Goal: Task Accomplishment & Management: Complete application form

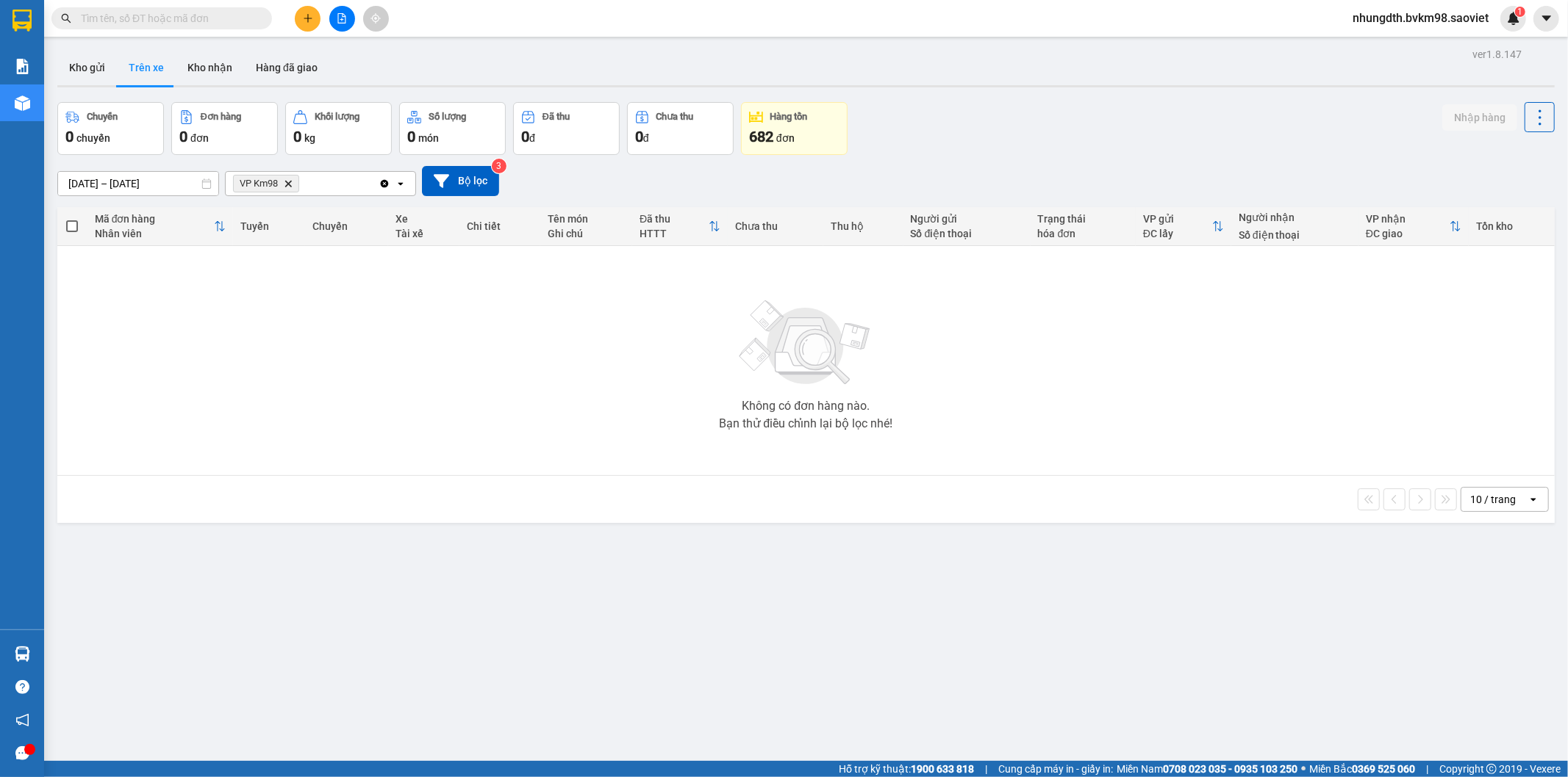
drag, startPoint x: 209, startPoint y: 61, endPoint x: 228, endPoint y: 118, distance: 60.1
click at [210, 60] on button "Kho nhận" at bounding box center [210, 67] width 68 height 35
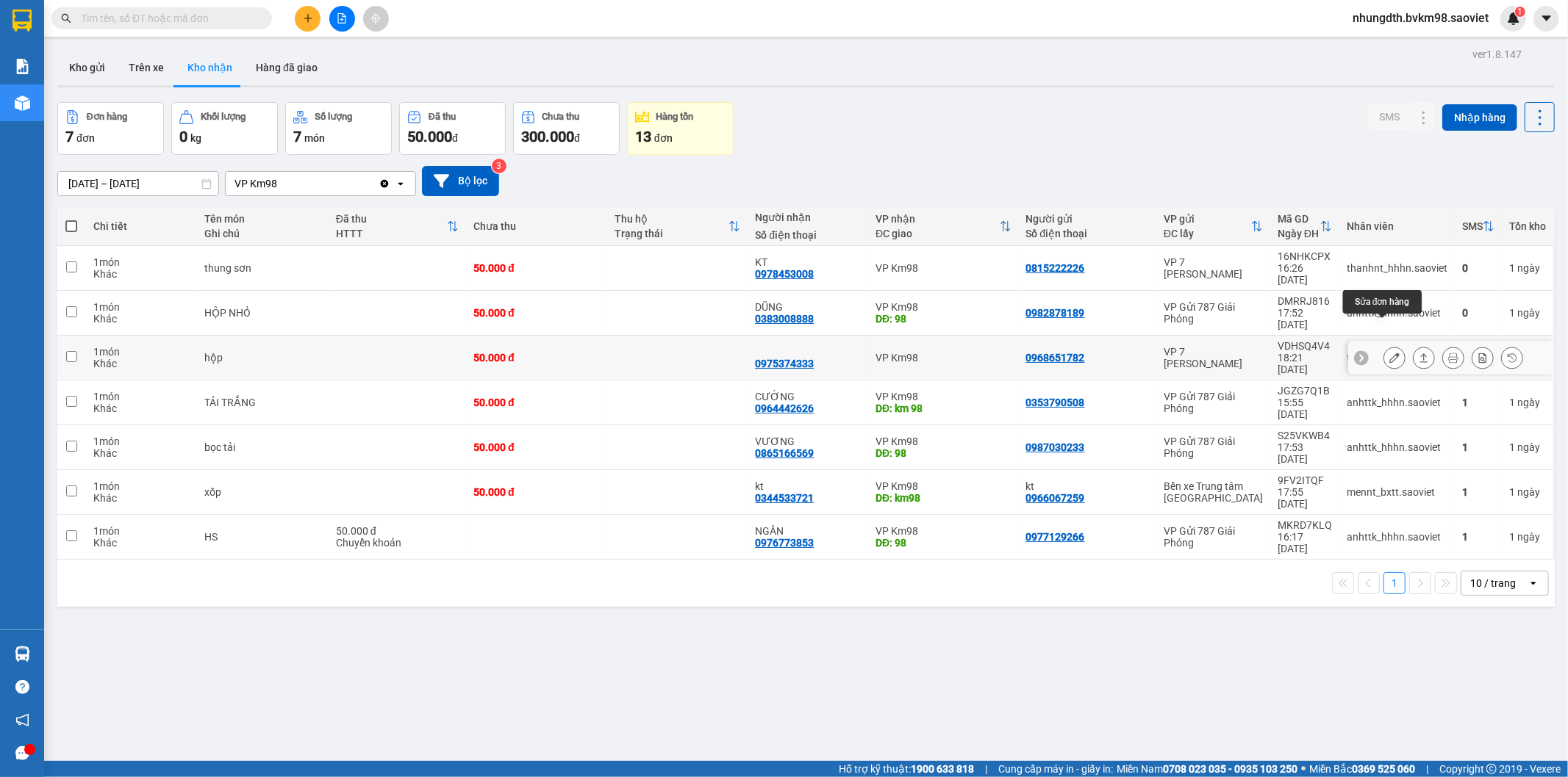
click at [1390, 352] on icon at bounding box center [1395, 357] width 10 height 10
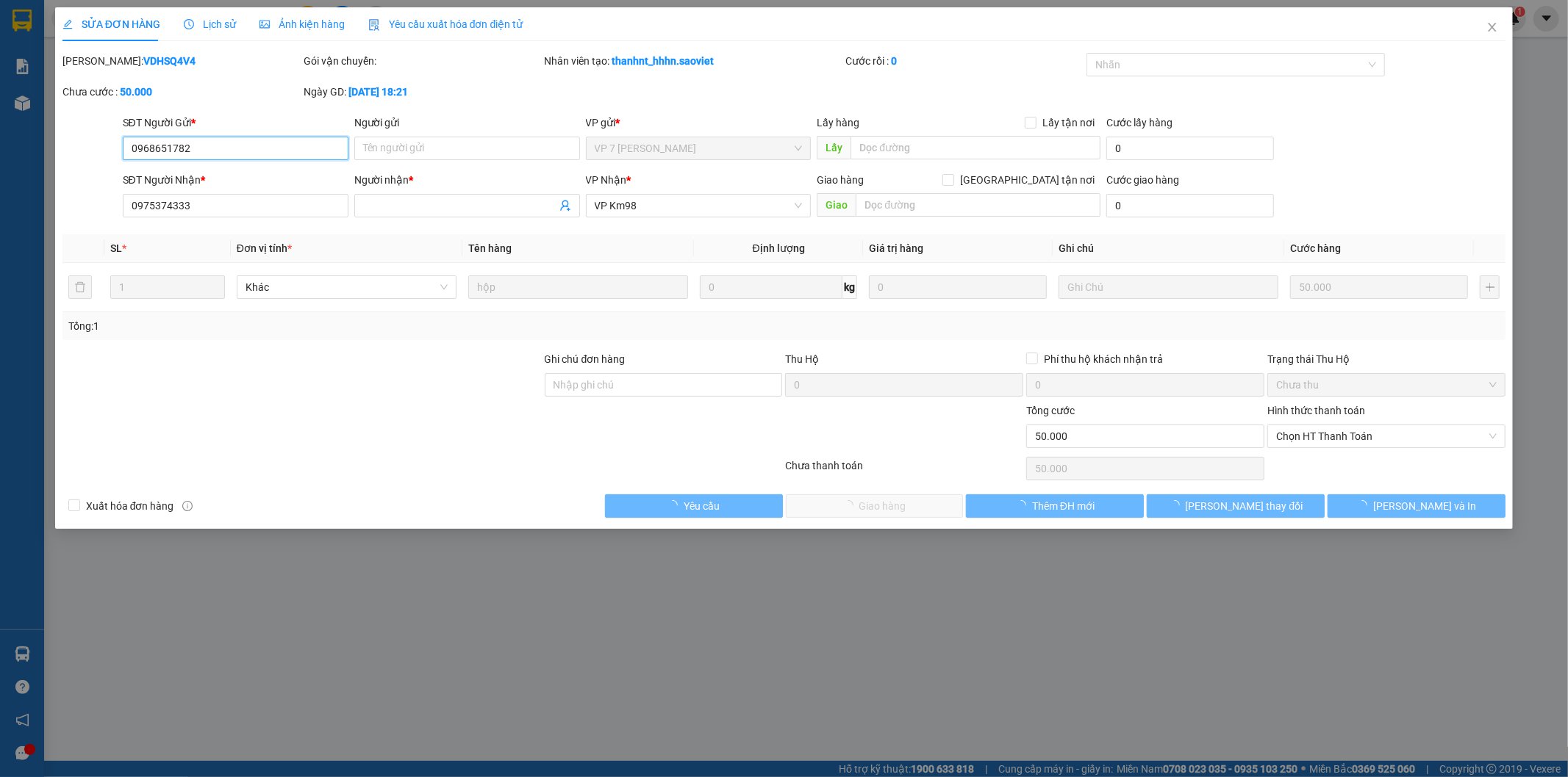
type input "0968651782"
type input "0975374333"
type input "0"
type input "50.000"
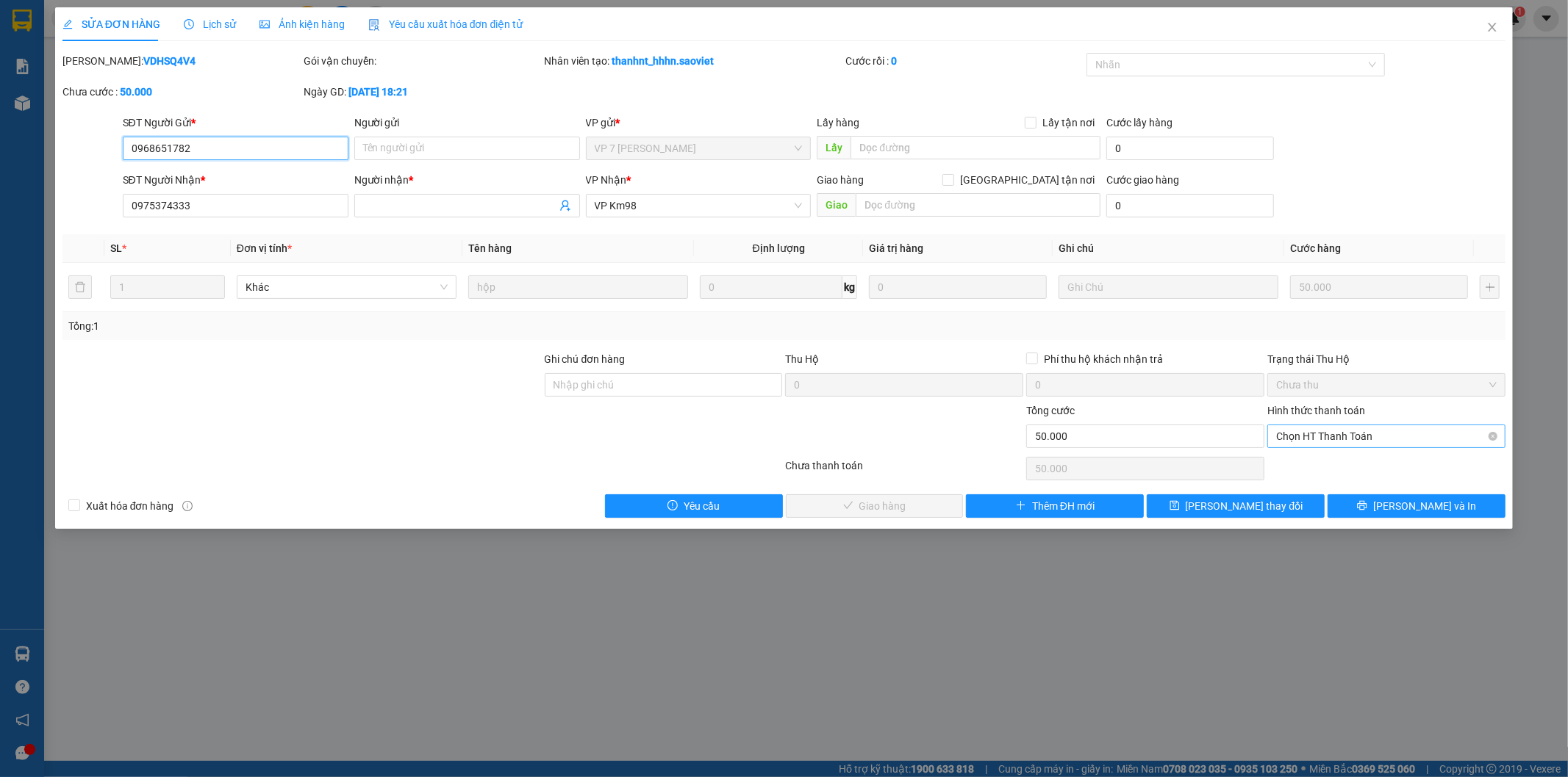
click at [1301, 439] on span "Chọn HT Thanh Toán" at bounding box center [1386, 436] width 221 height 22
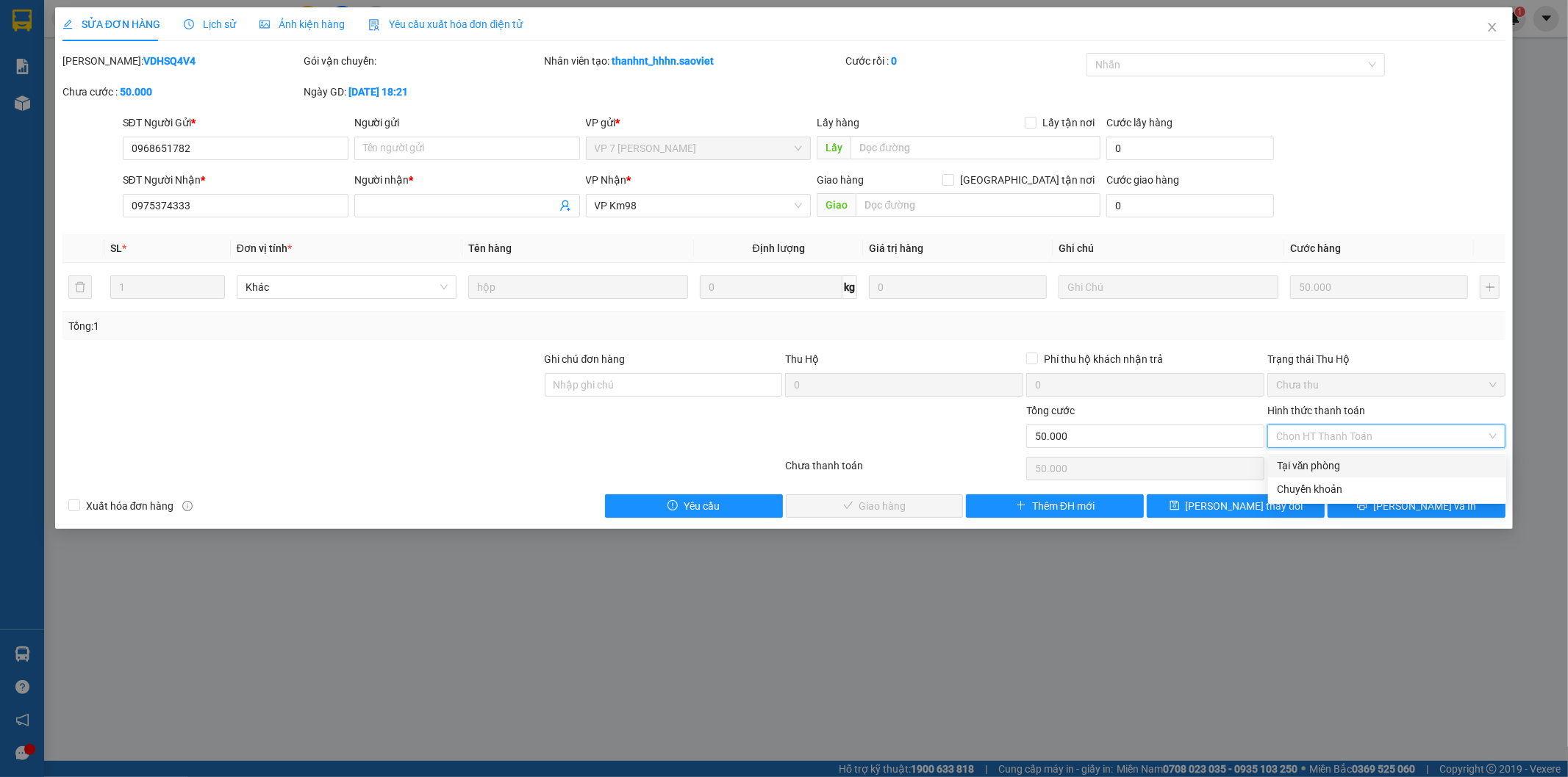
click at [1299, 465] on div "Tại văn phòng" at bounding box center [1387, 465] width 221 height 16
type input "0"
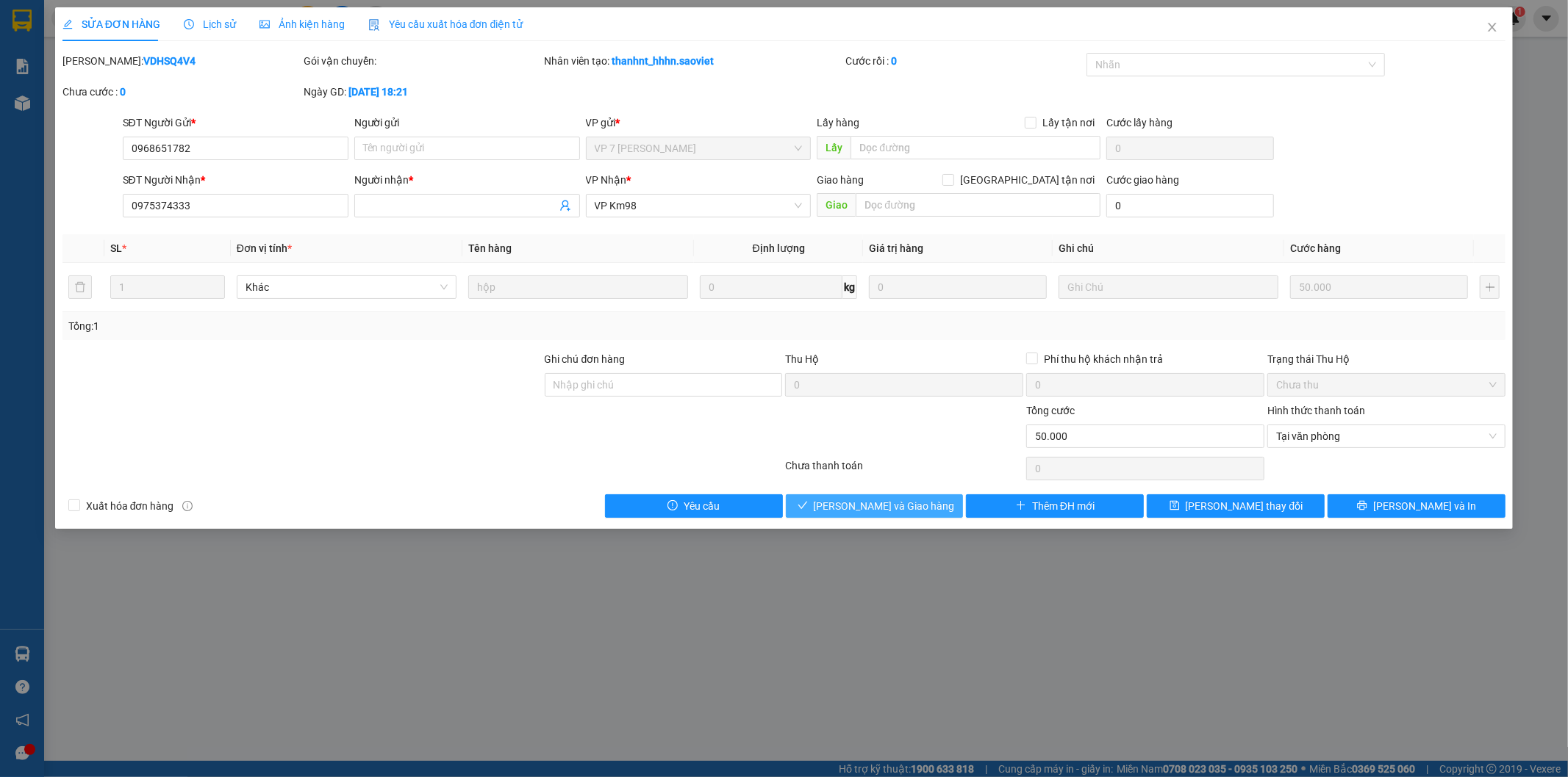
drag, startPoint x: 903, startPoint y: 505, endPoint x: 1033, endPoint y: 404, distance: 164.6
click at [903, 507] on span "[PERSON_NAME] và Giao hàng" at bounding box center [884, 506] width 141 height 16
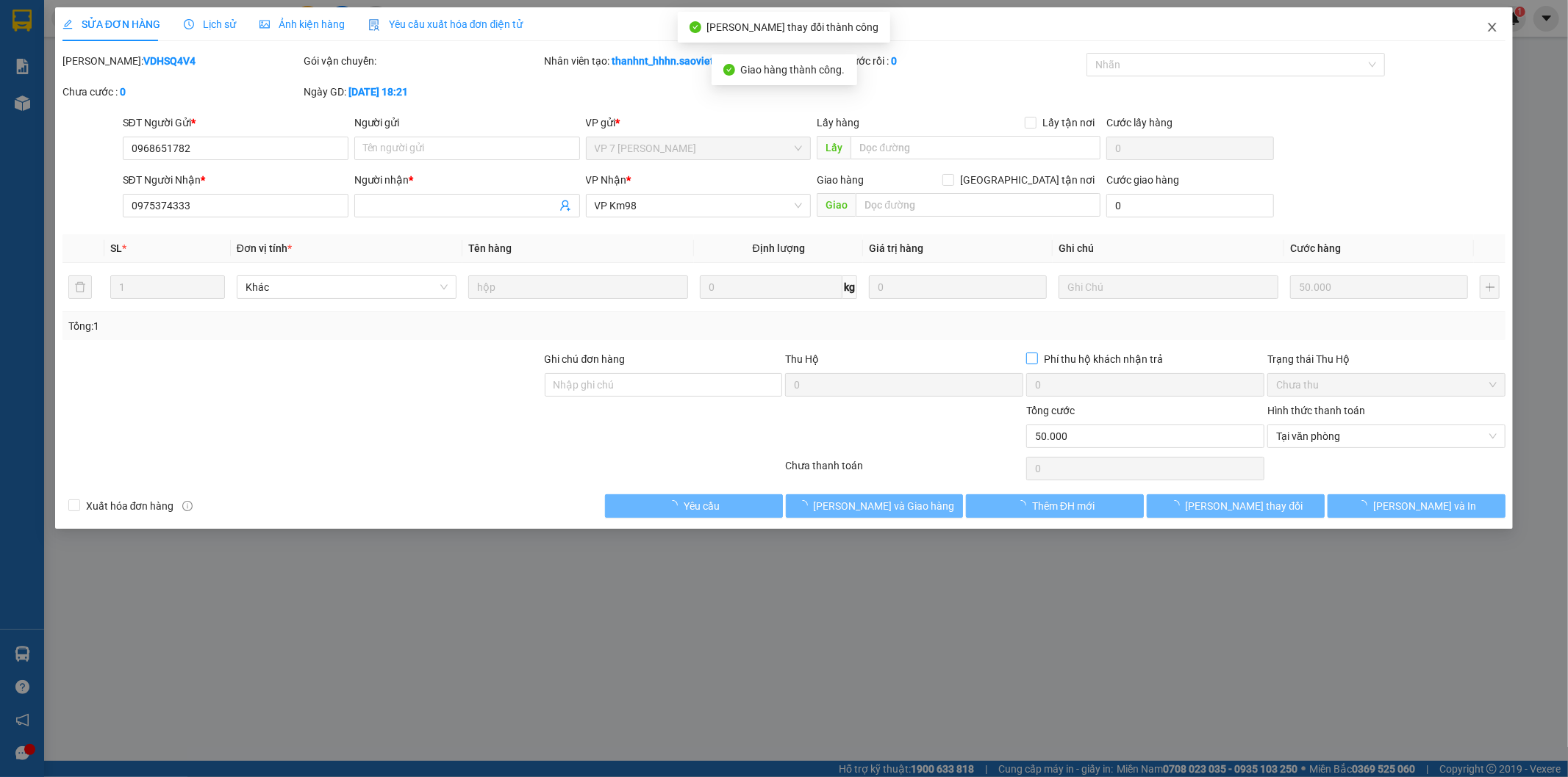
click at [1489, 27] on icon "close" at bounding box center [1492, 27] width 11 height 11
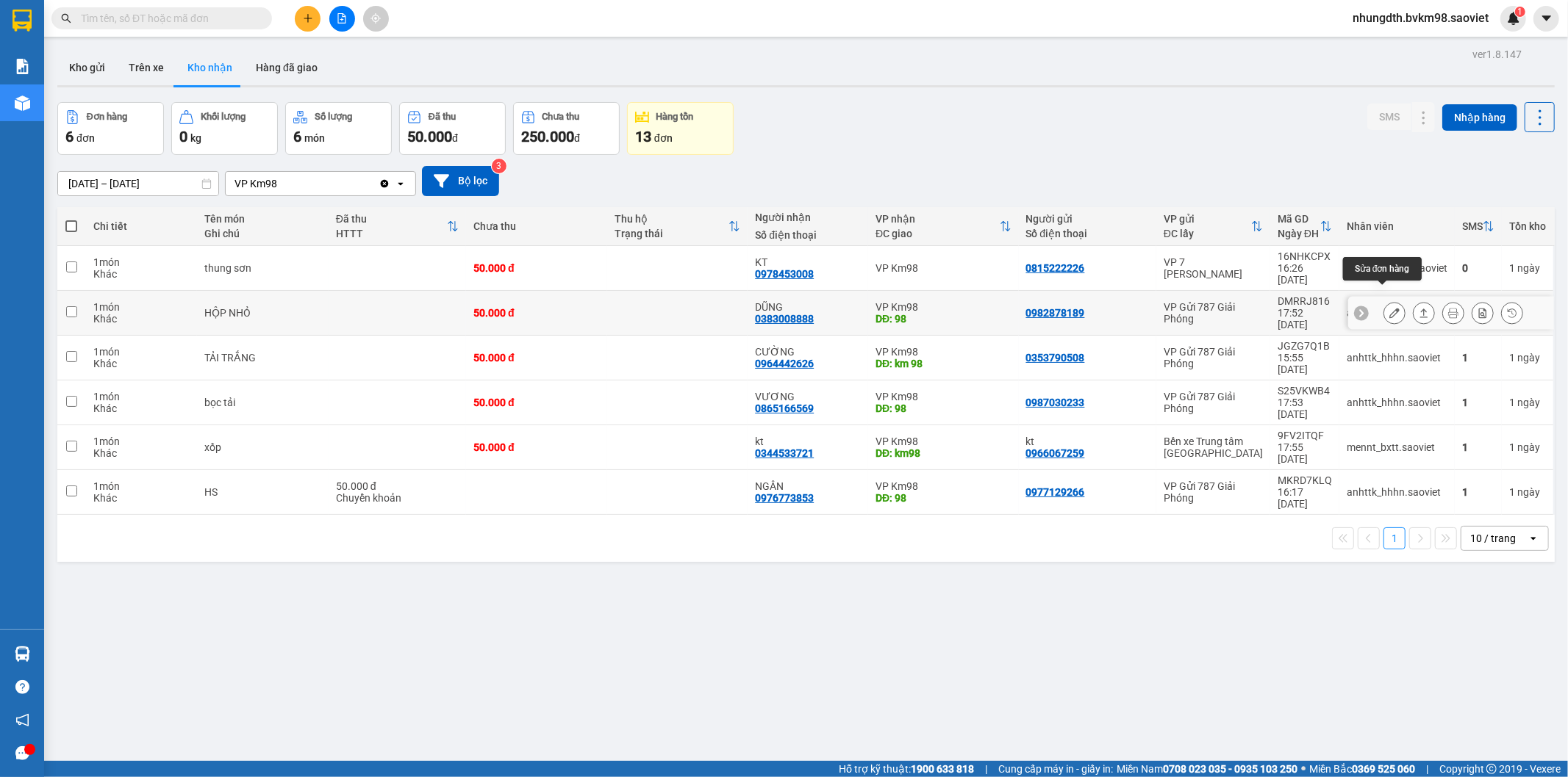
click at [1390, 308] on icon at bounding box center [1395, 313] width 10 height 10
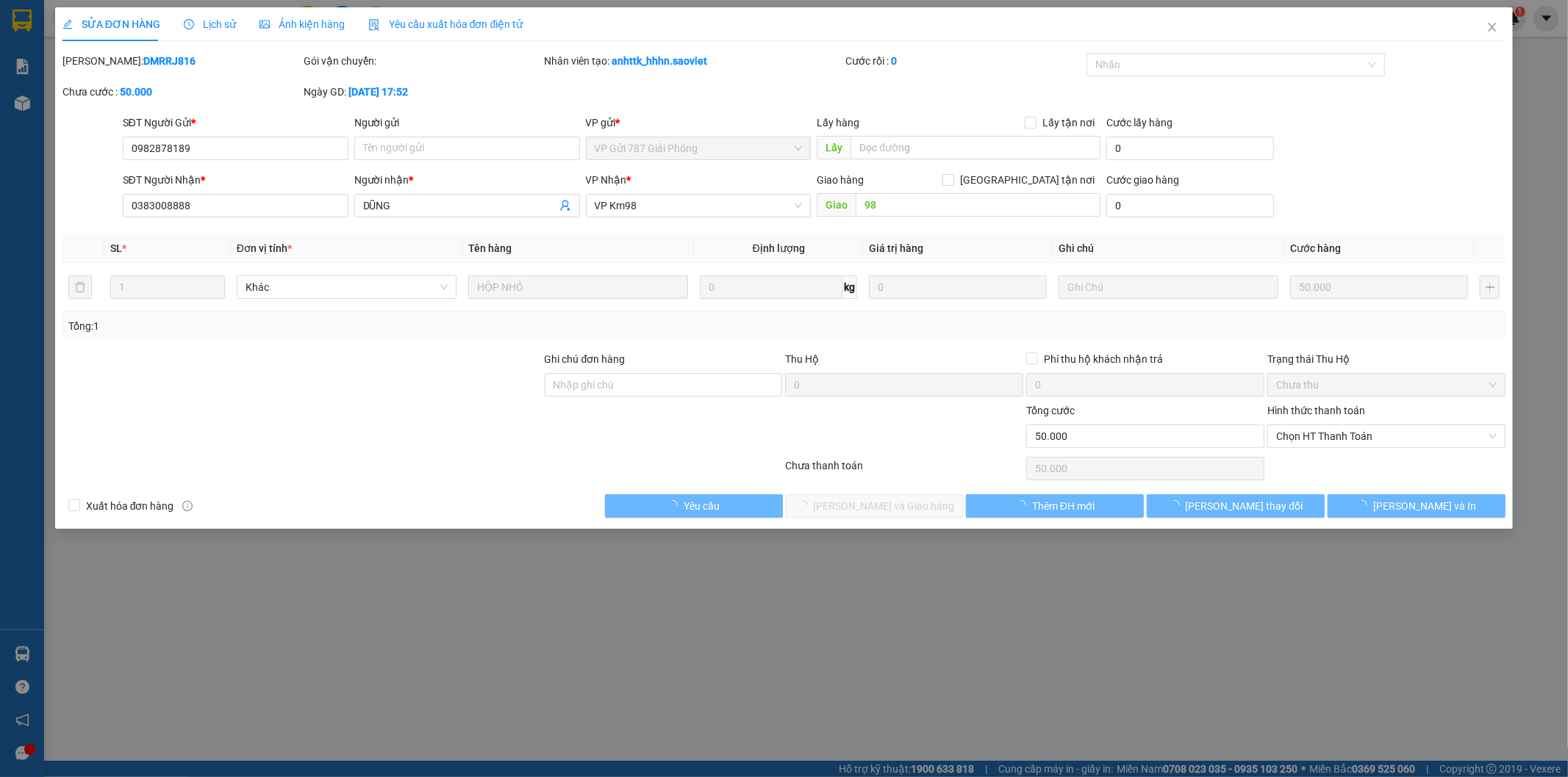
type input "0982878189"
type input "0383008888"
type input "DŨNG"
type input "98"
type input "0"
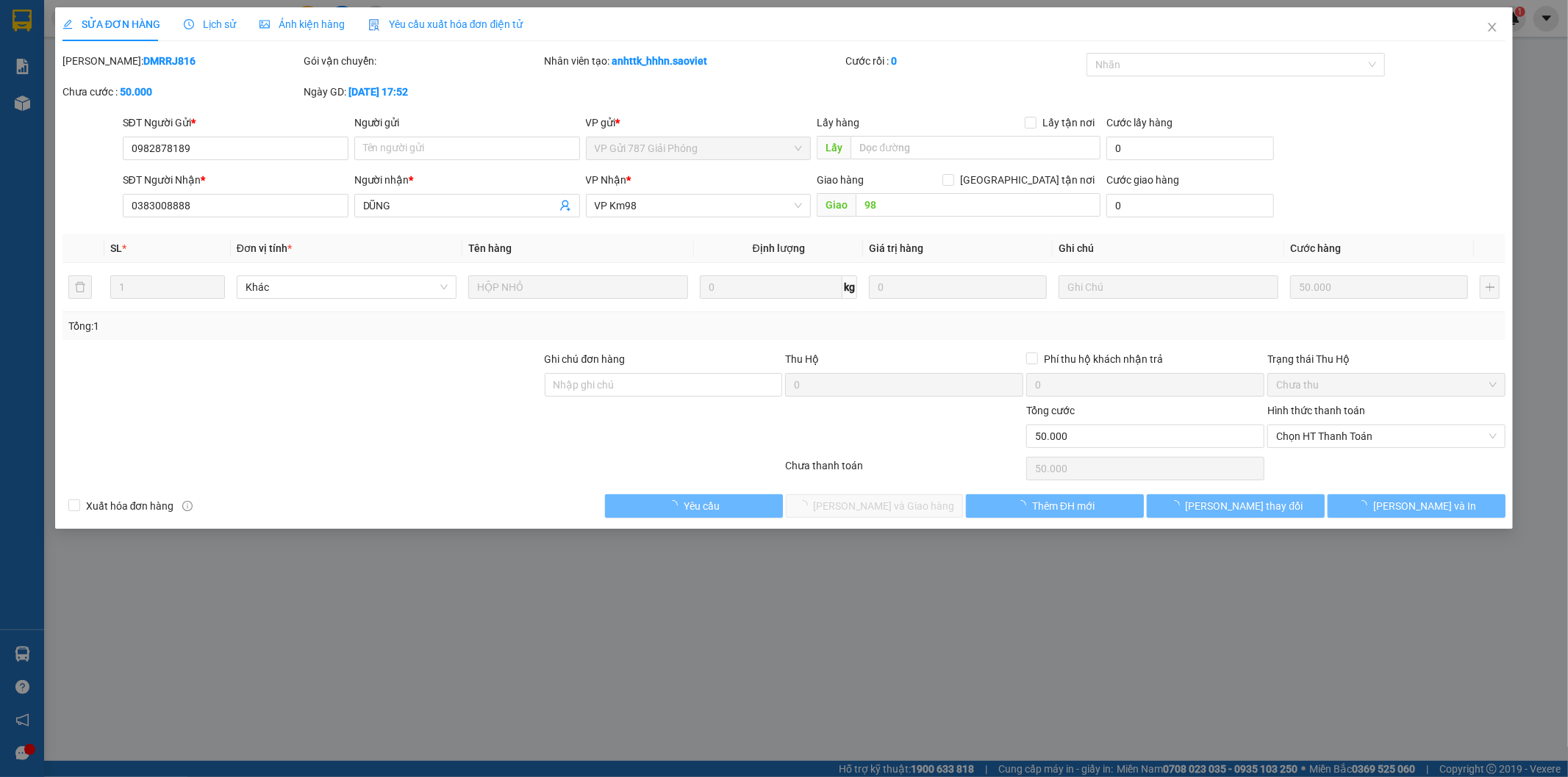
type input "50.000"
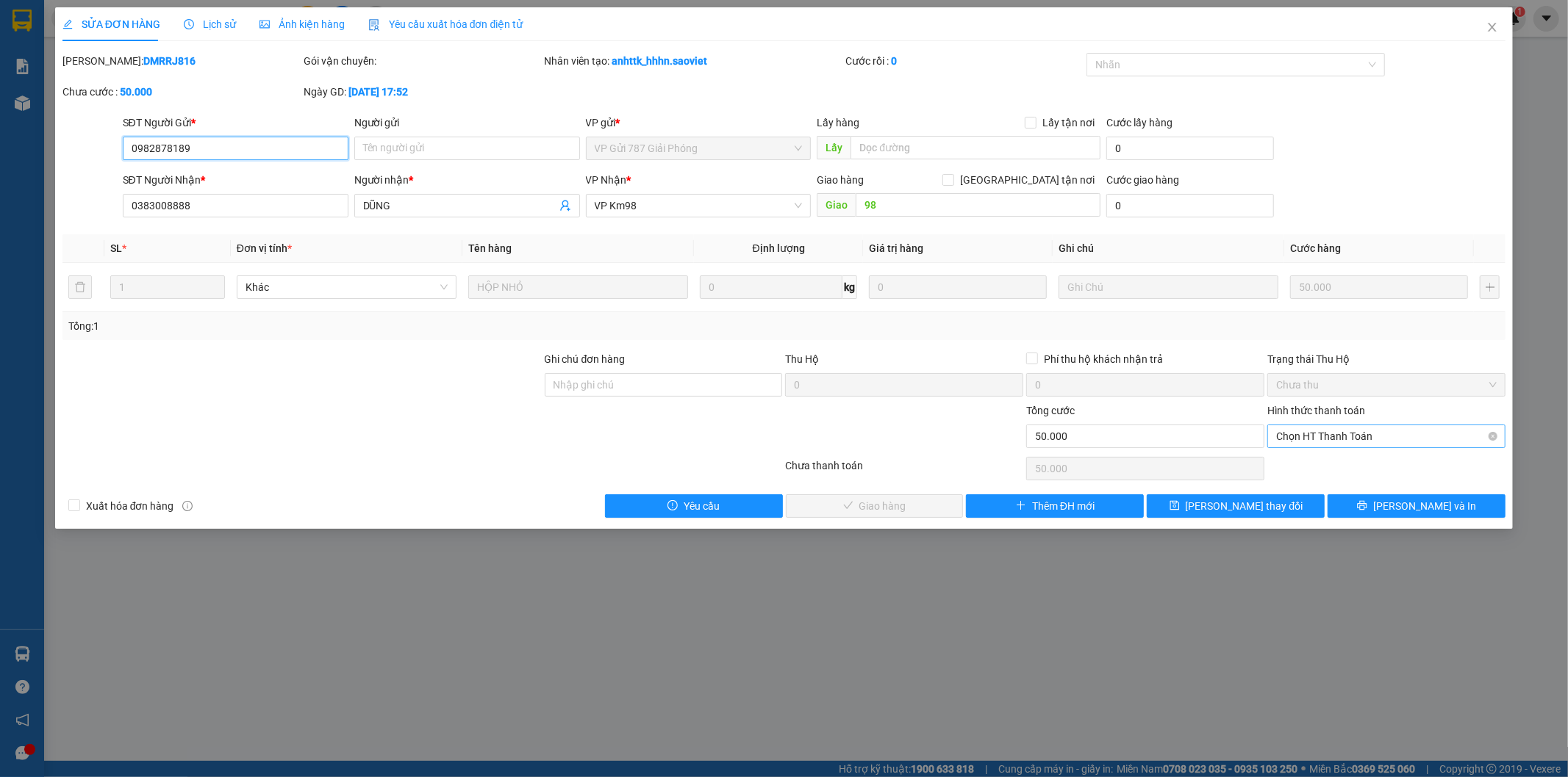
click at [1322, 432] on span "Chọn HT Thanh Toán" at bounding box center [1386, 436] width 221 height 22
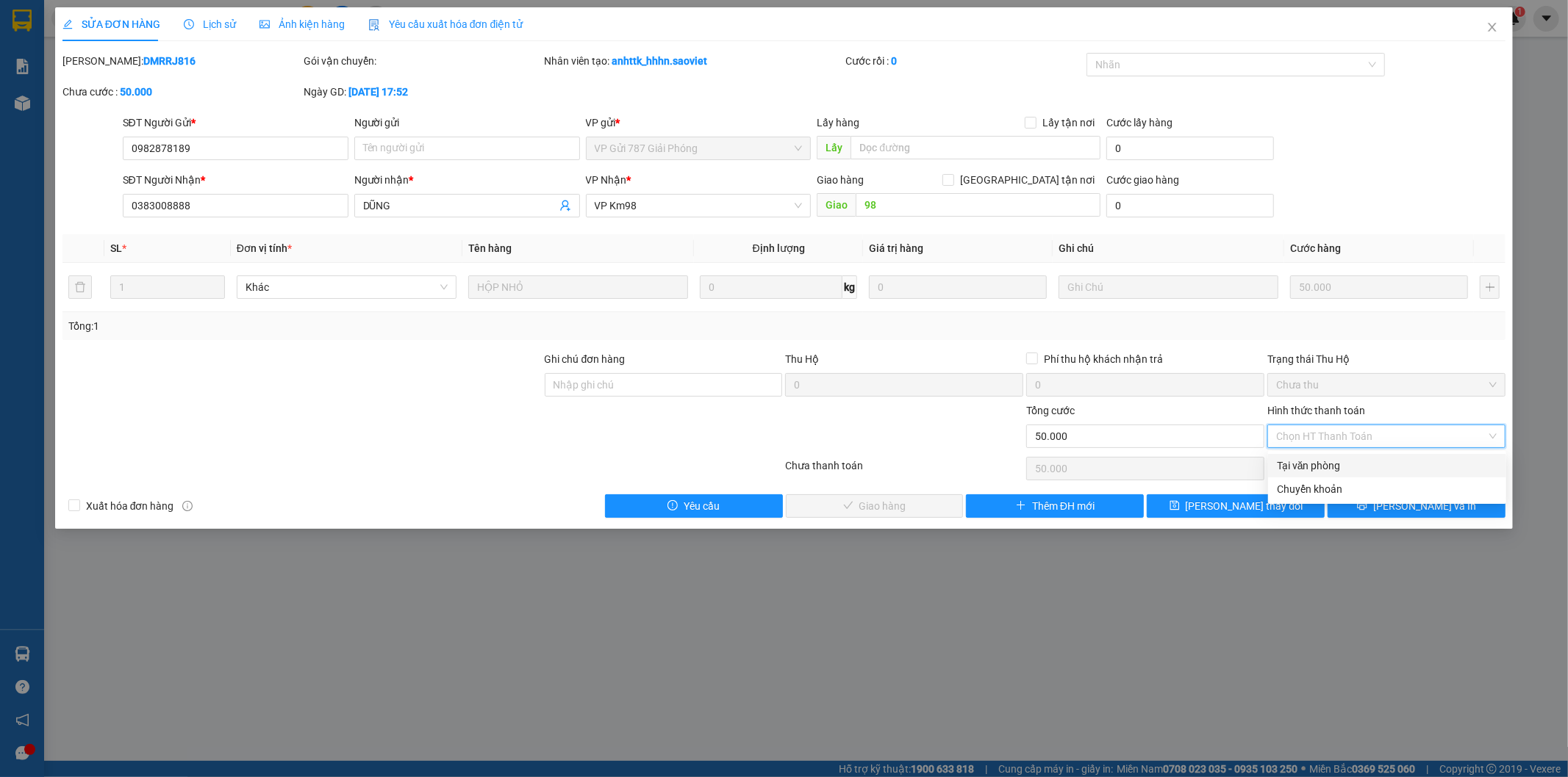
click at [1304, 458] on div "Tại văn phòng" at bounding box center [1387, 465] width 221 height 16
type input "0"
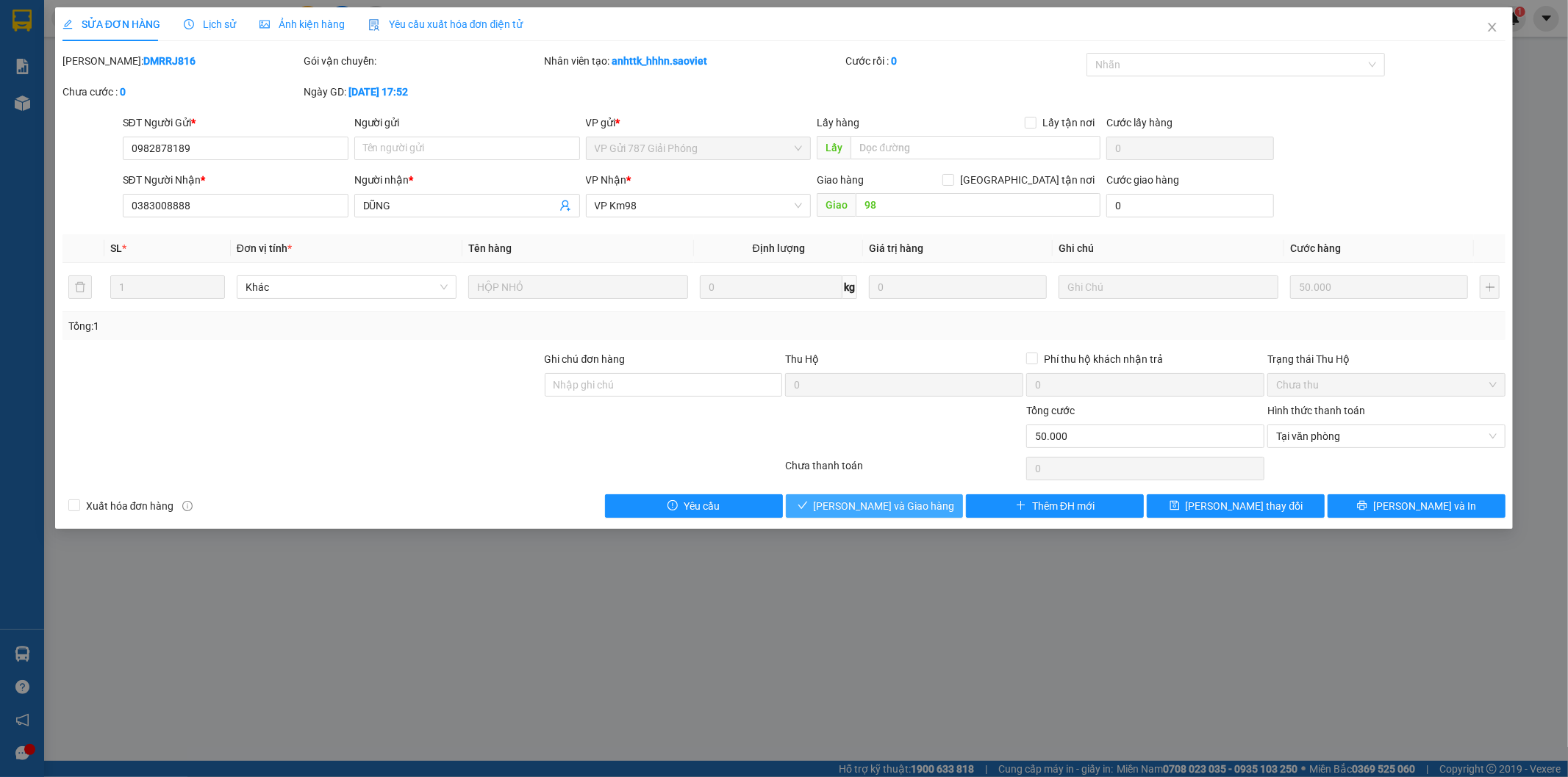
drag, startPoint x: 868, startPoint y: 499, endPoint x: 1155, endPoint y: 345, distance: 325.7
click at [872, 500] on span "[PERSON_NAME] và Giao hàng" at bounding box center [884, 506] width 141 height 16
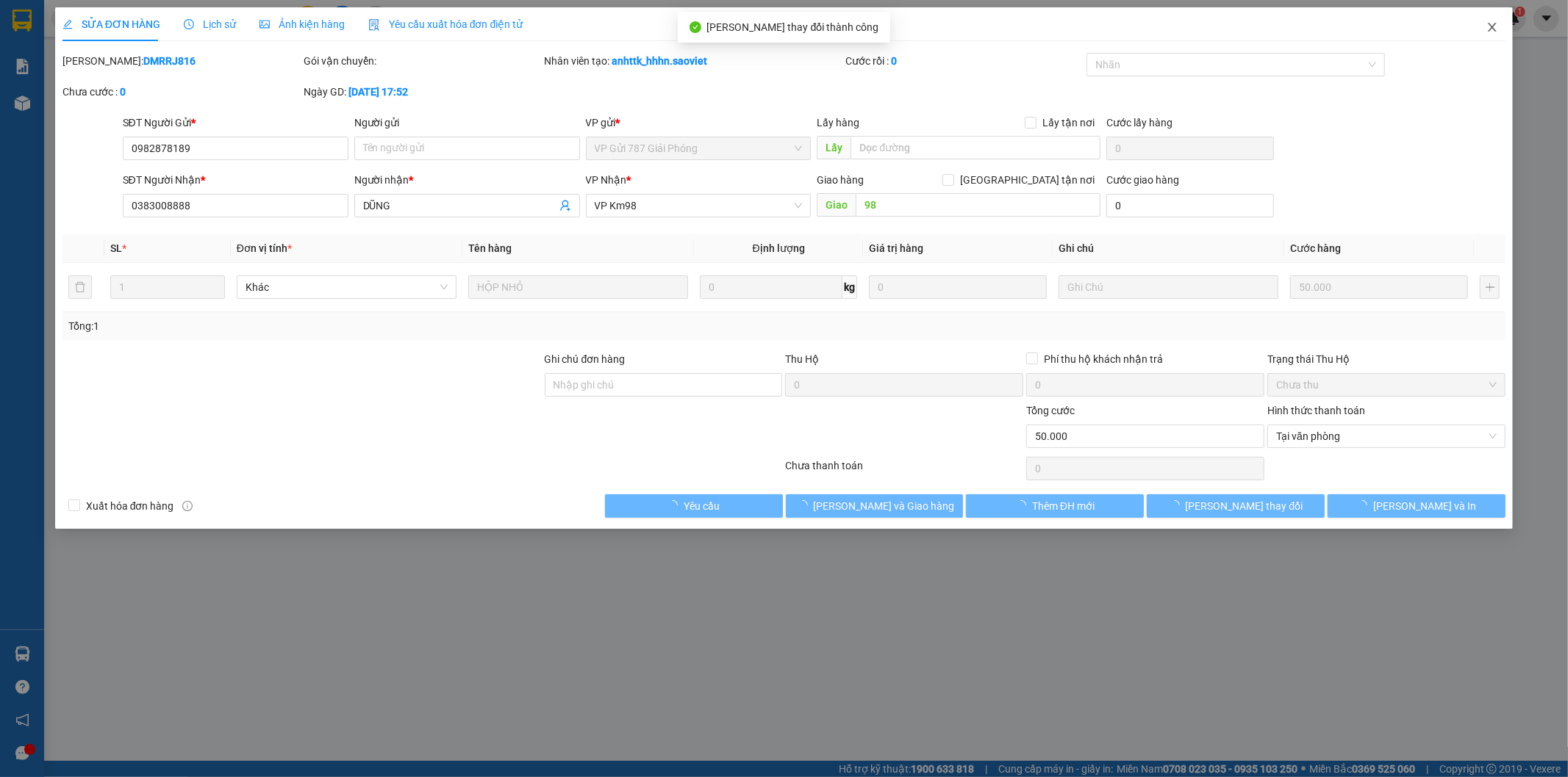
click at [1494, 29] on icon "close" at bounding box center [1492, 27] width 11 height 11
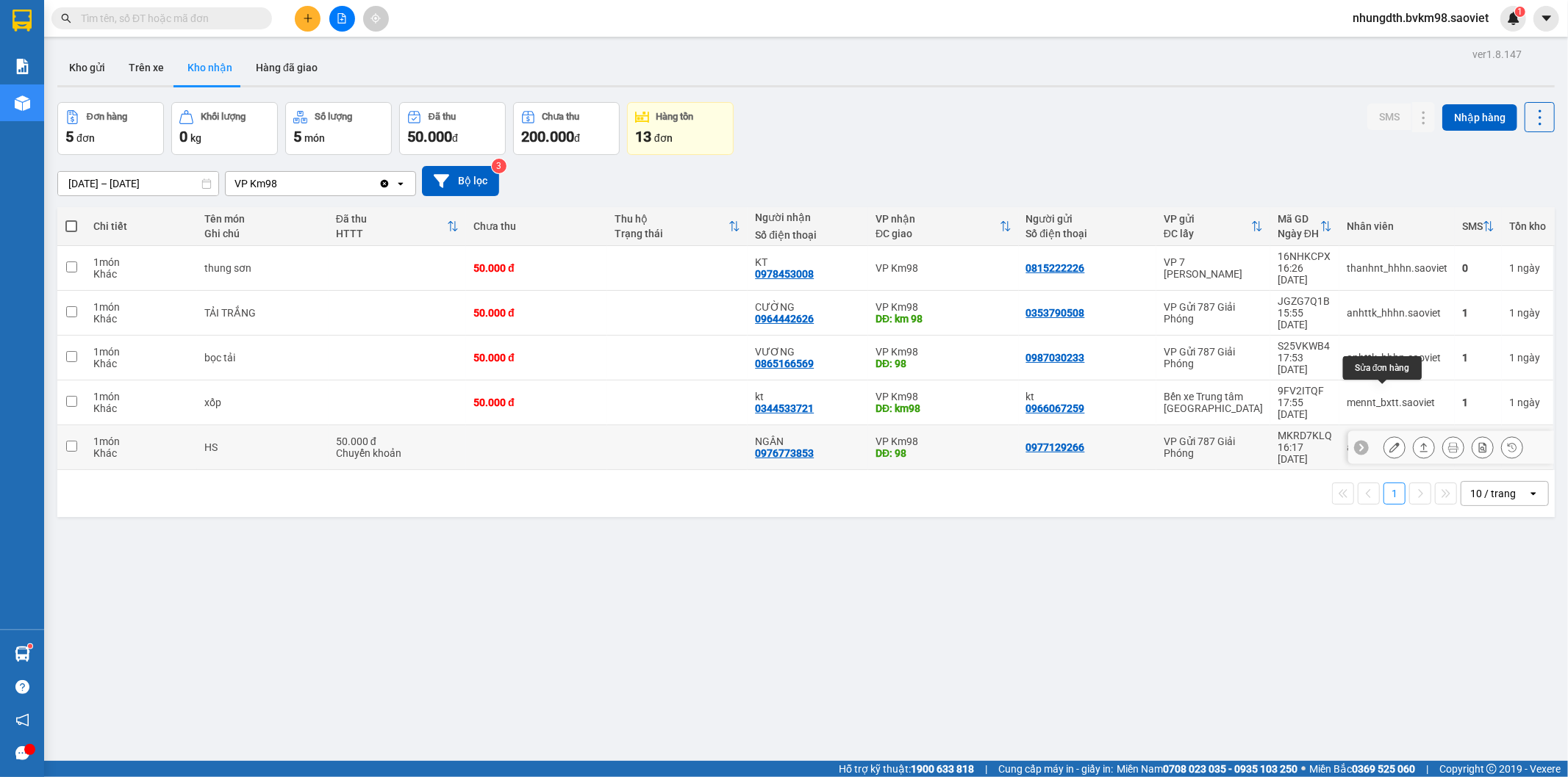
click at [1384, 435] on button at bounding box center [1395, 447] width 21 height 26
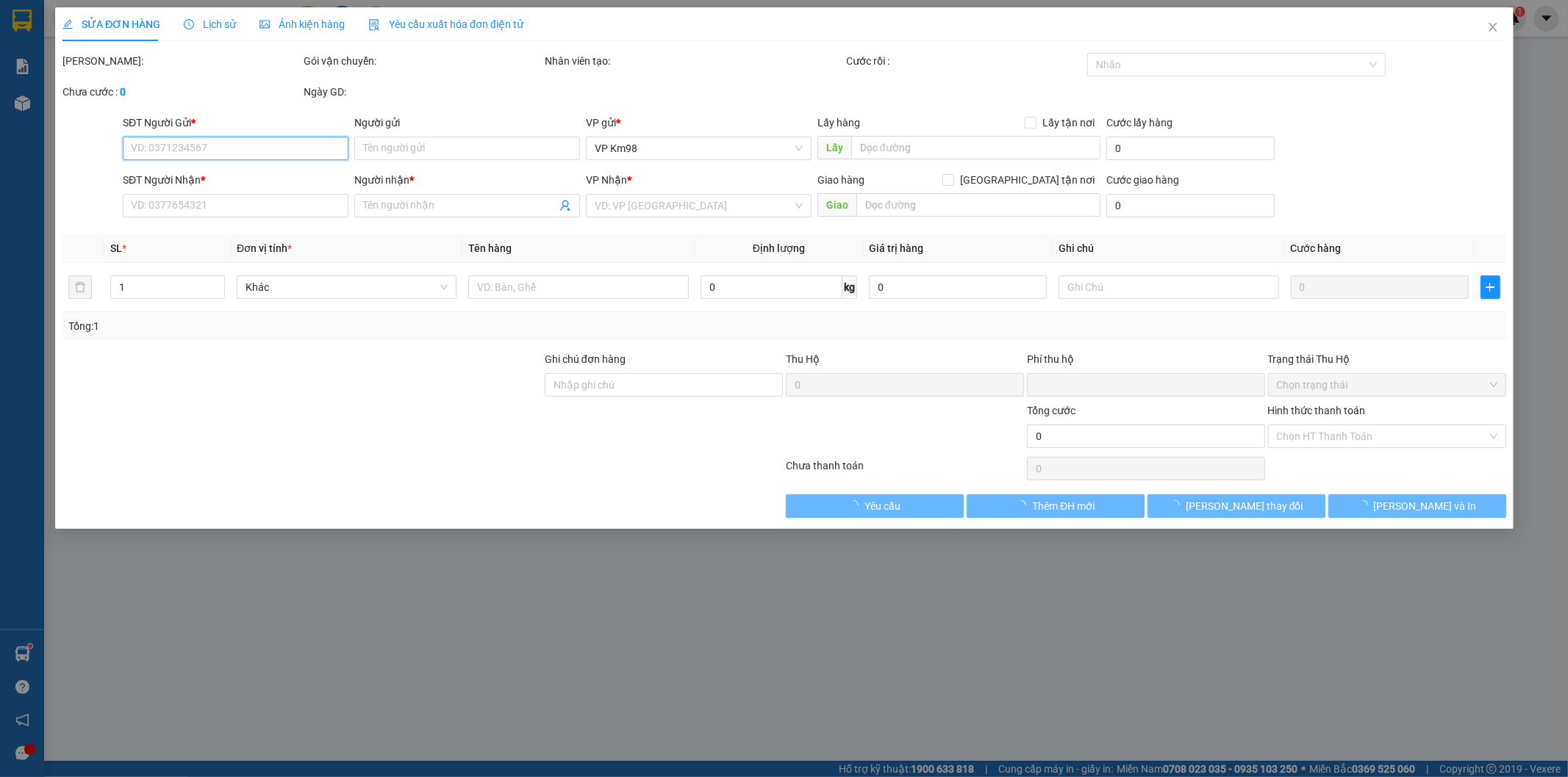
type input "0977129266"
type input "0976773853"
type input "NGÂN"
type input "98"
type input "0"
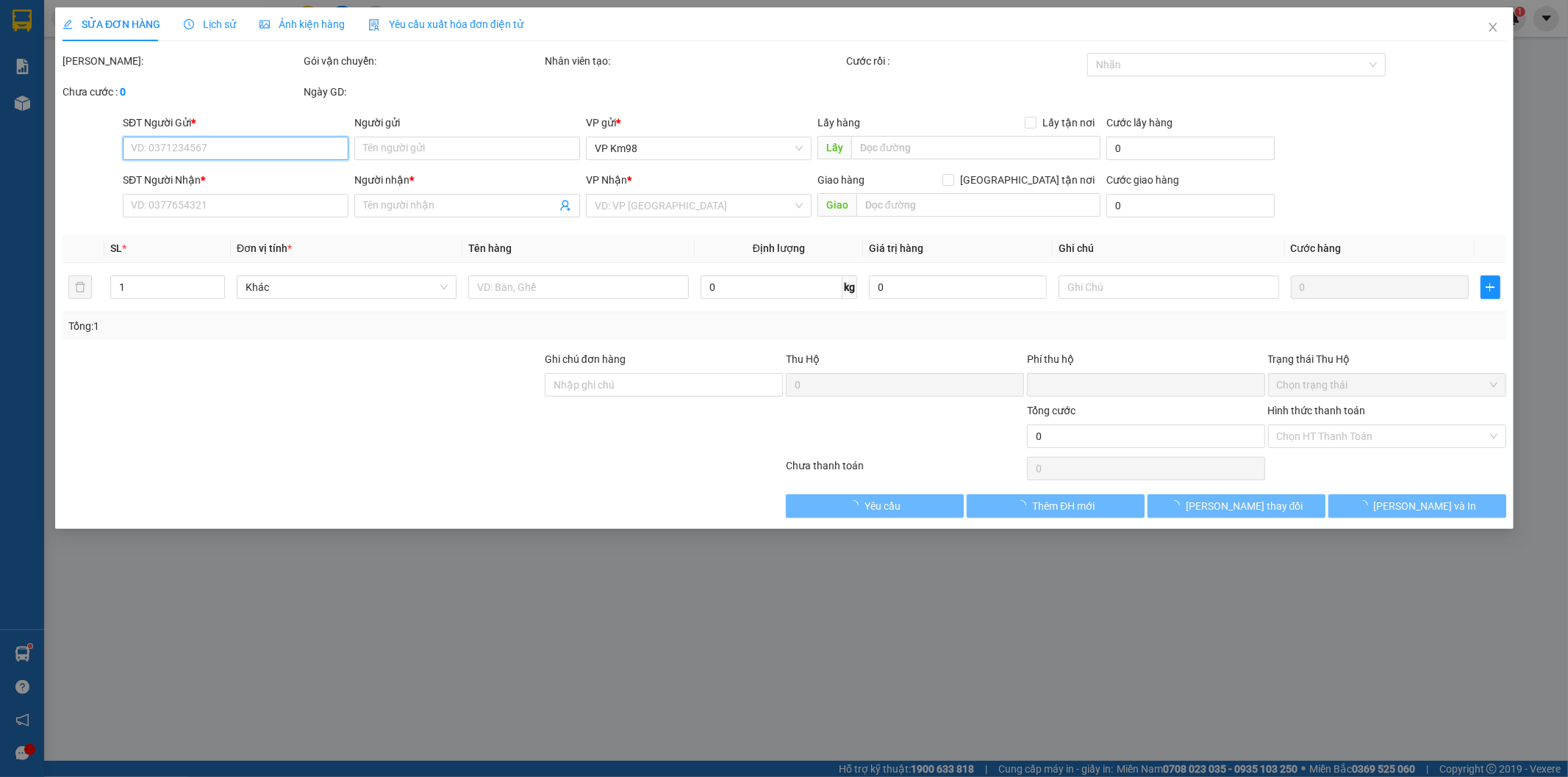
type input "50.000"
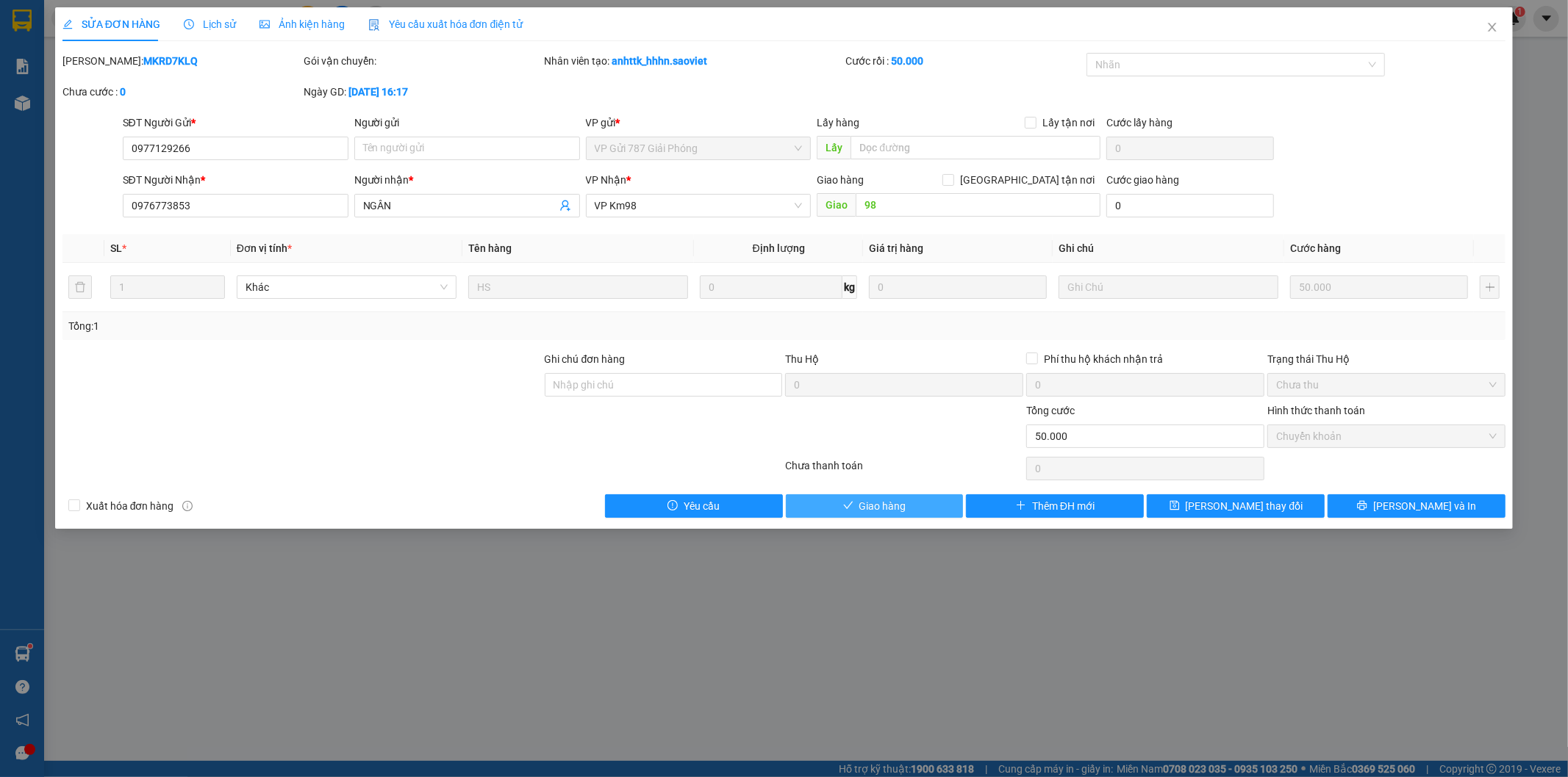
click at [906, 510] on button "Giao hàng" at bounding box center [875, 506] width 178 height 24
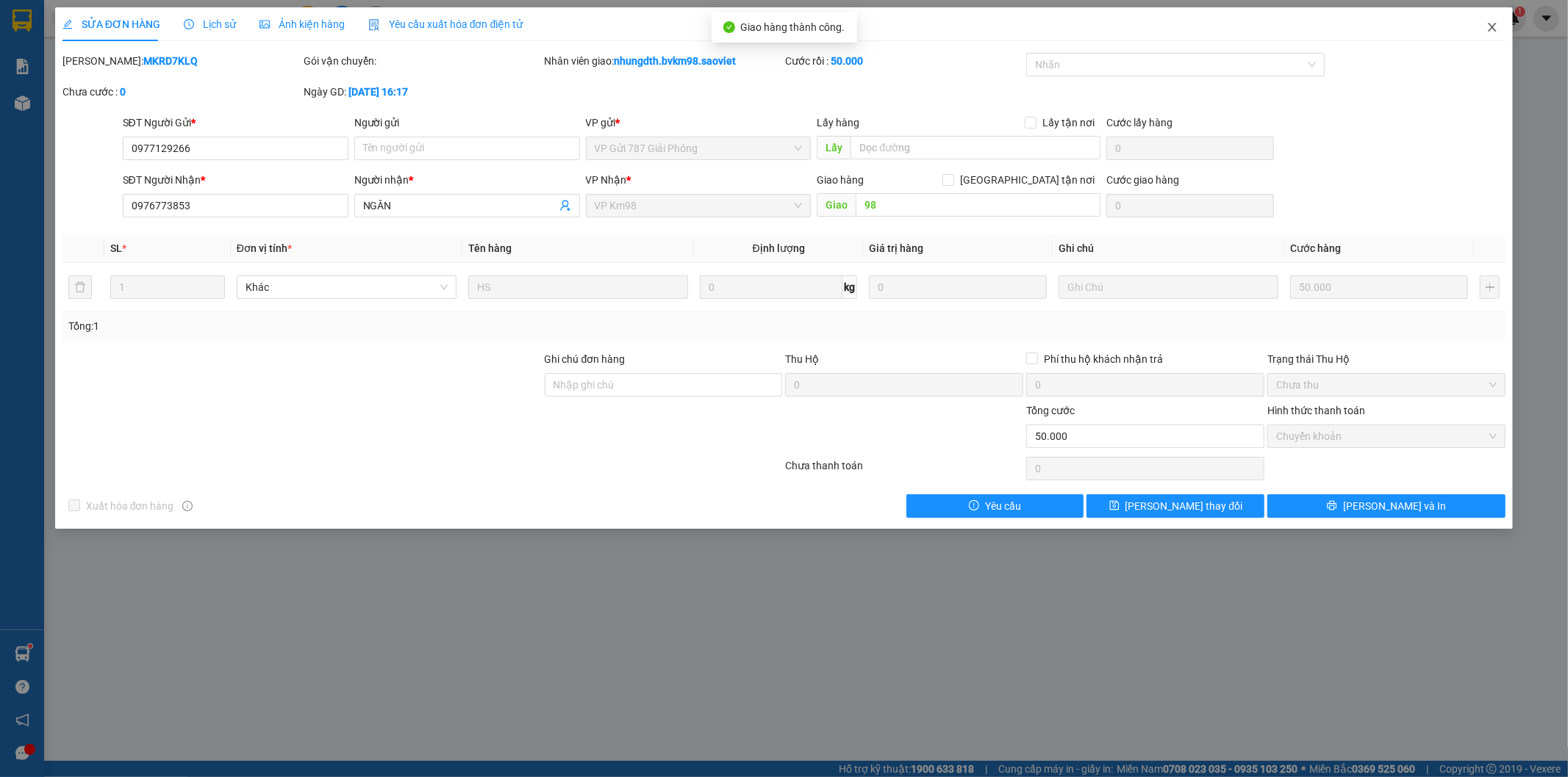
click at [1497, 27] on icon "close" at bounding box center [1492, 27] width 11 height 11
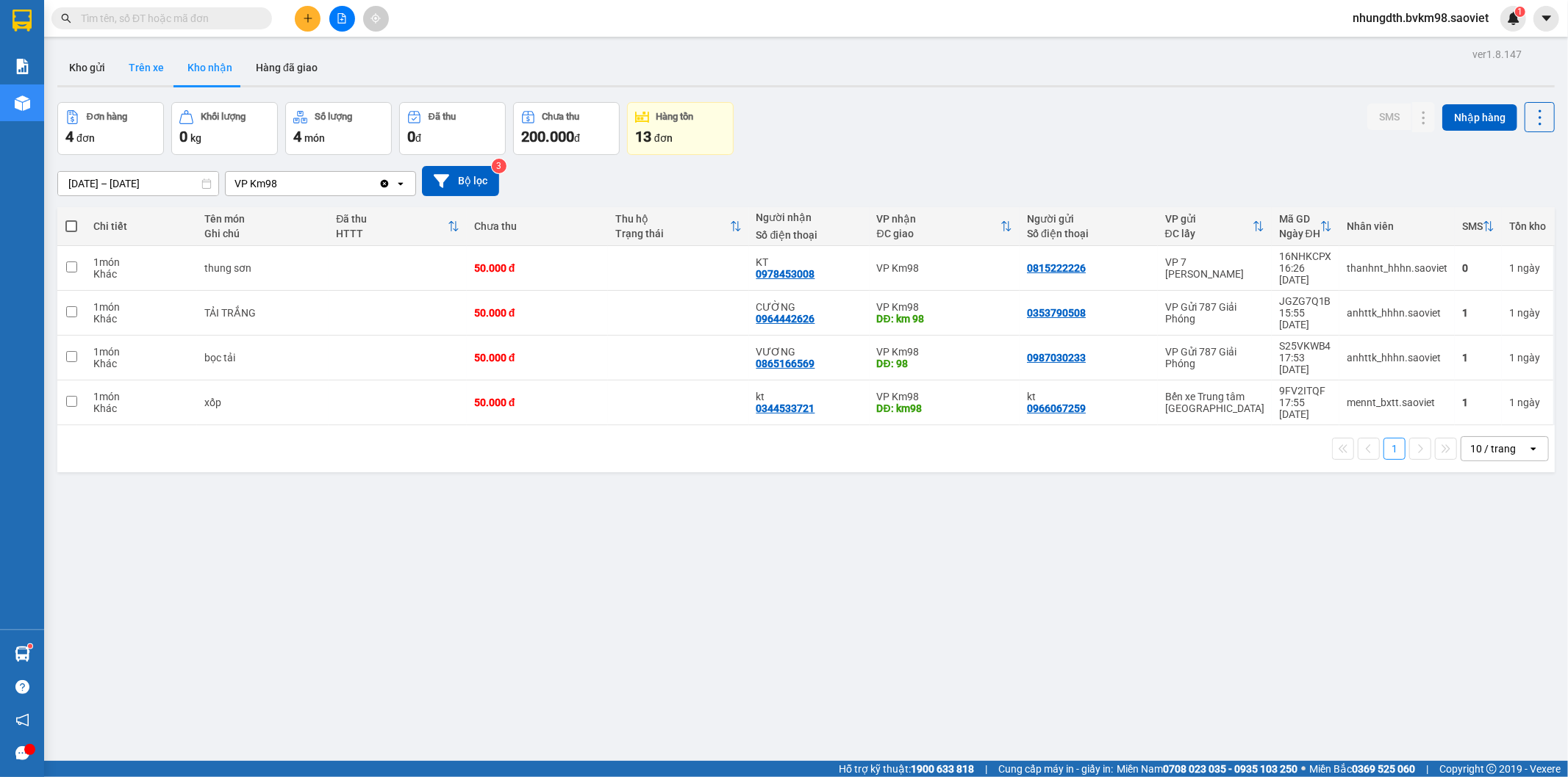
click at [155, 61] on button "Trên xe" at bounding box center [146, 67] width 59 height 35
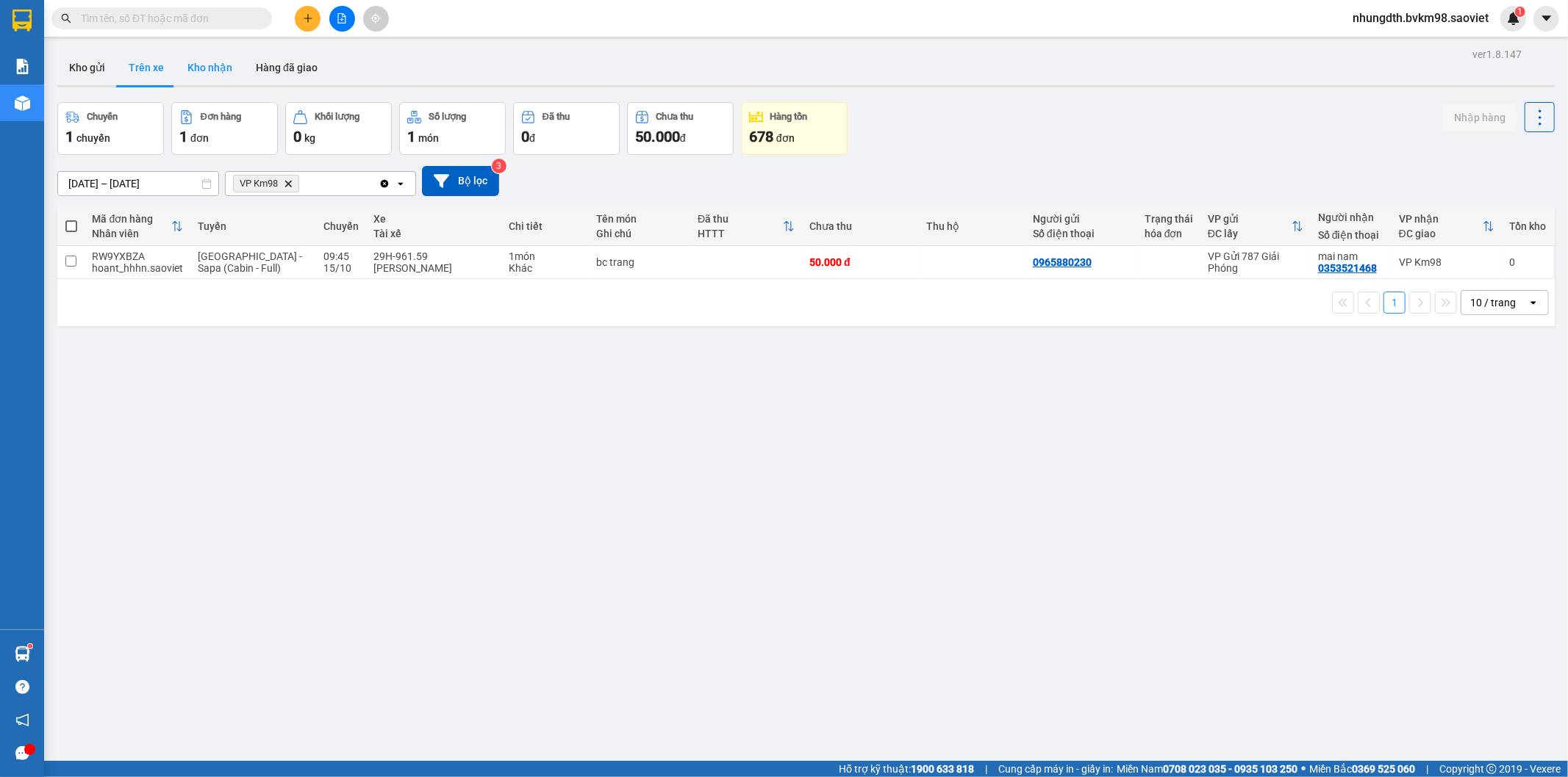
click at [210, 63] on button "Kho nhận" at bounding box center [210, 67] width 68 height 35
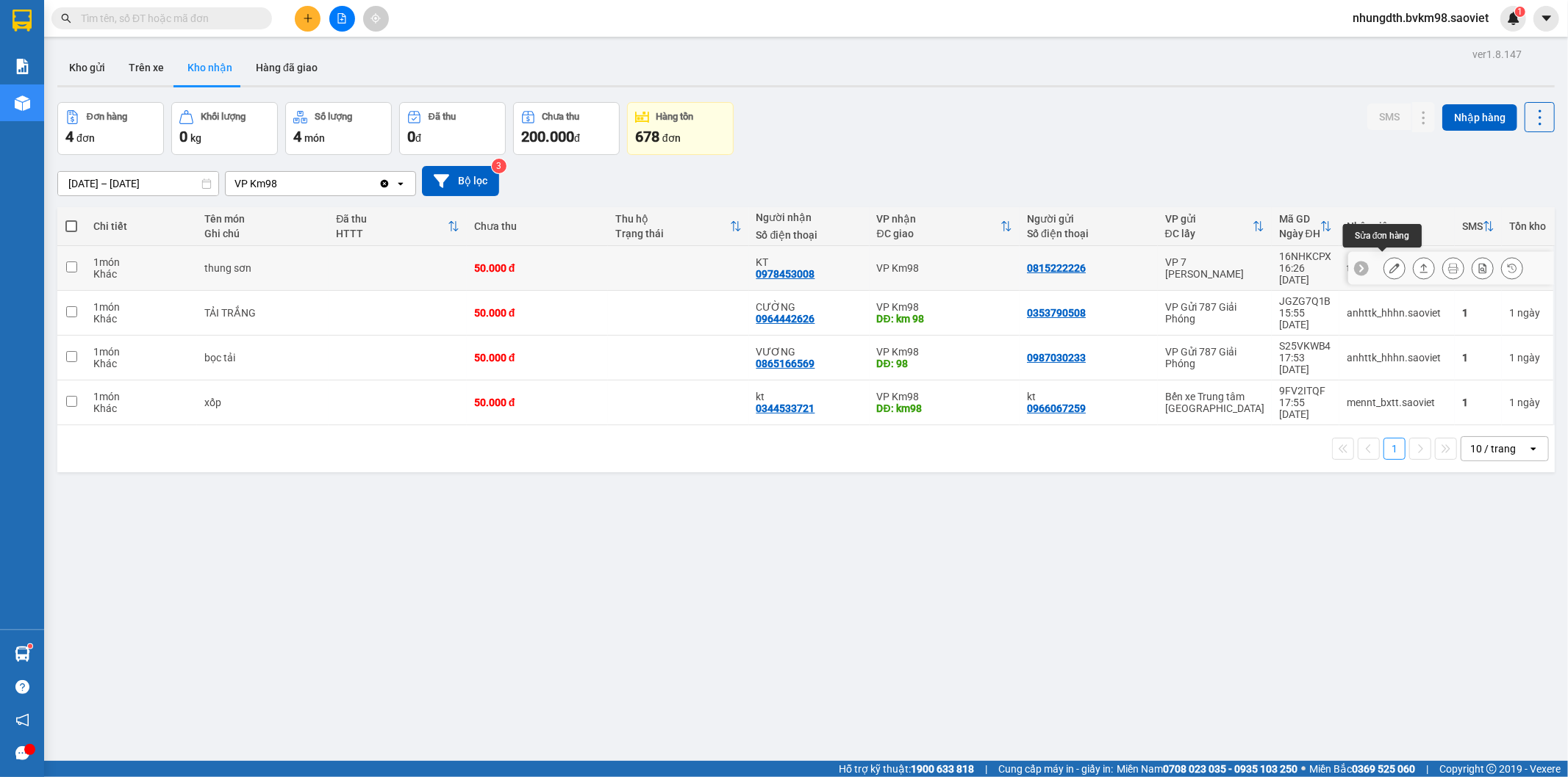
click at [1390, 263] on icon at bounding box center [1395, 268] width 10 height 10
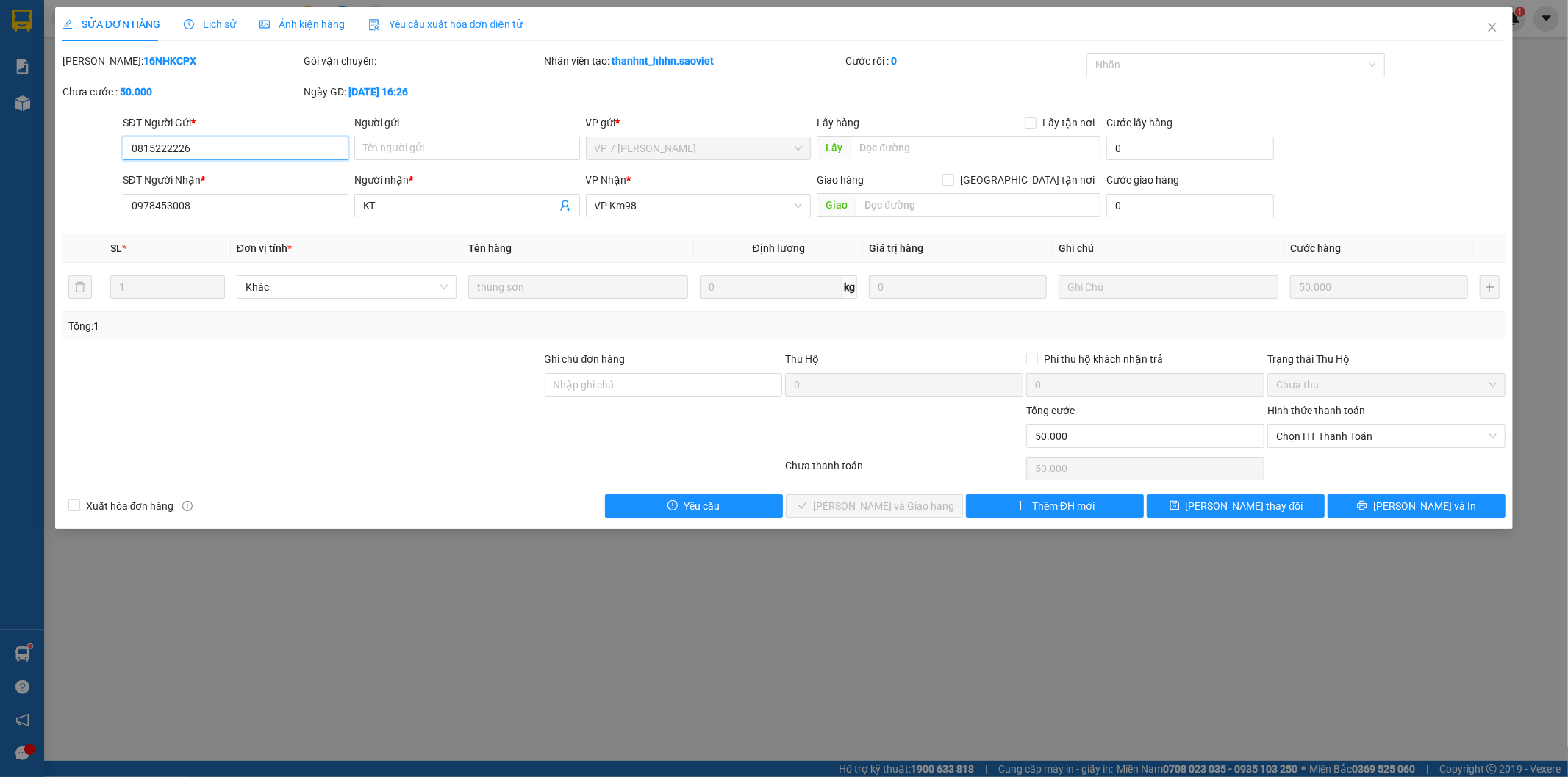
type input "0815222226"
type input "0978453008"
type input "KT"
type input "0"
type input "50.000"
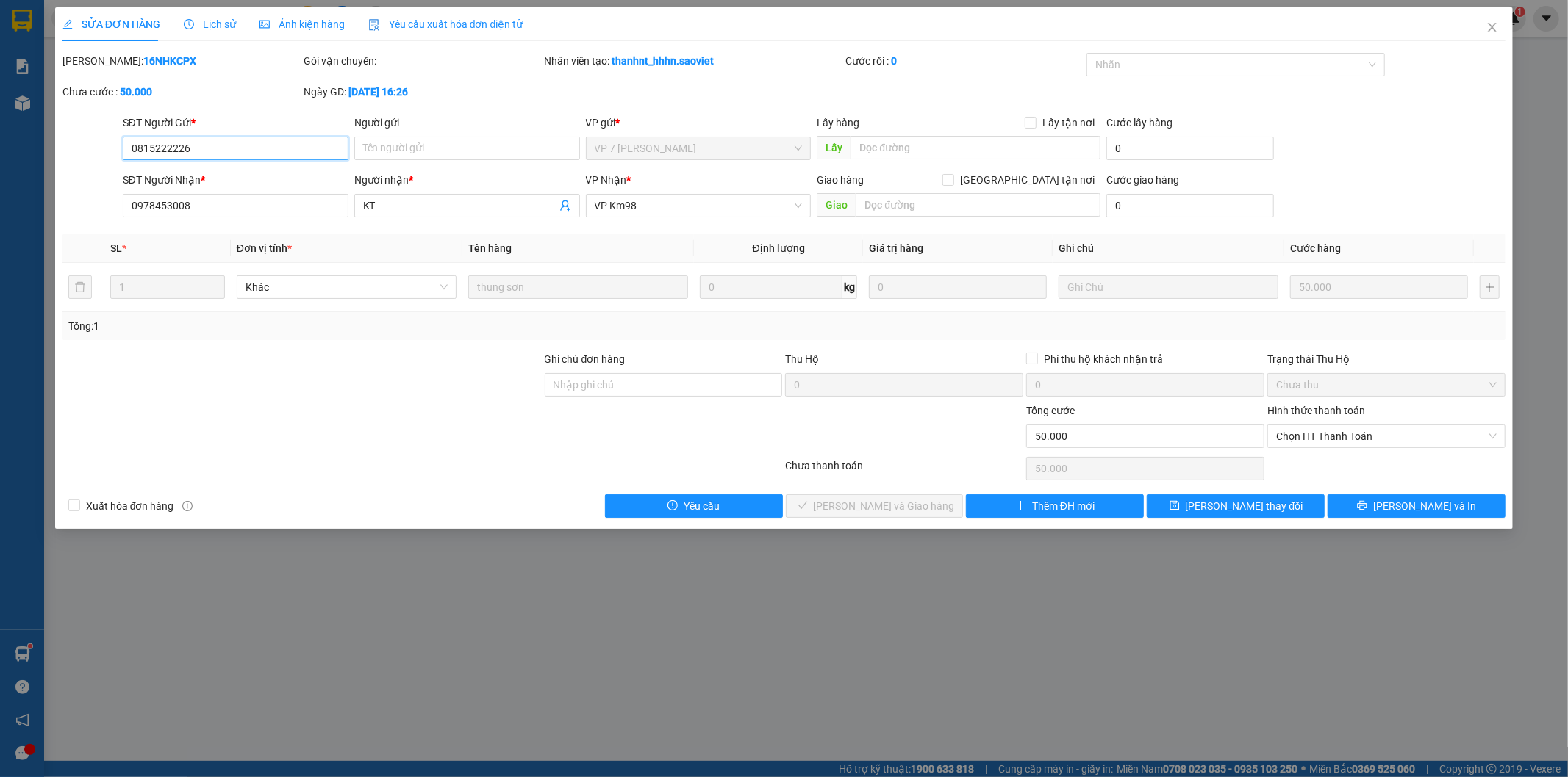
type input "50.000"
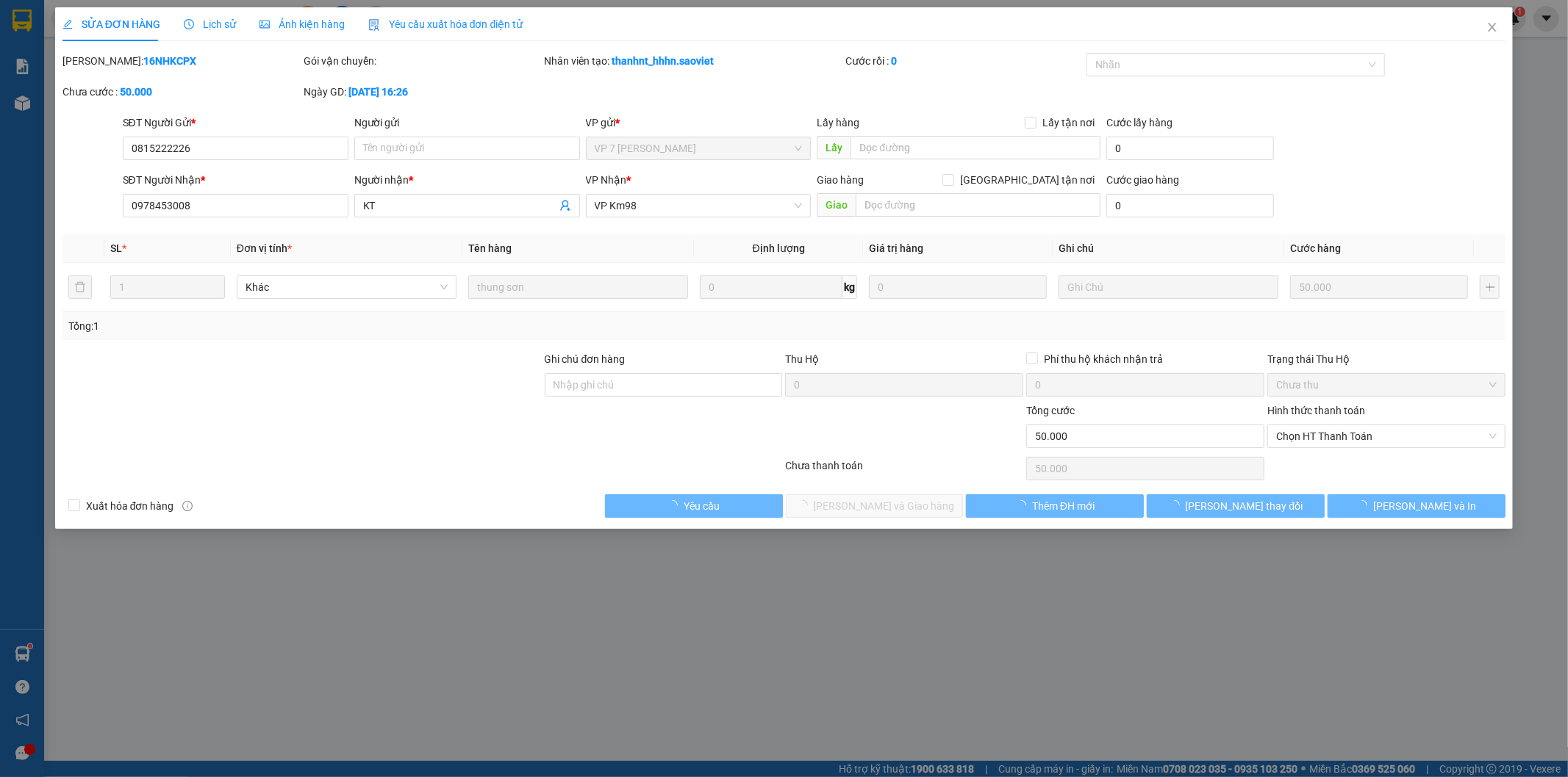
click at [227, 19] on span "Lịch sử" at bounding box center [210, 24] width 52 height 11
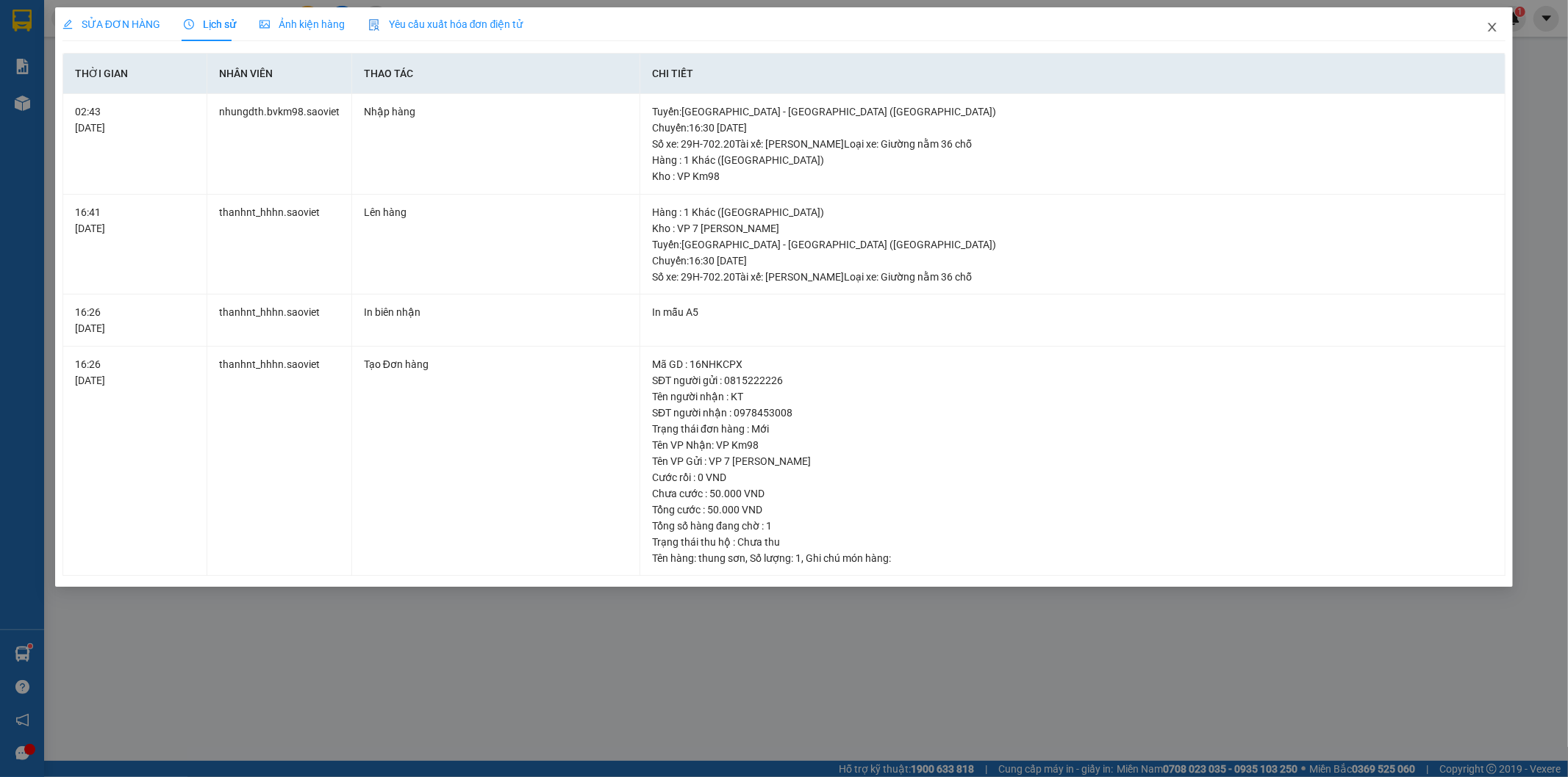
click at [1492, 24] on icon "close" at bounding box center [1492, 27] width 11 height 11
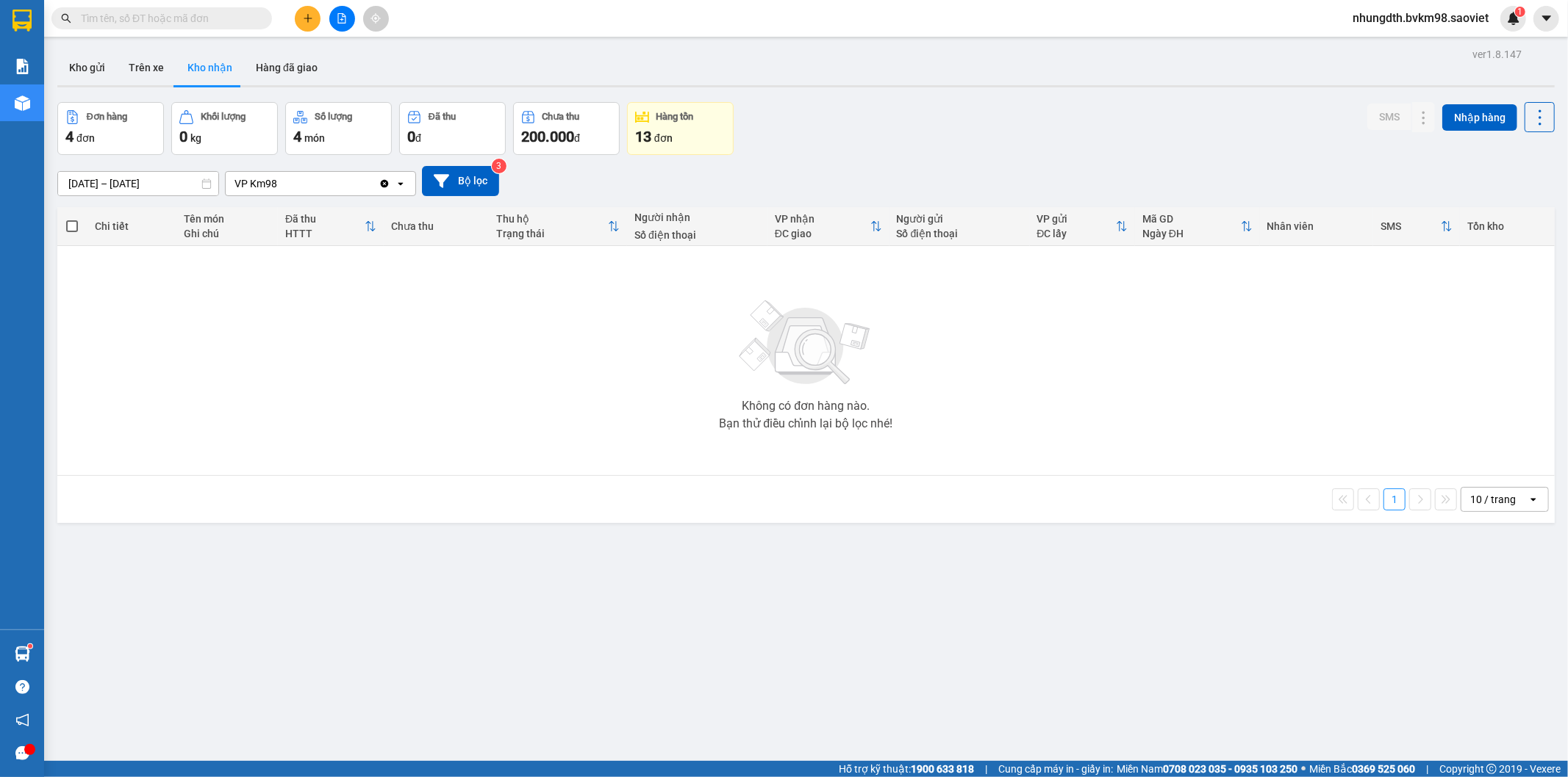
click at [131, 187] on input "[DATE] – [DATE]" at bounding box center [137, 183] width 160 height 24
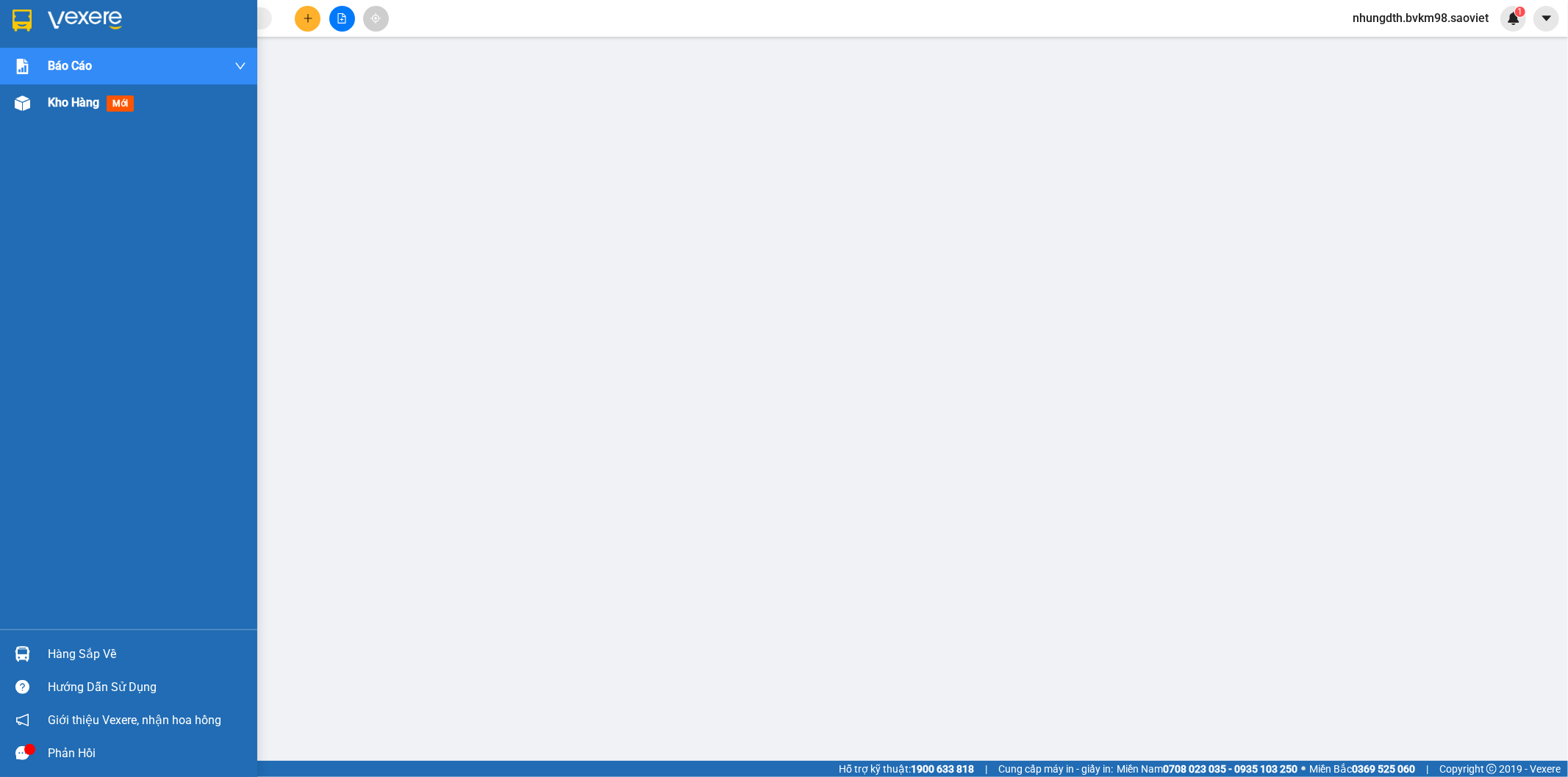
click at [19, 103] on img at bounding box center [23, 103] width 15 height 15
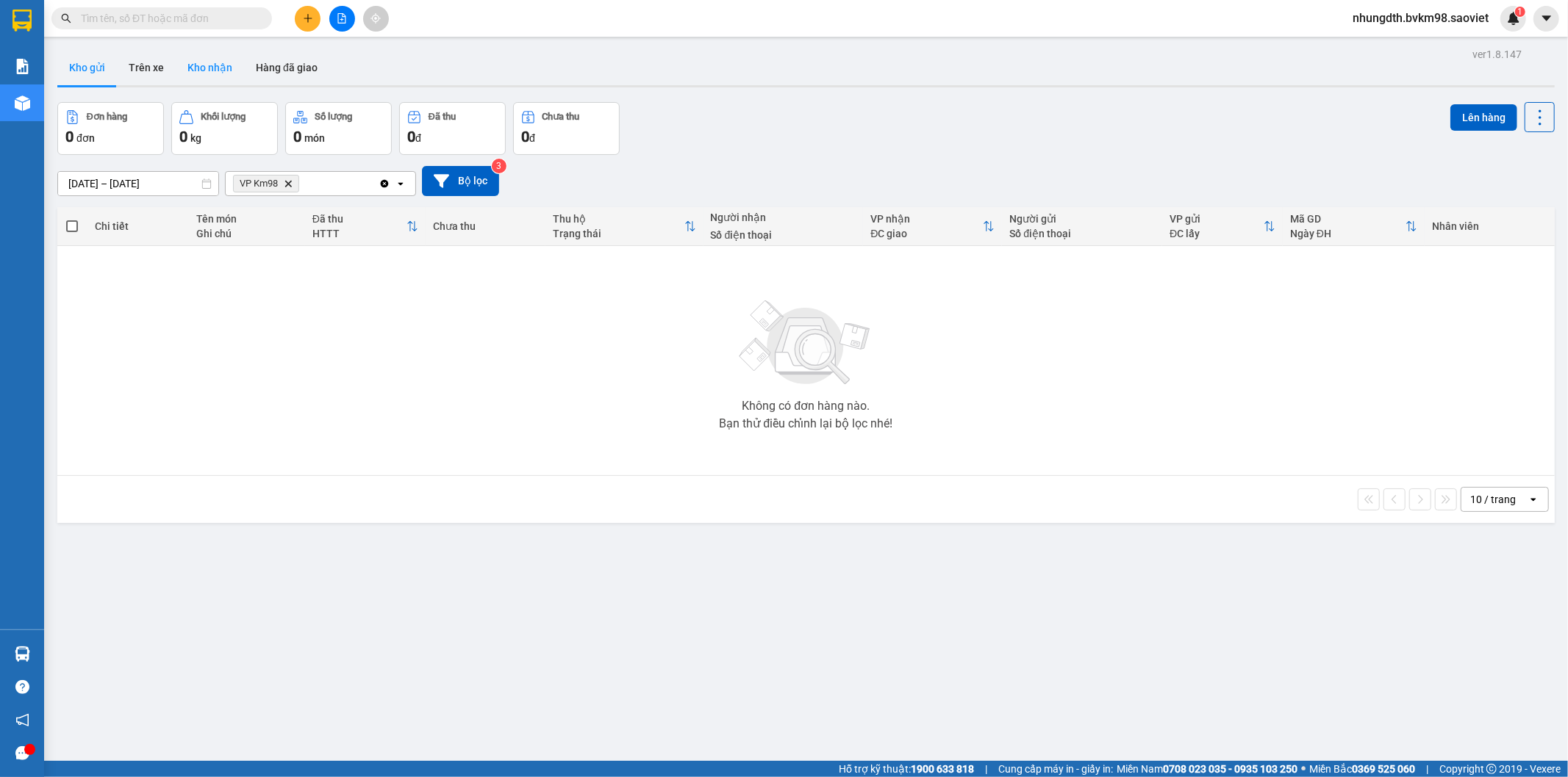
click at [217, 66] on button "Kho nhận" at bounding box center [210, 67] width 68 height 35
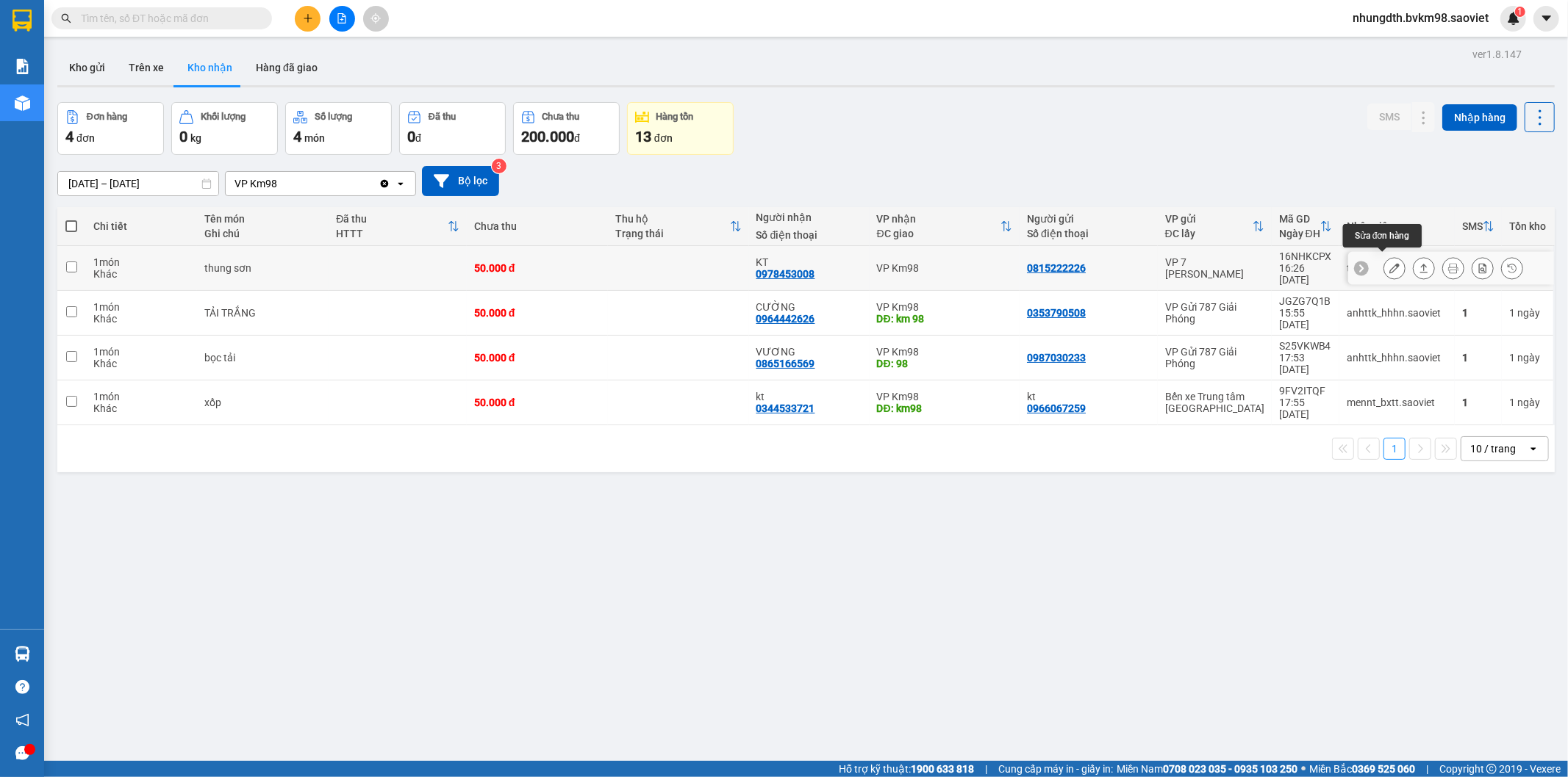
click at [1390, 263] on icon at bounding box center [1395, 268] width 10 height 10
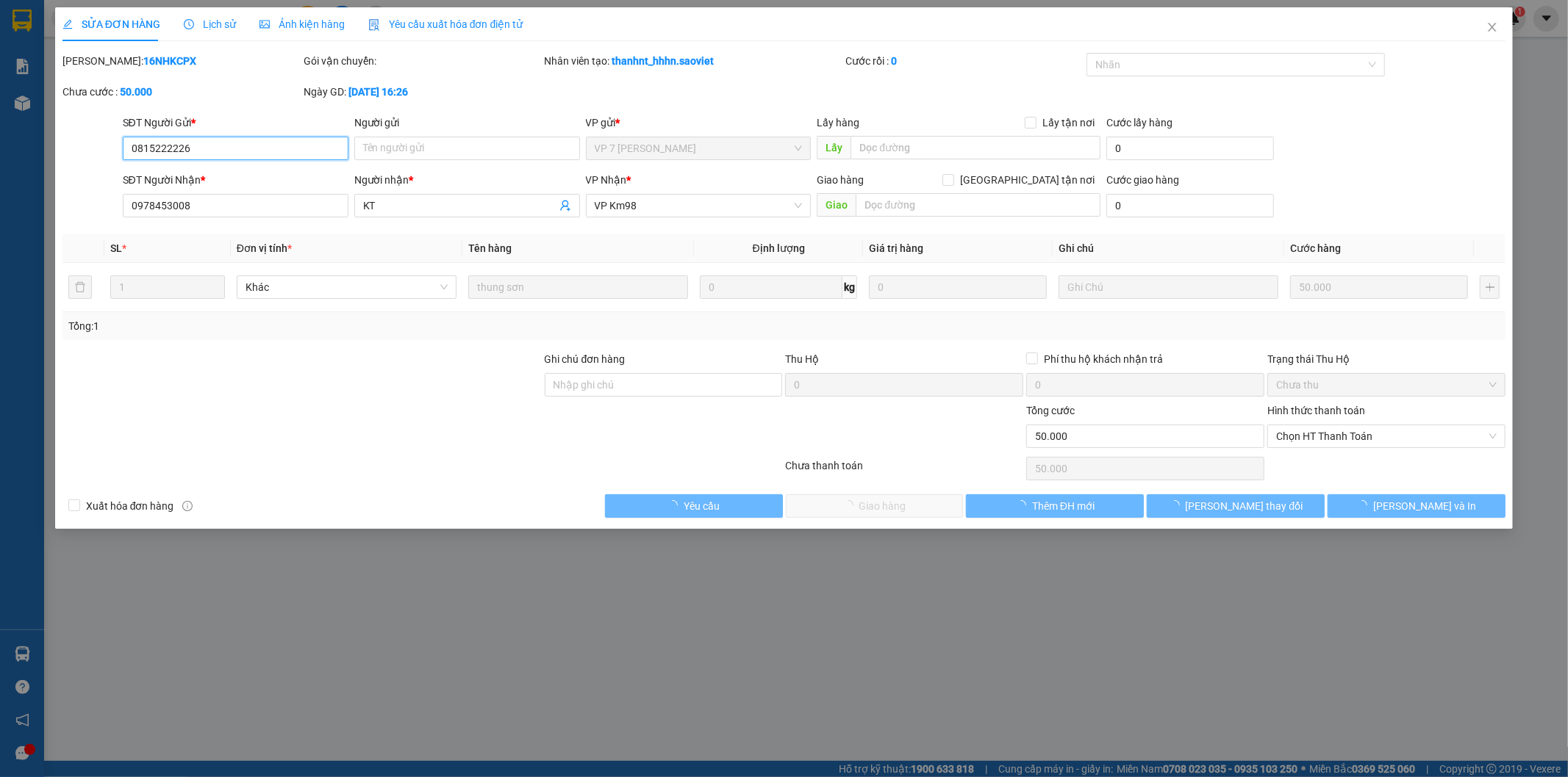
type input "0815222226"
type input "0978453008"
type input "KT"
type input "0"
type input "50.000"
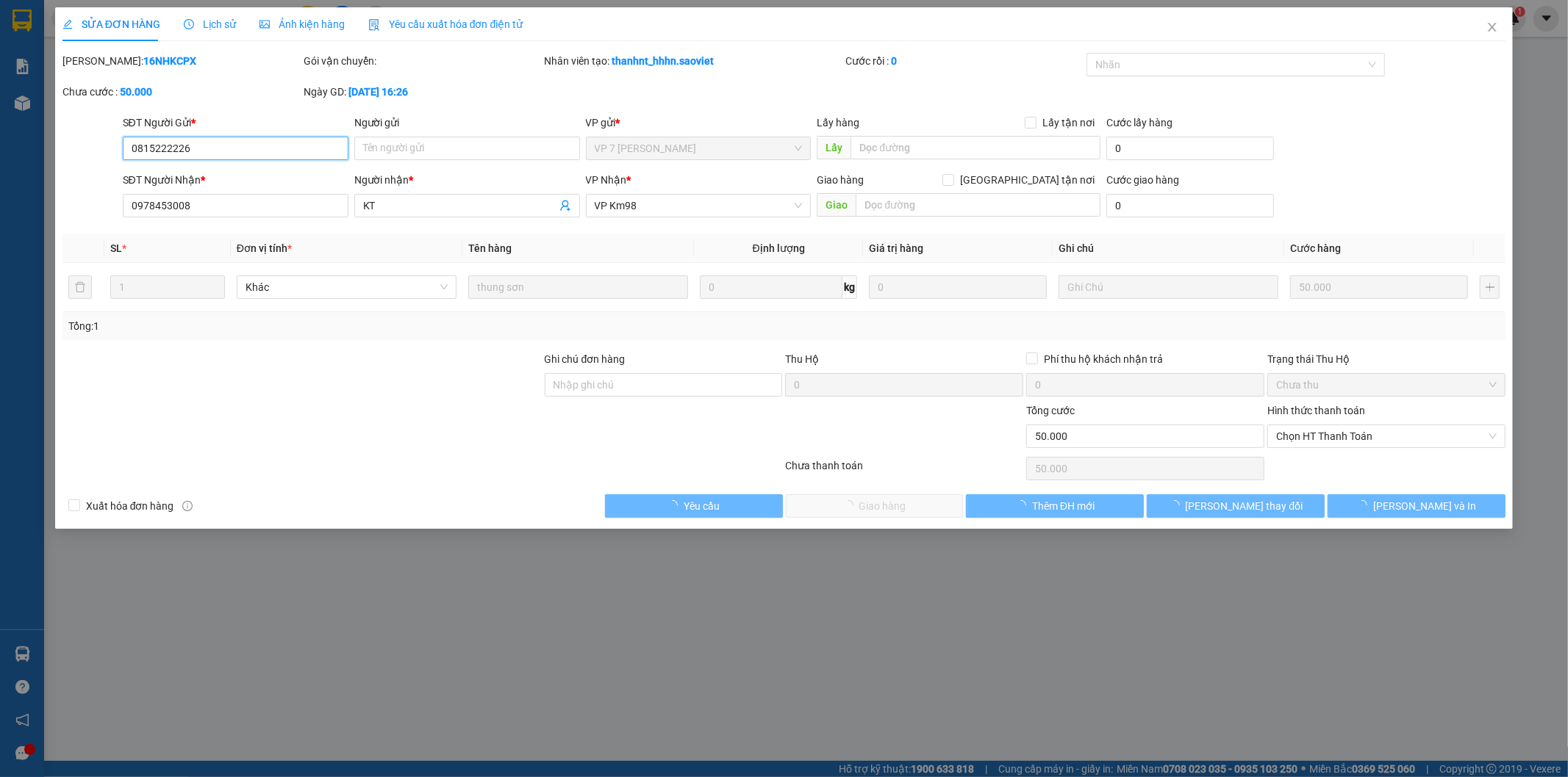
type input "50.000"
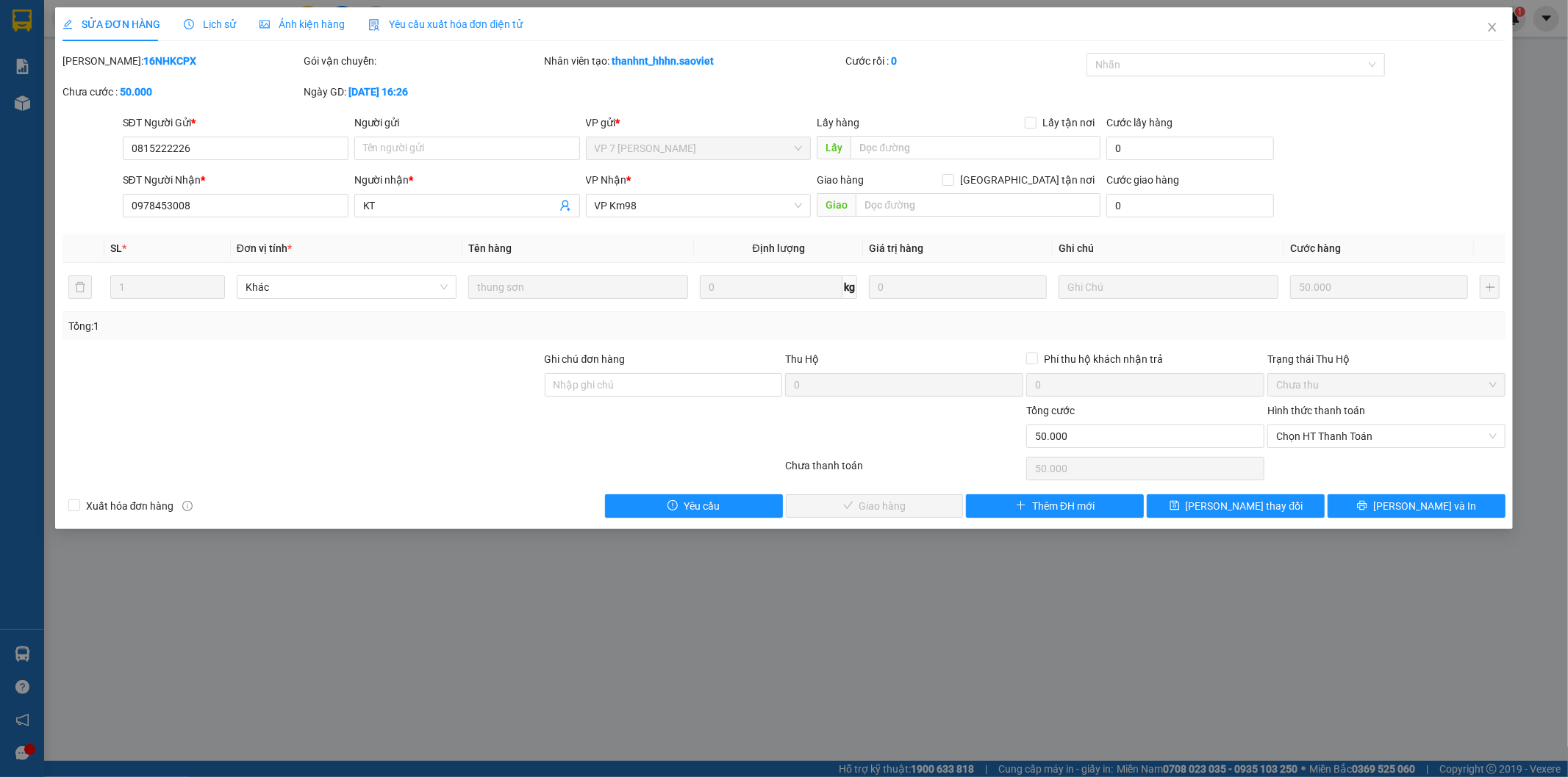
click at [222, 27] on span "Lịch sử" at bounding box center [210, 24] width 52 height 11
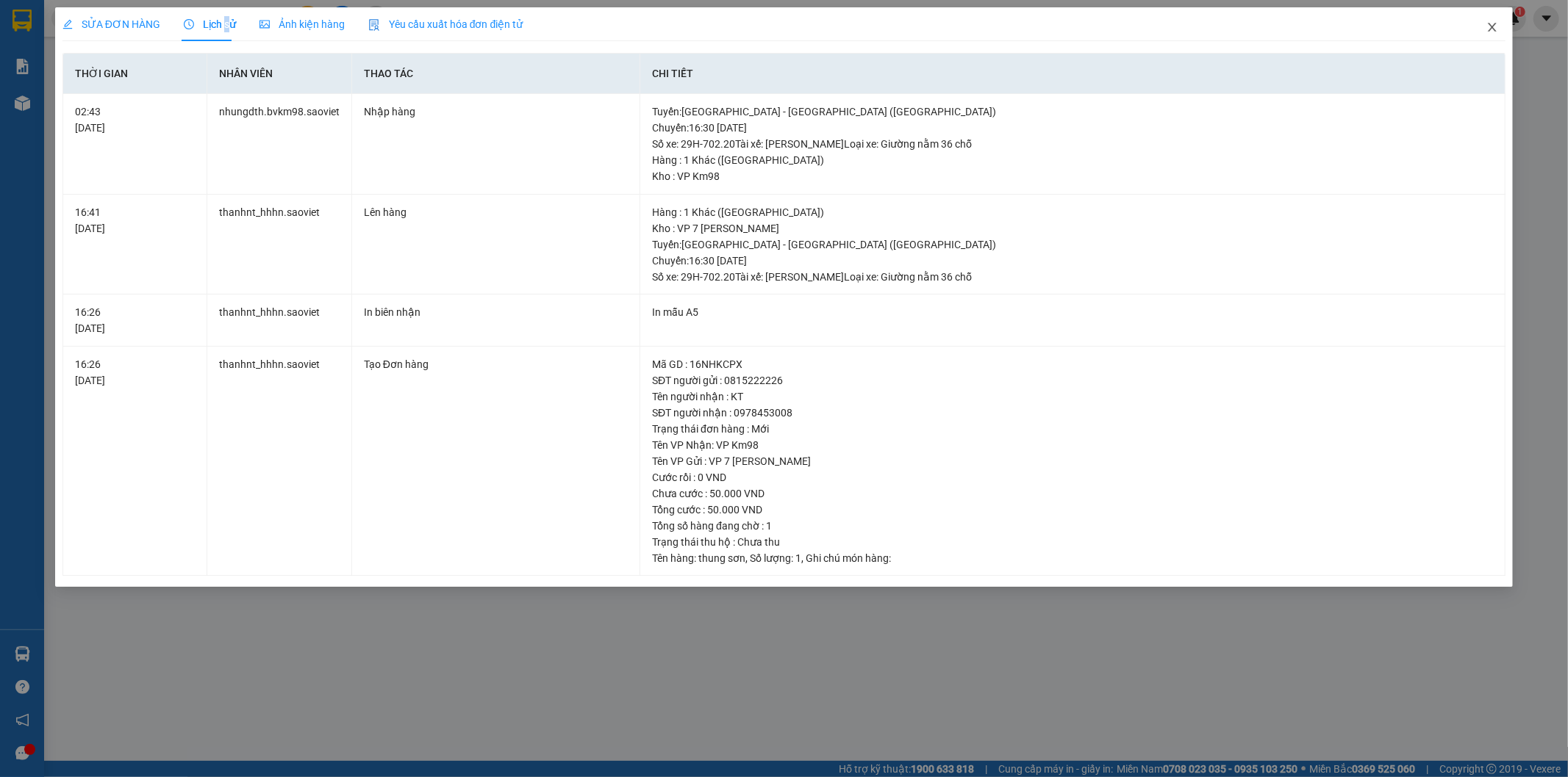
click at [1486, 27] on icon "close" at bounding box center [1492, 27] width 11 height 11
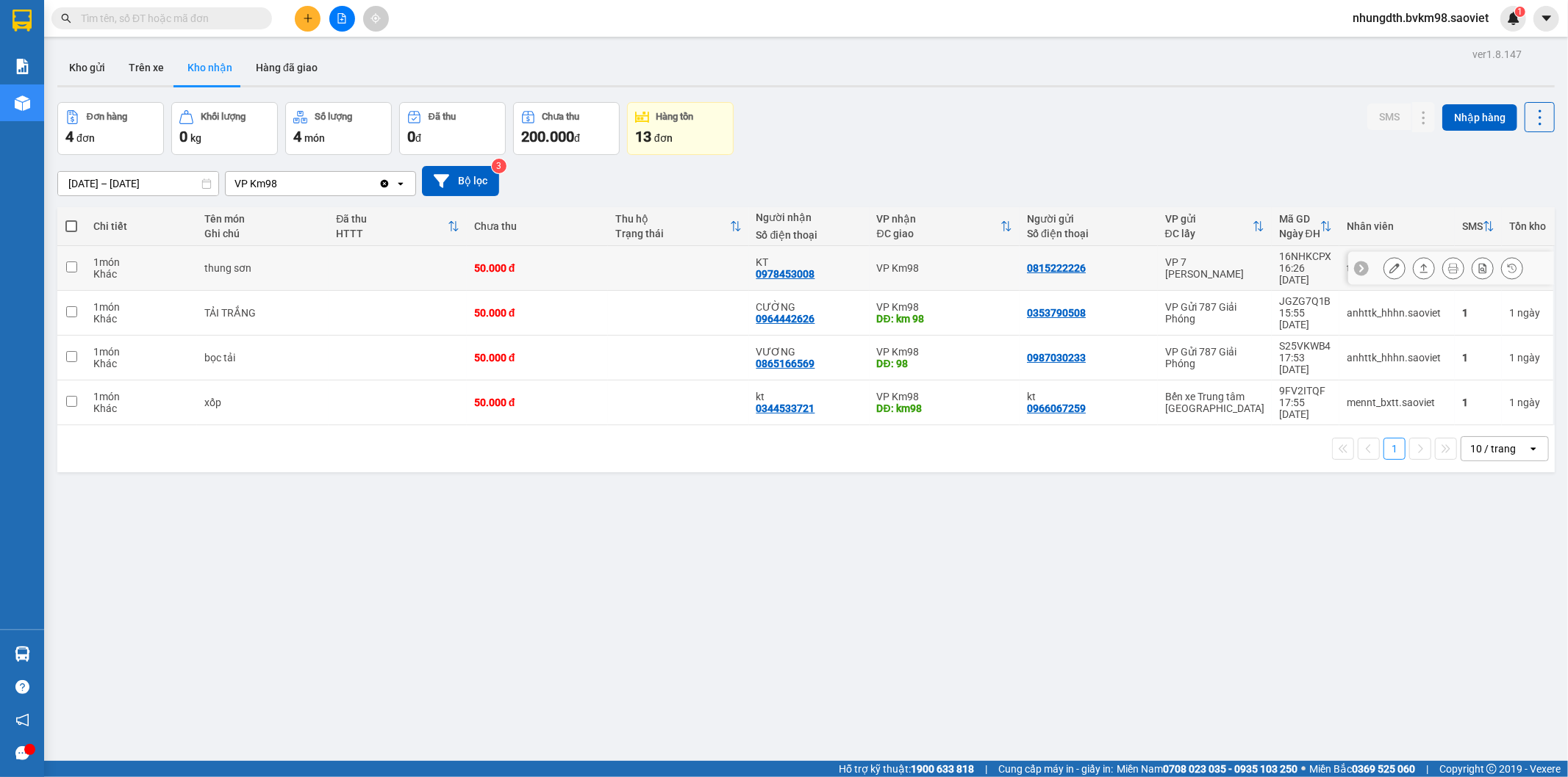
click at [683, 256] on td at bounding box center [678, 268] width 141 height 45
checkbox input "true"
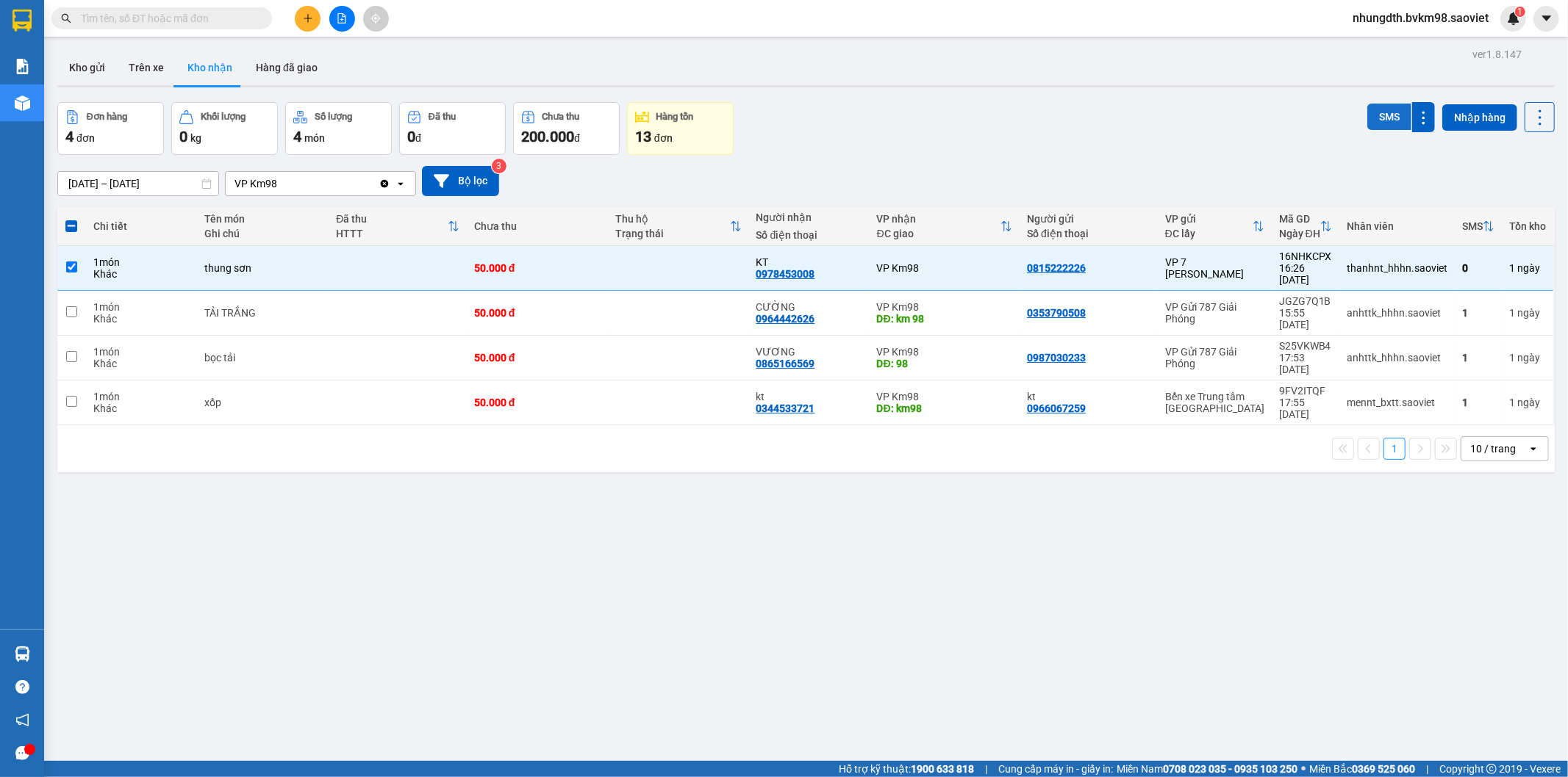
click at [1373, 114] on button "SMS" at bounding box center [1389, 117] width 45 height 27
click at [1384, 300] on button at bounding box center [1395, 313] width 21 height 26
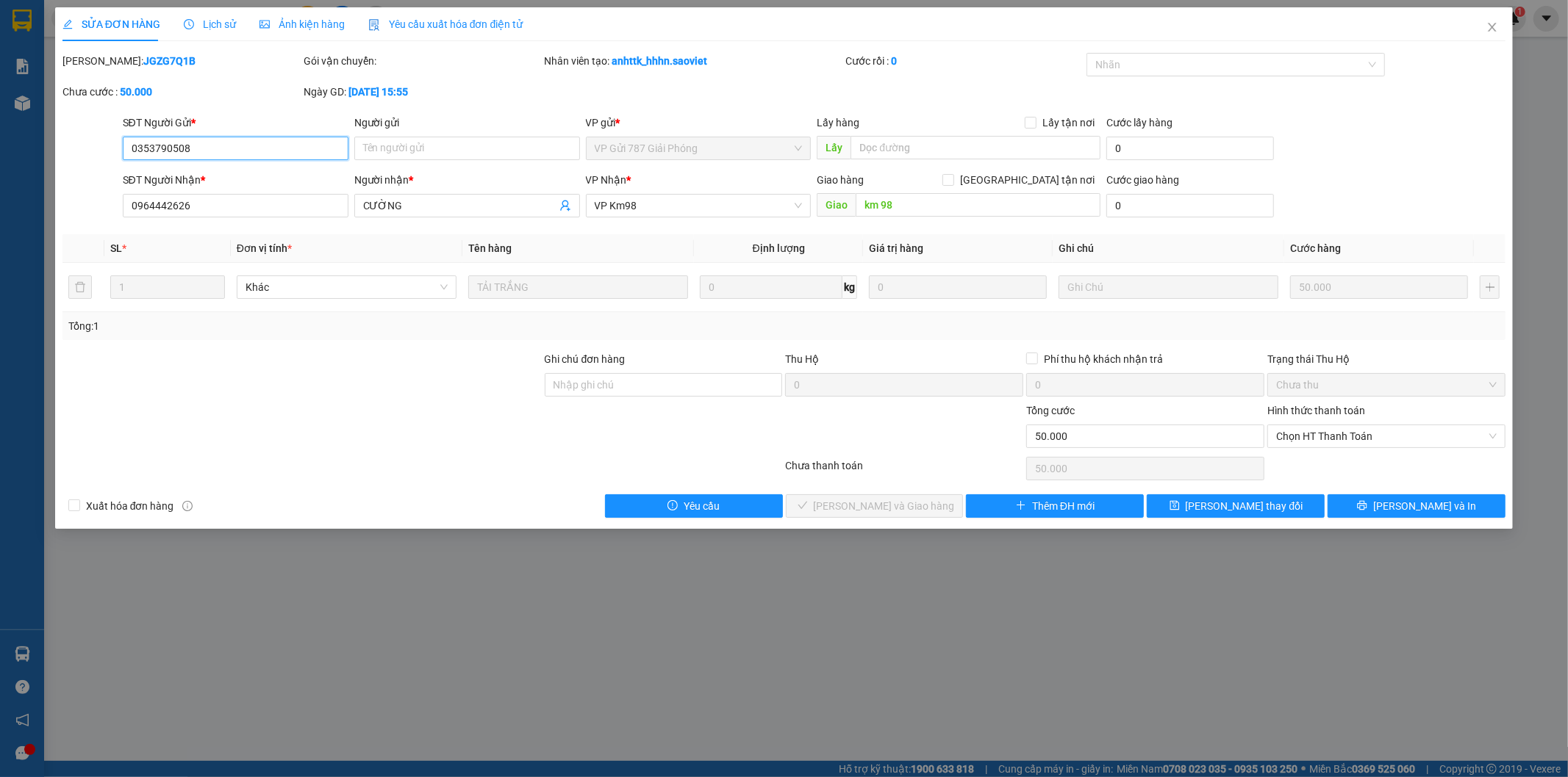
type input "0353790508"
type input "0964442626"
type input "CƯỜNG"
type input "km 98"
type input "0"
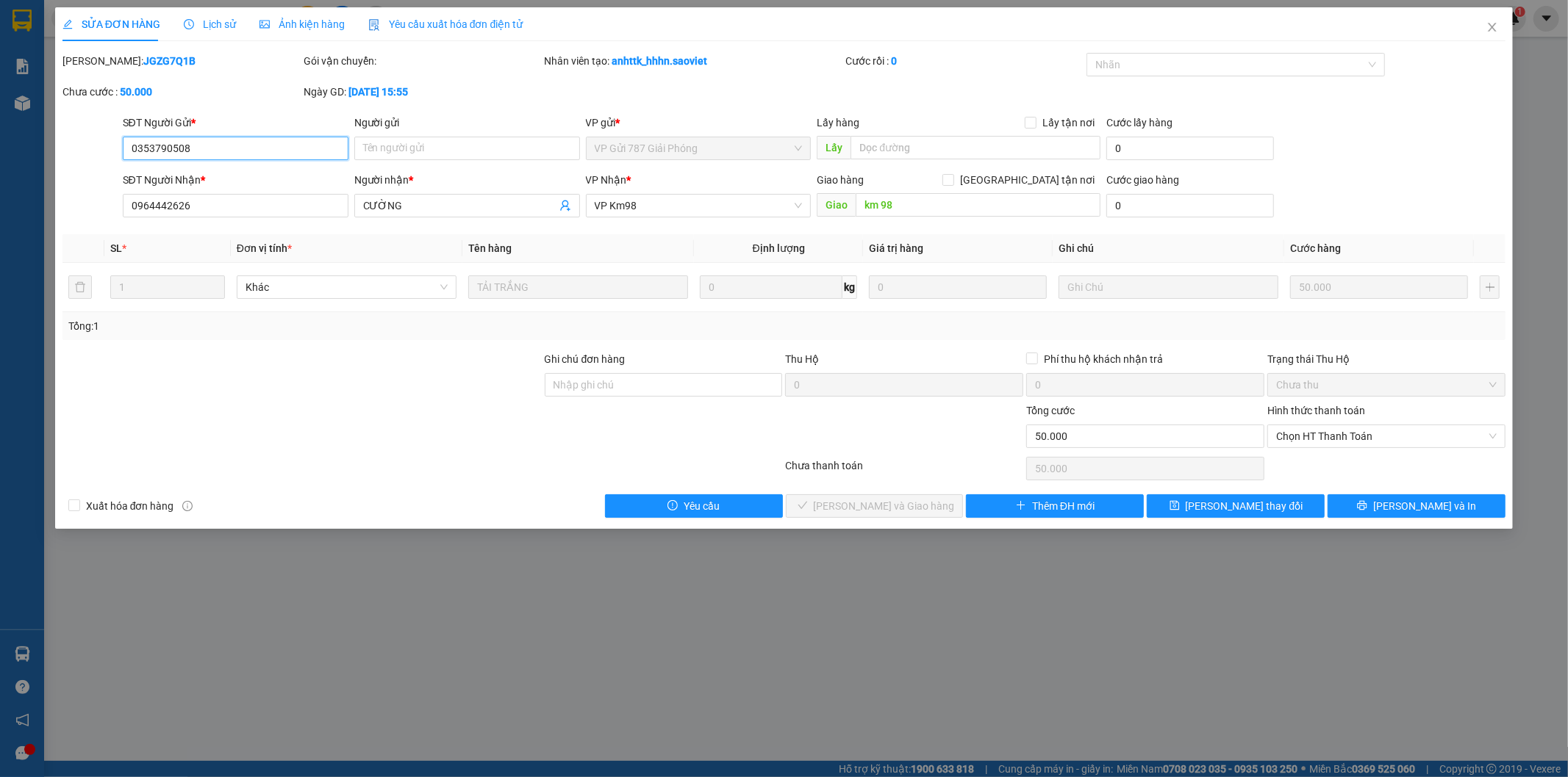
type input "50.000"
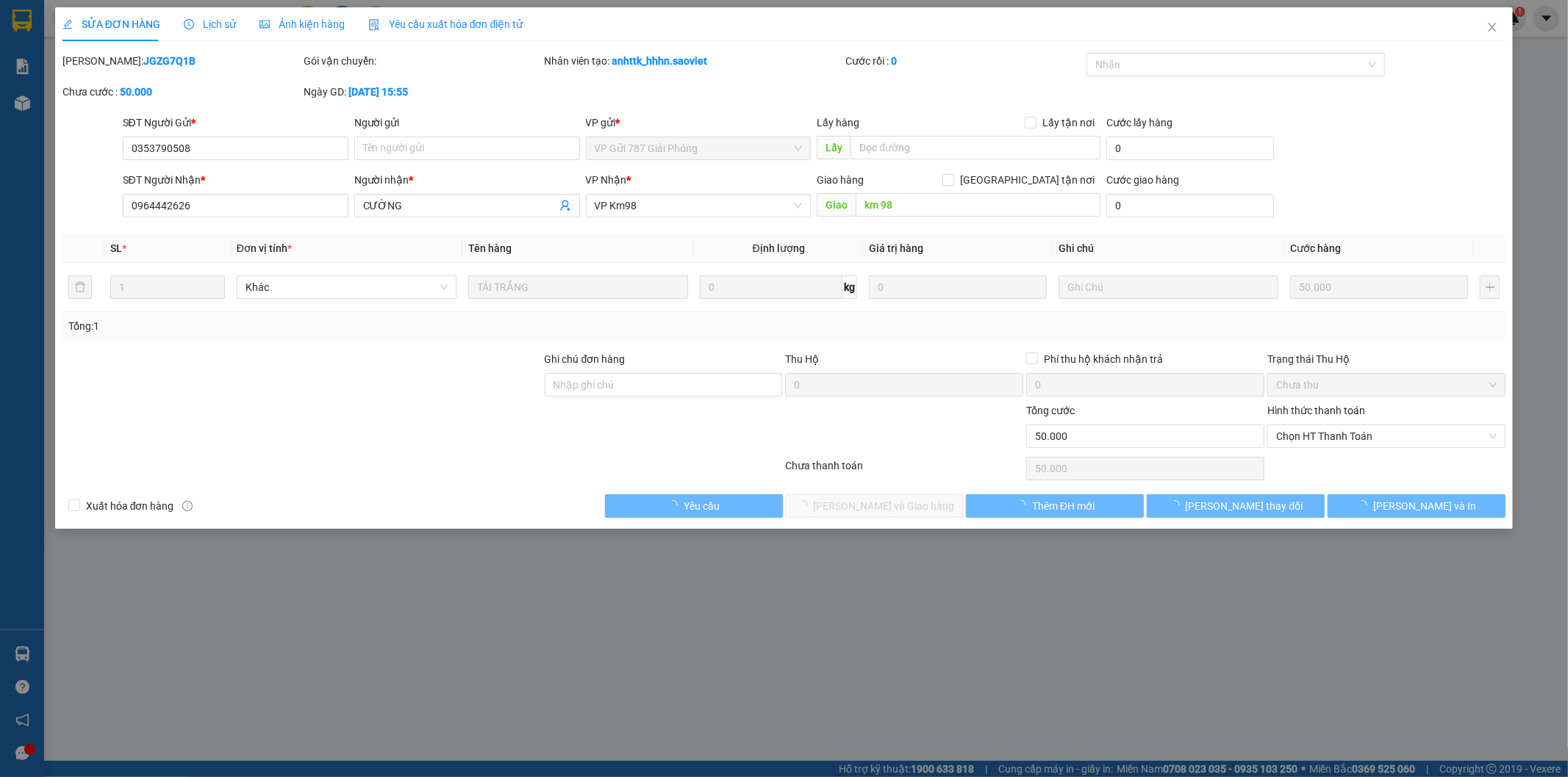
click at [215, 19] on span "Lịch sử" at bounding box center [210, 24] width 52 height 11
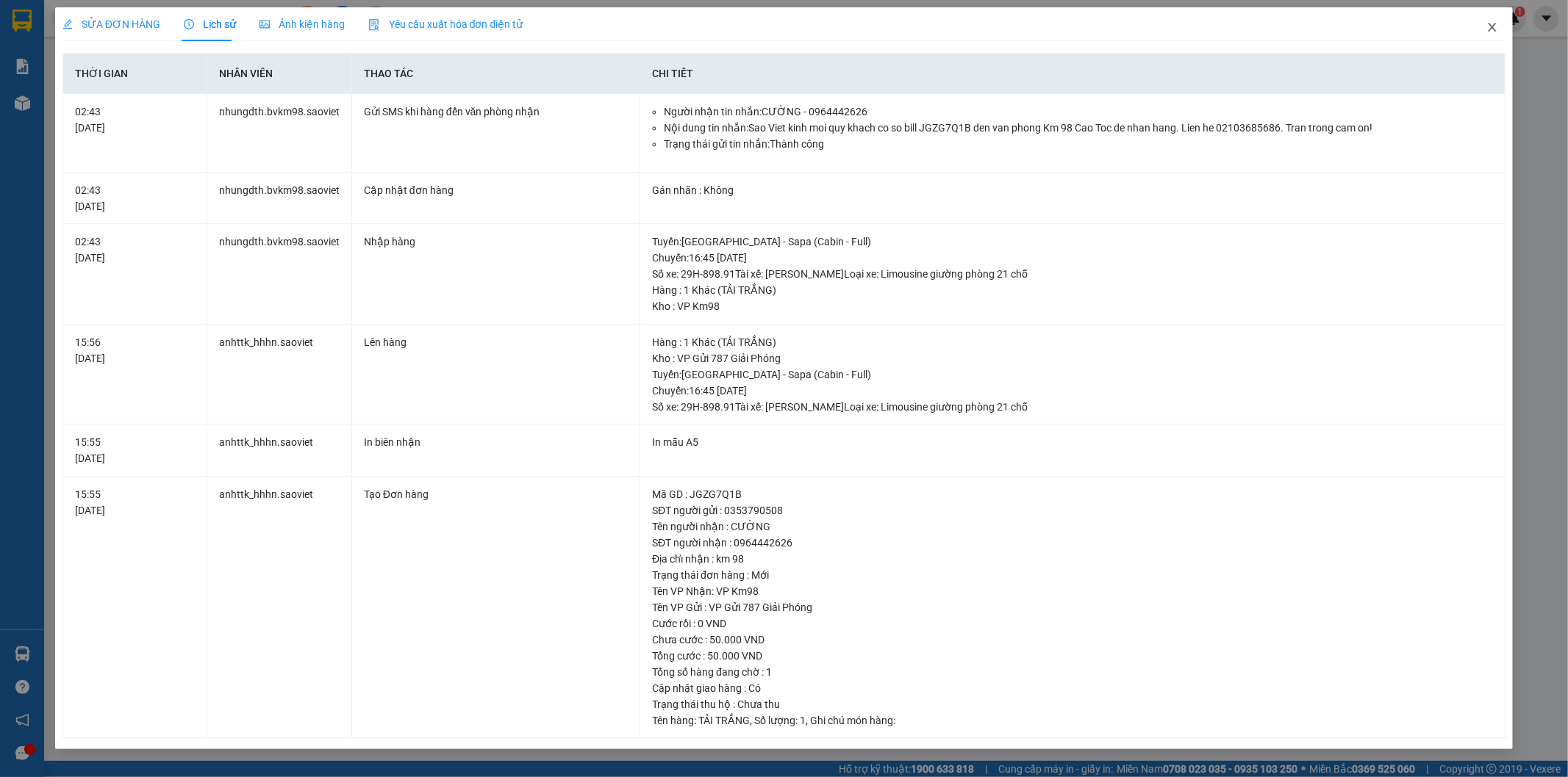
click at [1496, 27] on icon "close" at bounding box center [1492, 27] width 11 height 11
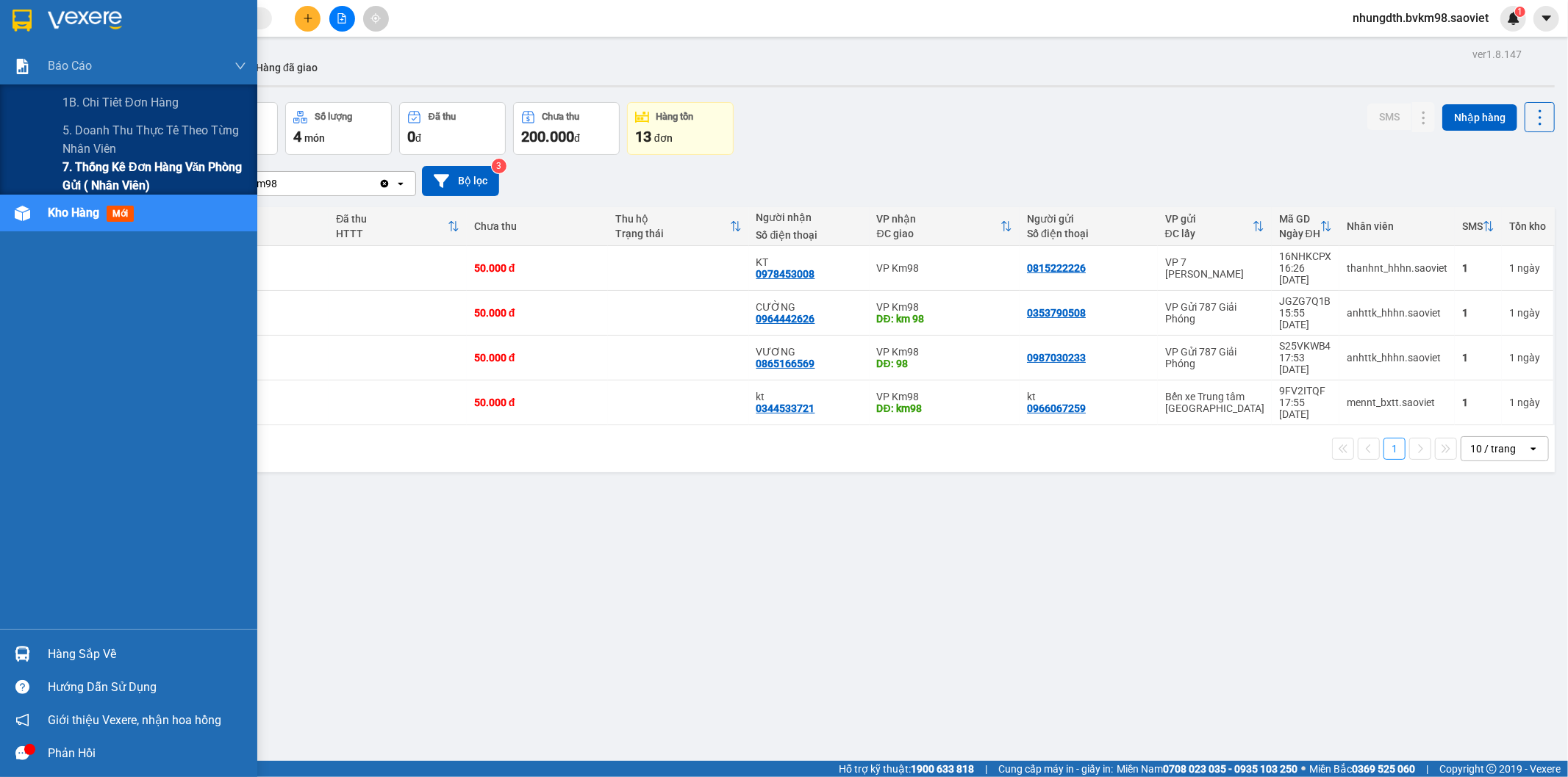
click at [80, 165] on span "7. Thống kê đơn hàng văn phòng gửi ( Nhân viên)" at bounding box center [155, 176] width 184 height 37
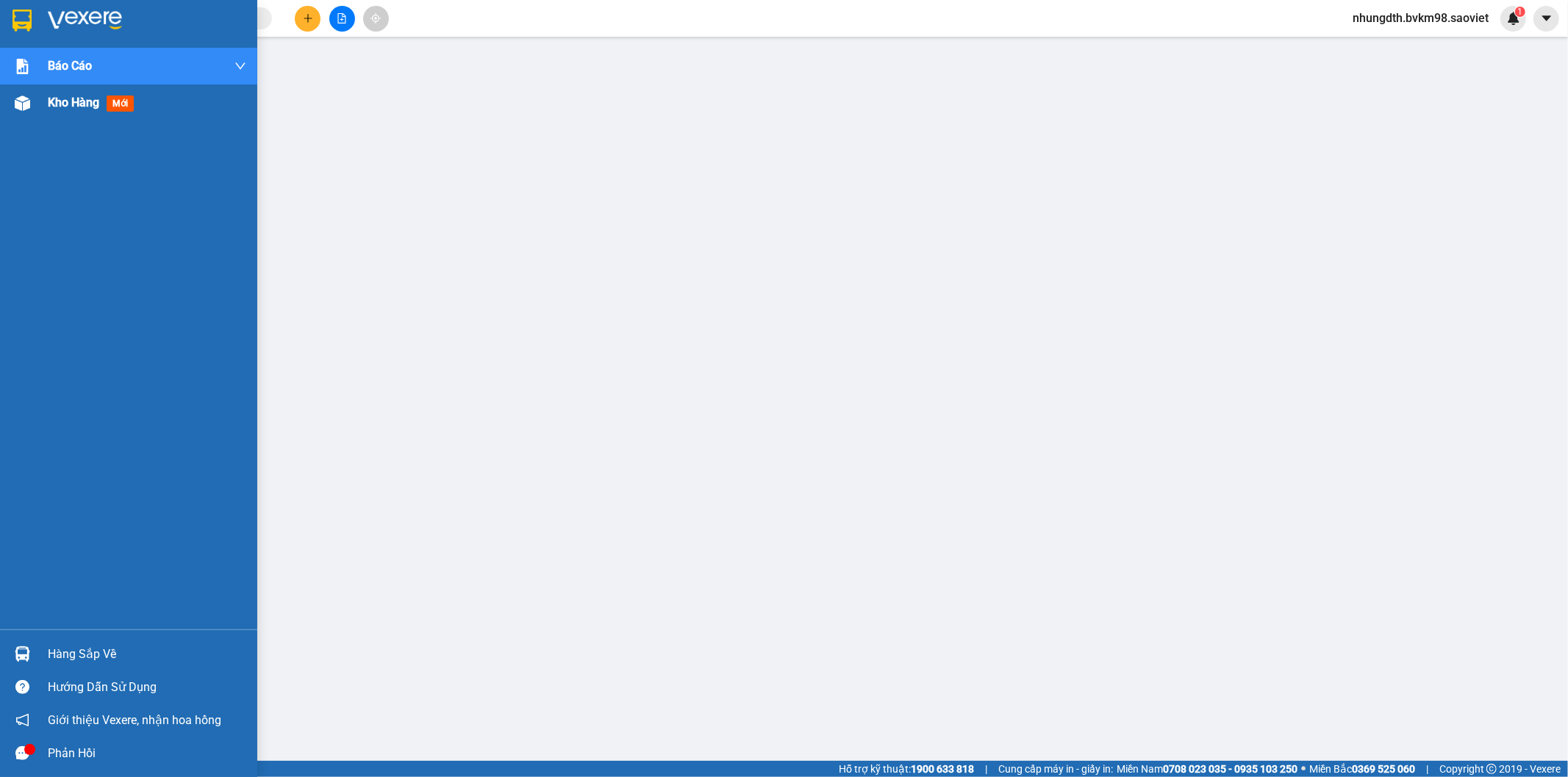
click at [23, 103] on img at bounding box center [23, 103] width 15 height 15
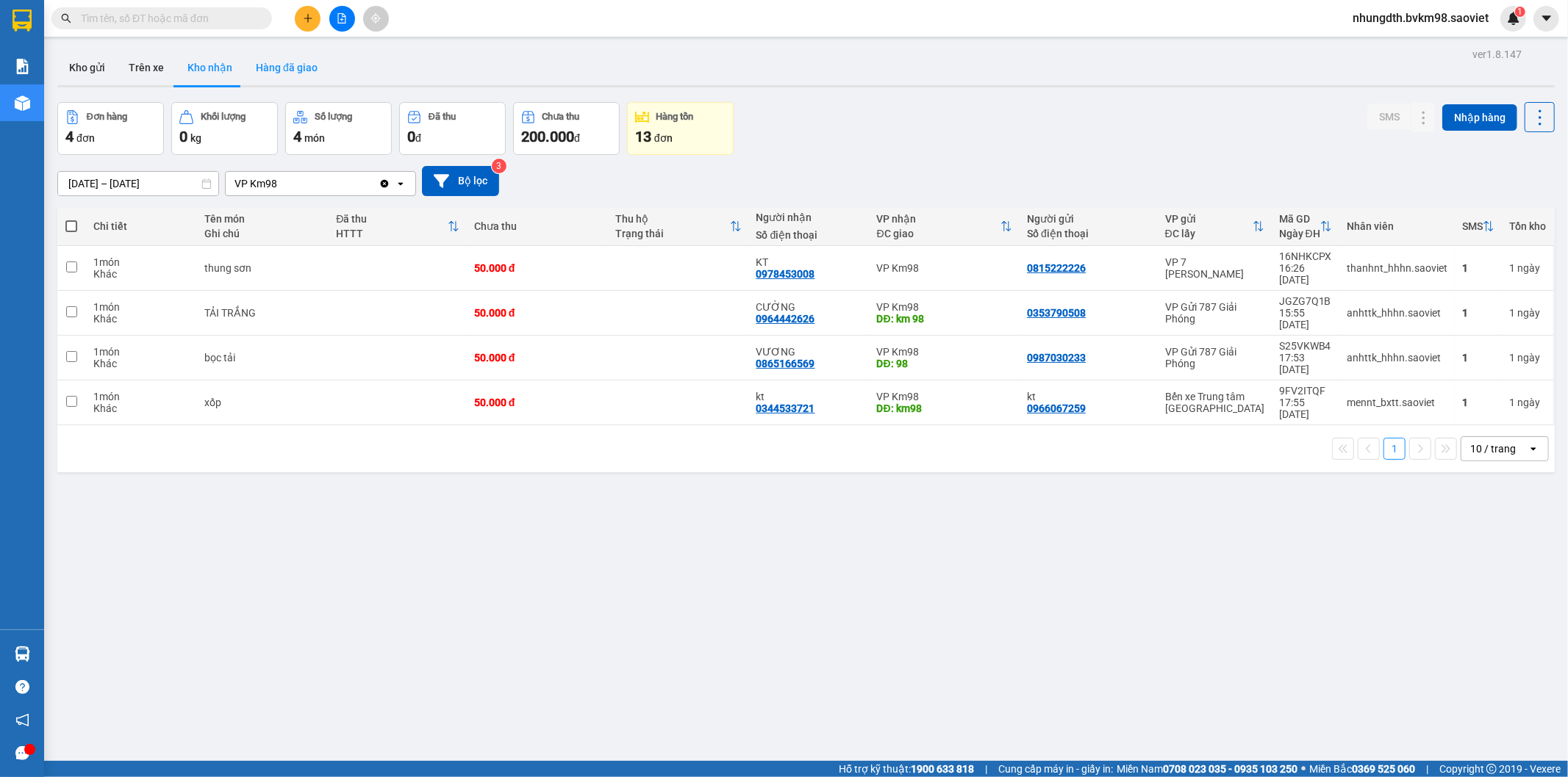
click at [290, 63] on button "Hàng đã giao" at bounding box center [286, 67] width 85 height 35
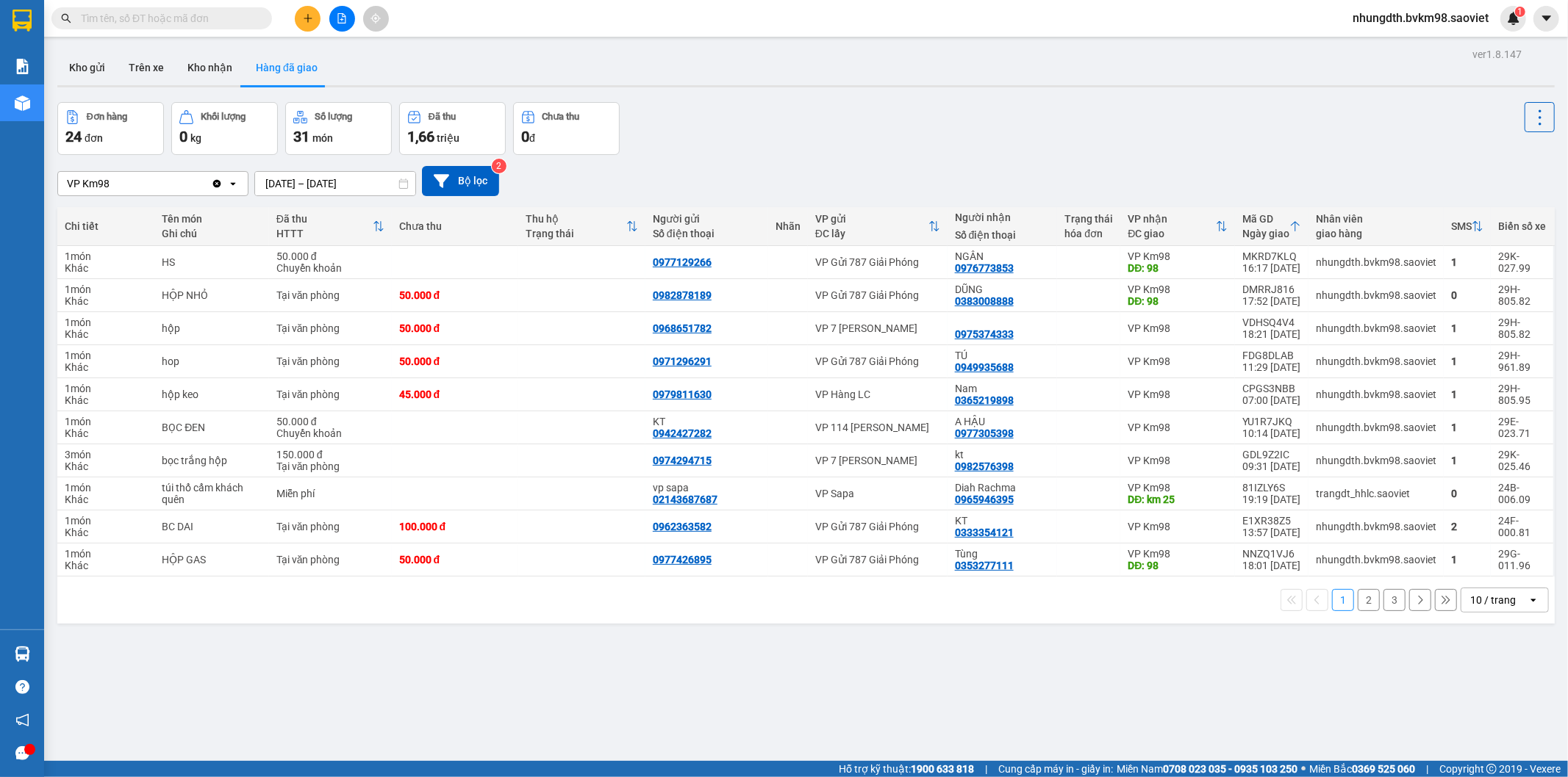
click at [314, 190] on div "ver 1.8.147 Kho gửi Trên xe Kho nhận Hàng đã giao Đơn hàng 24 đơn Khối lượng 0 …" at bounding box center [806, 433] width 1509 height 777
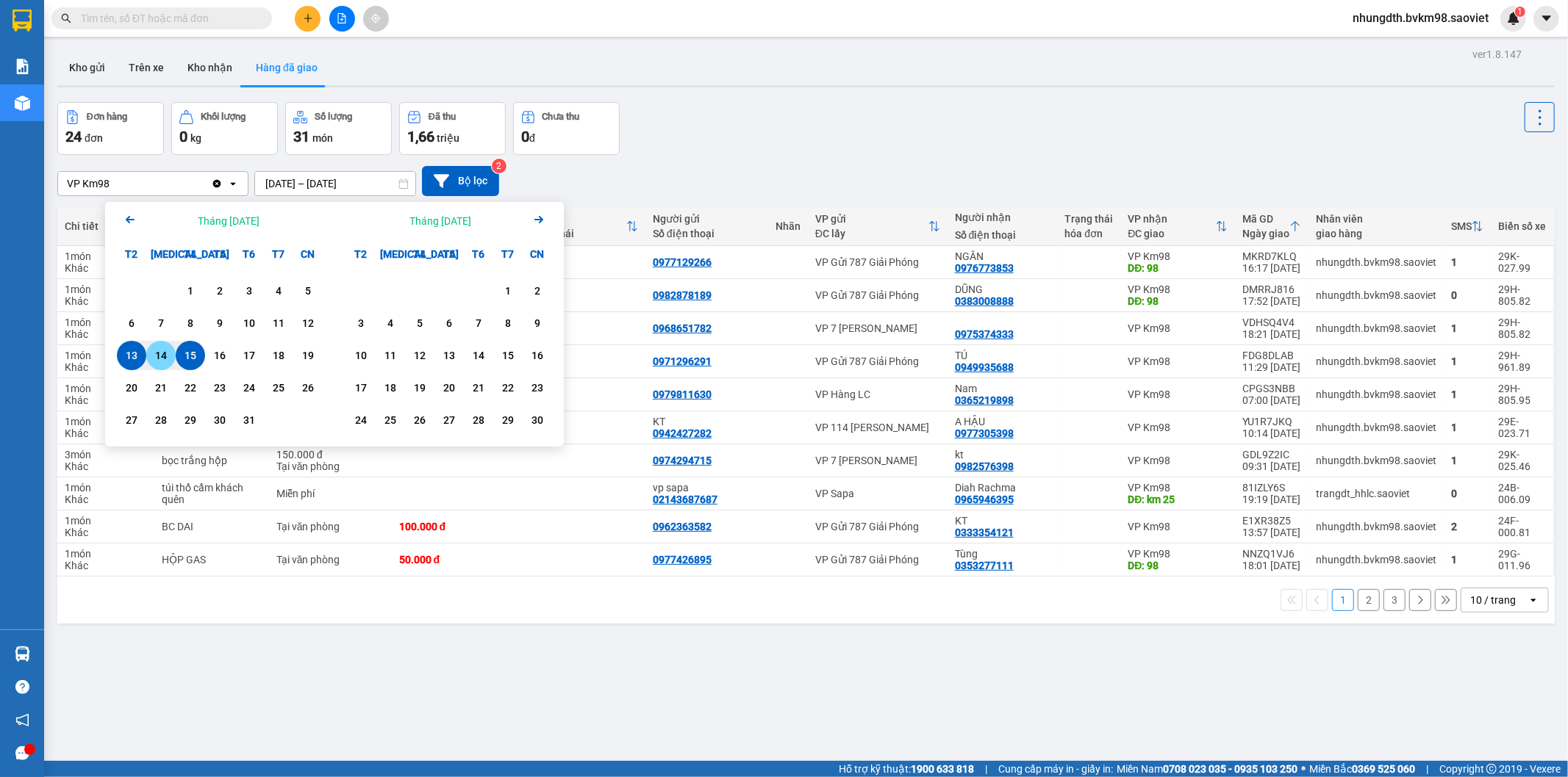
click at [153, 353] on div "14" at bounding box center [161, 355] width 21 height 18
click at [151, 355] on div "14" at bounding box center [161, 355] width 21 height 18
type input "[DATE] – [DATE]"
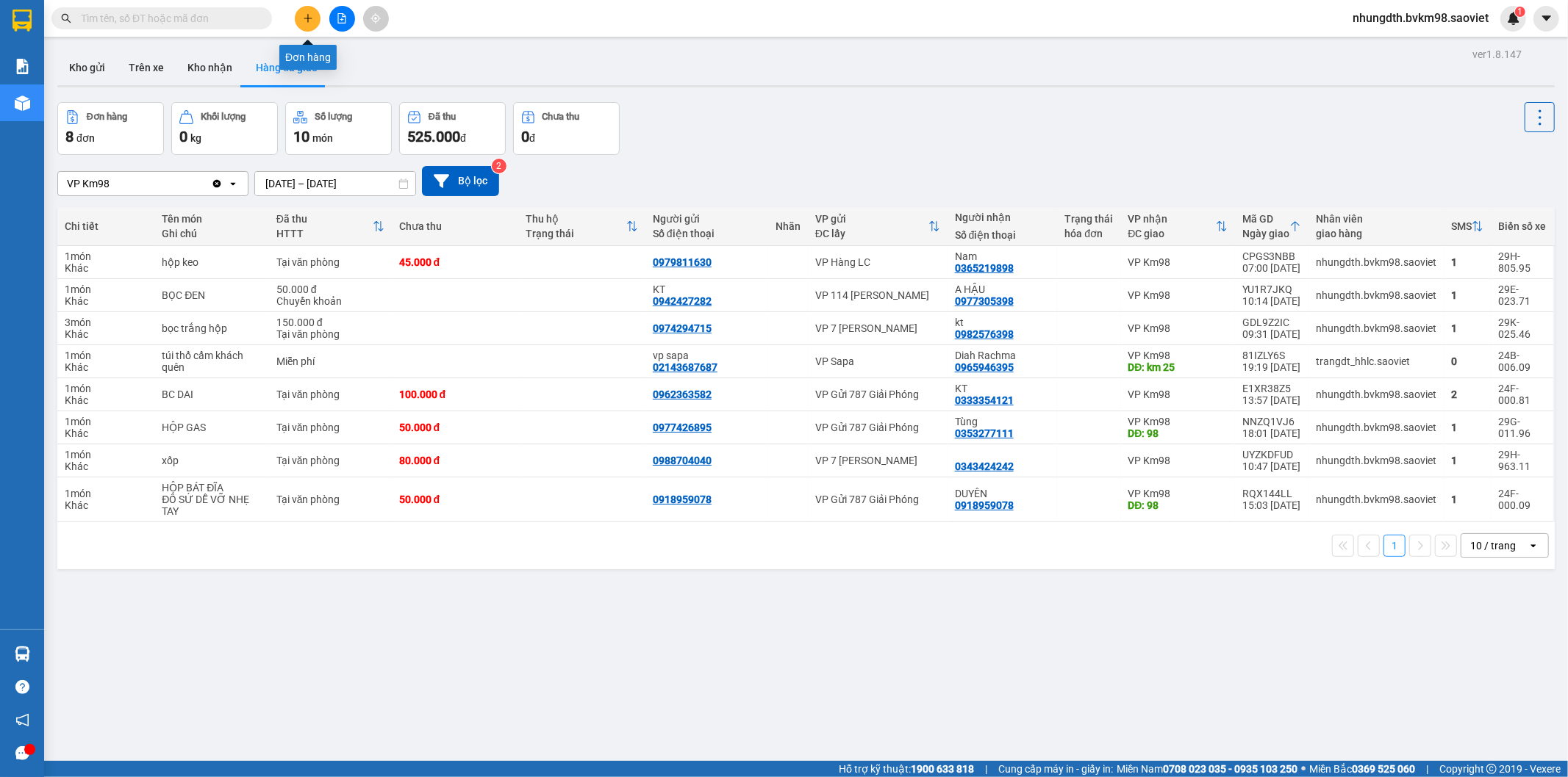
click at [306, 27] on button at bounding box center [307, 18] width 26 height 26
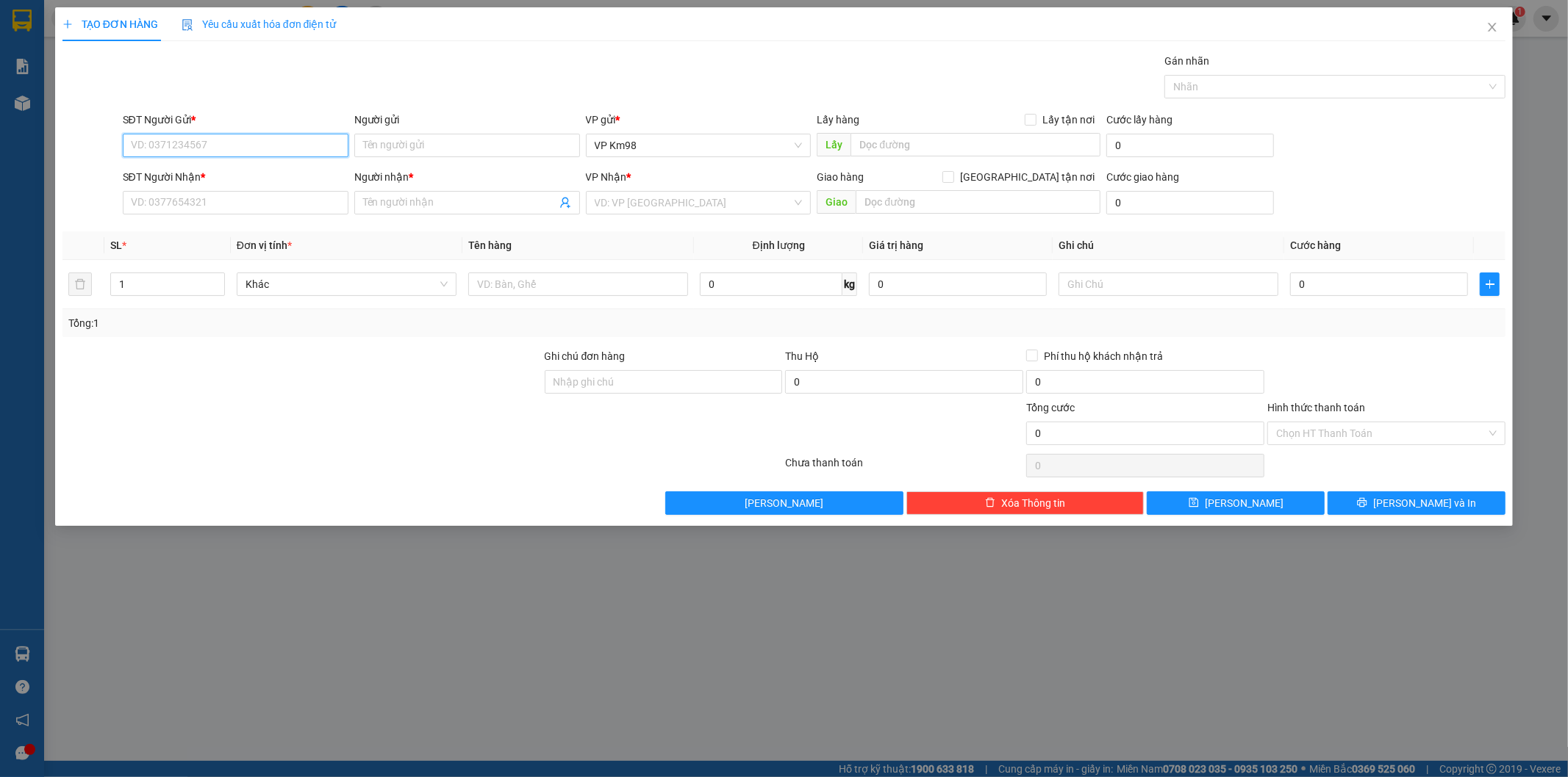
click at [239, 142] on input "SĐT Người Gửi *" at bounding box center [235, 145] width 226 height 24
type input "0972462992"
click at [201, 196] on input "SĐT Người Nhận *" at bounding box center [235, 203] width 226 height 24
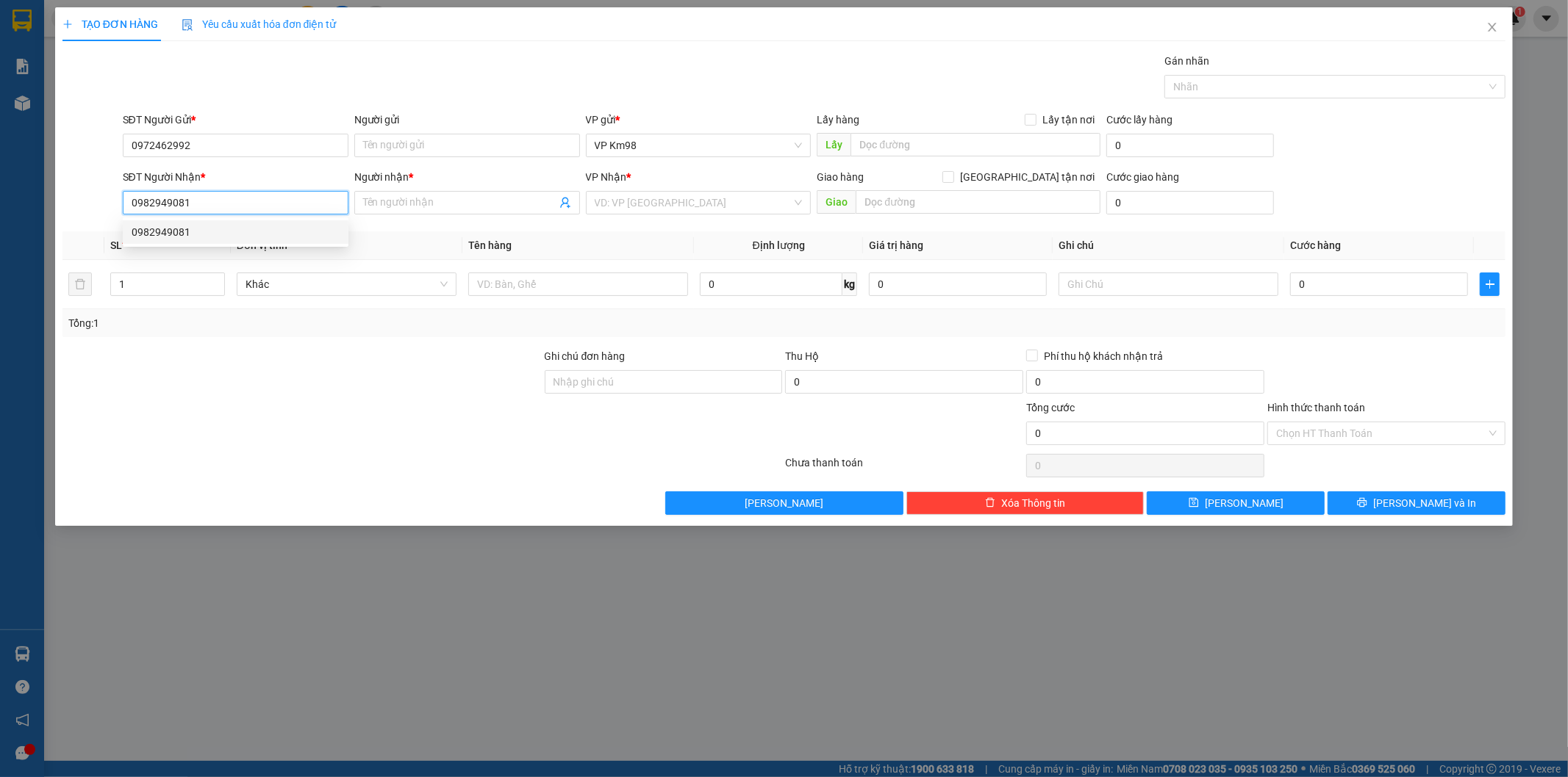
click at [163, 244] on div "0982949081" at bounding box center [235, 232] width 226 height 24
type input "0982949081"
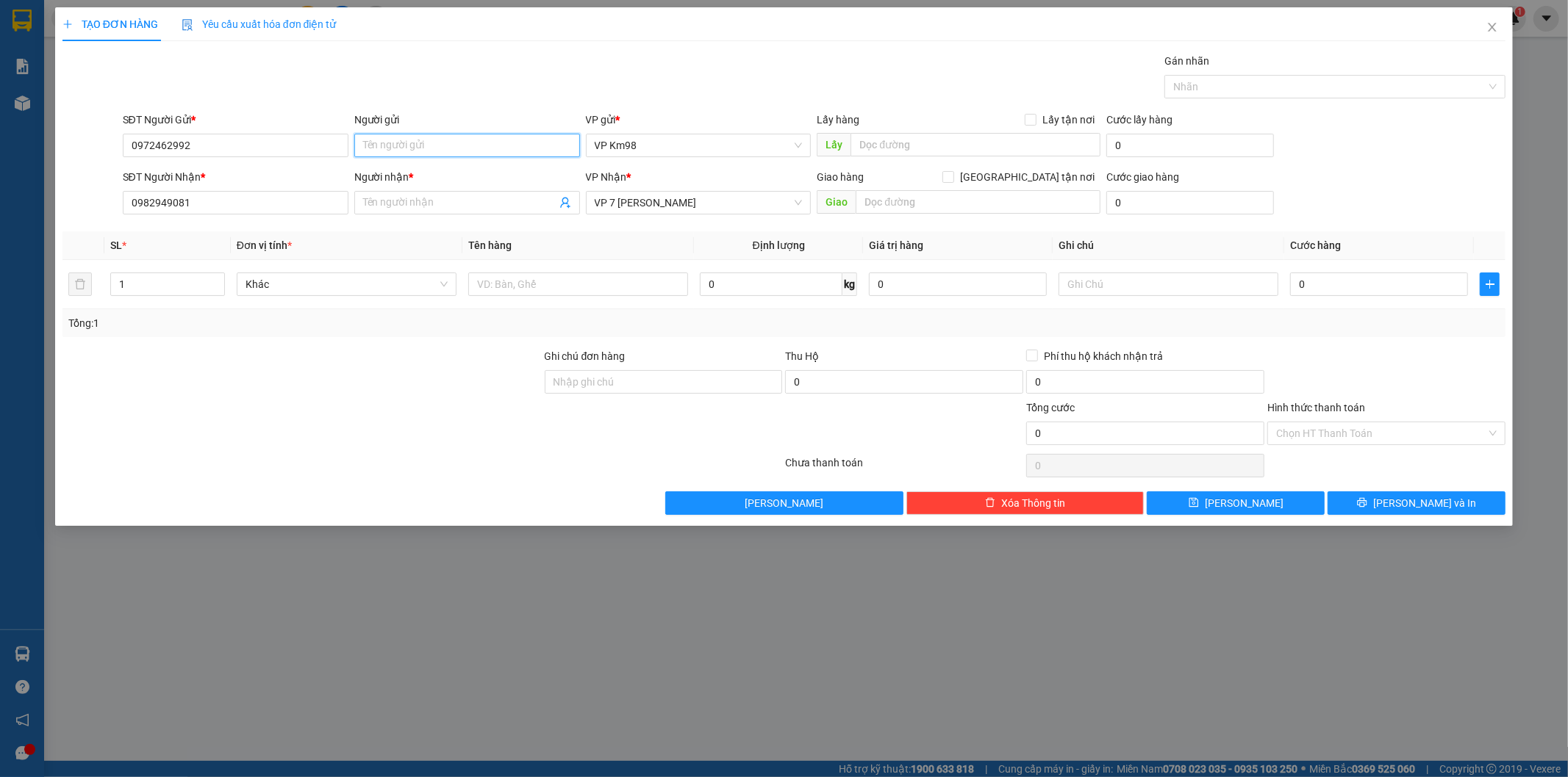
click at [424, 142] on input "Người gửi" at bounding box center [467, 145] width 226 height 24
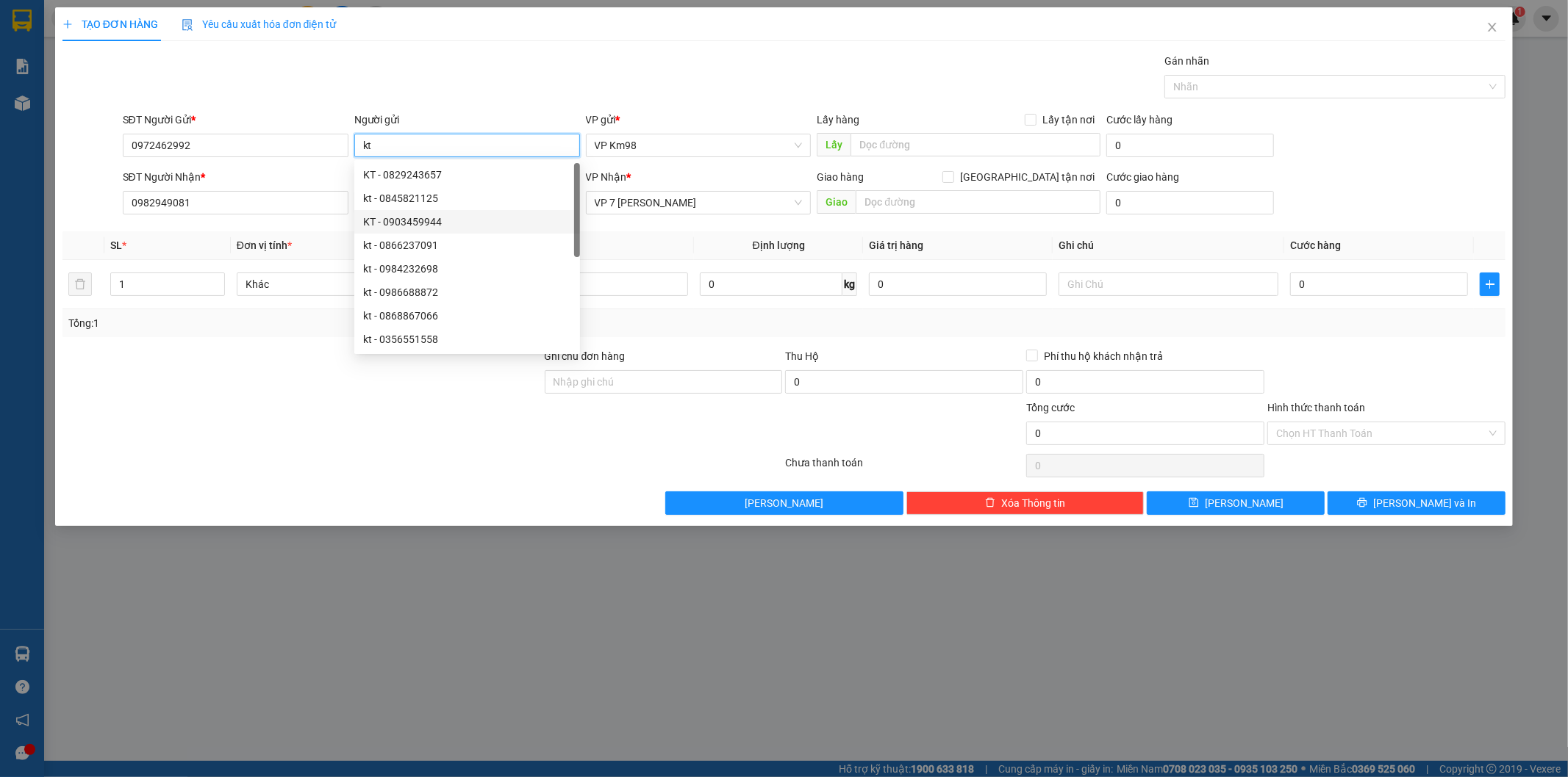
type input "kt"
drag, startPoint x: 224, startPoint y: 391, endPoint x: 329, endPoint y: 319, distance: 127.3
click at [230, 387] on div at bounding box center [301, 374] width 483 height 51
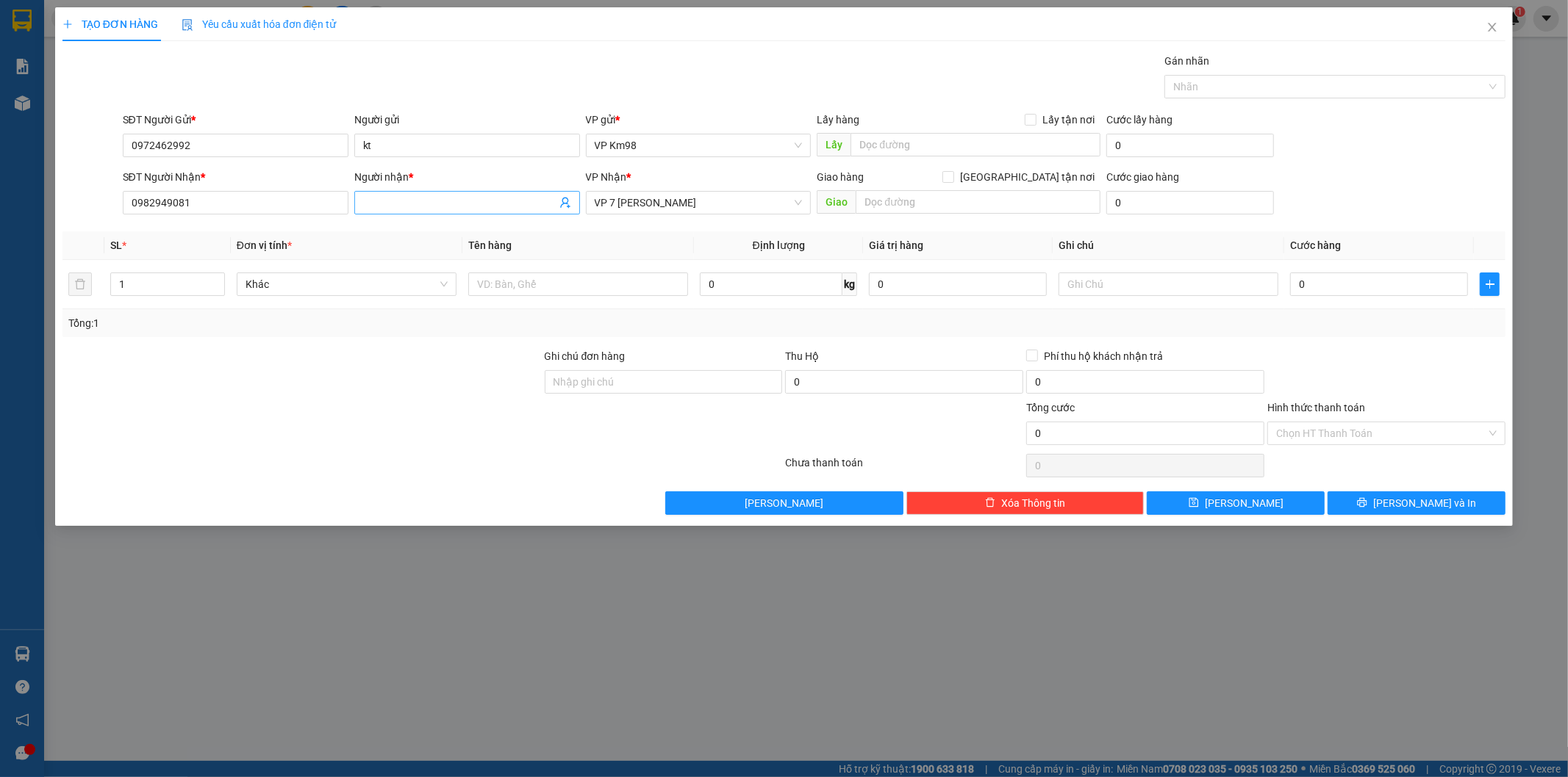
click at [379, 201] on input "Người nhận *" at bounding box center [460, 202] width 193 height 16
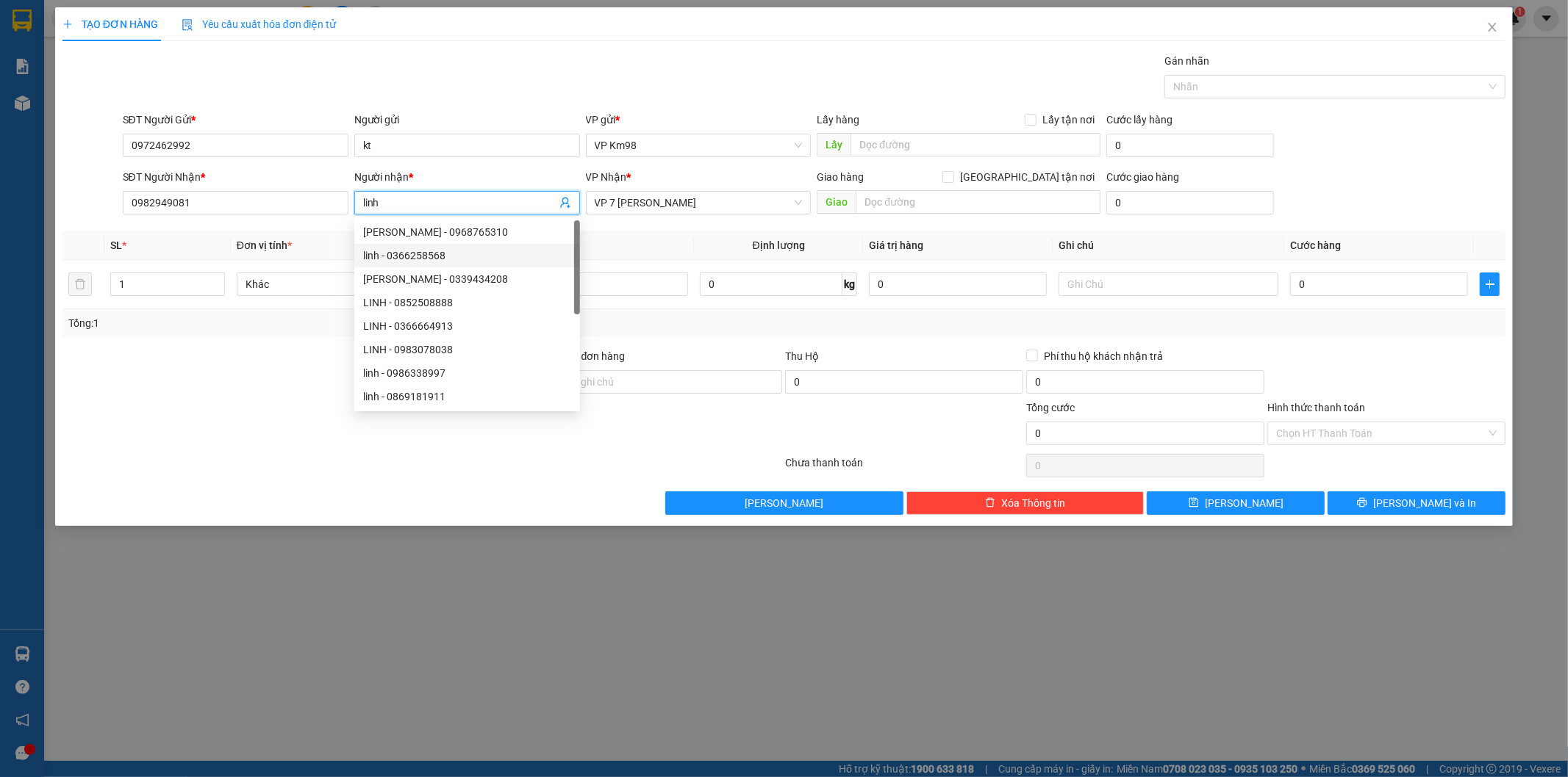
type input "linh"
drag, startPoint x: 284, startPoint y: 388, endPoint x: 298, endPoint y: 381, distance: 15.7
click at [294, 385] on div at bounding box center [301, 374] width 483 height 51
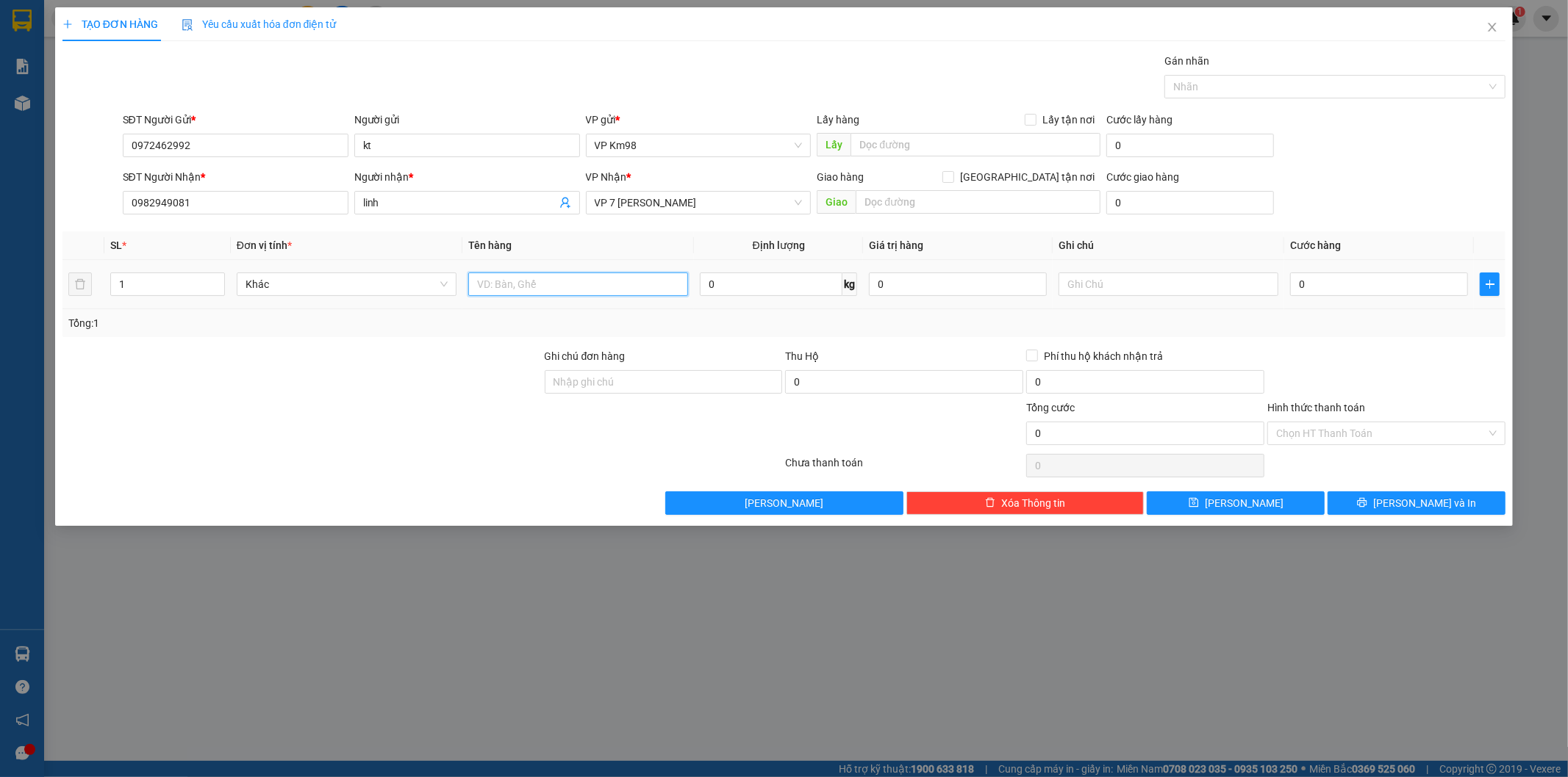
click at [522, 294] on input "text" at bounding box center [578, 284] width 220 height 24
type input "hộp giấy"
click at [1353, 277] on input "0" at bounding box center [1379, 284] width 178 height 24
type input "5"
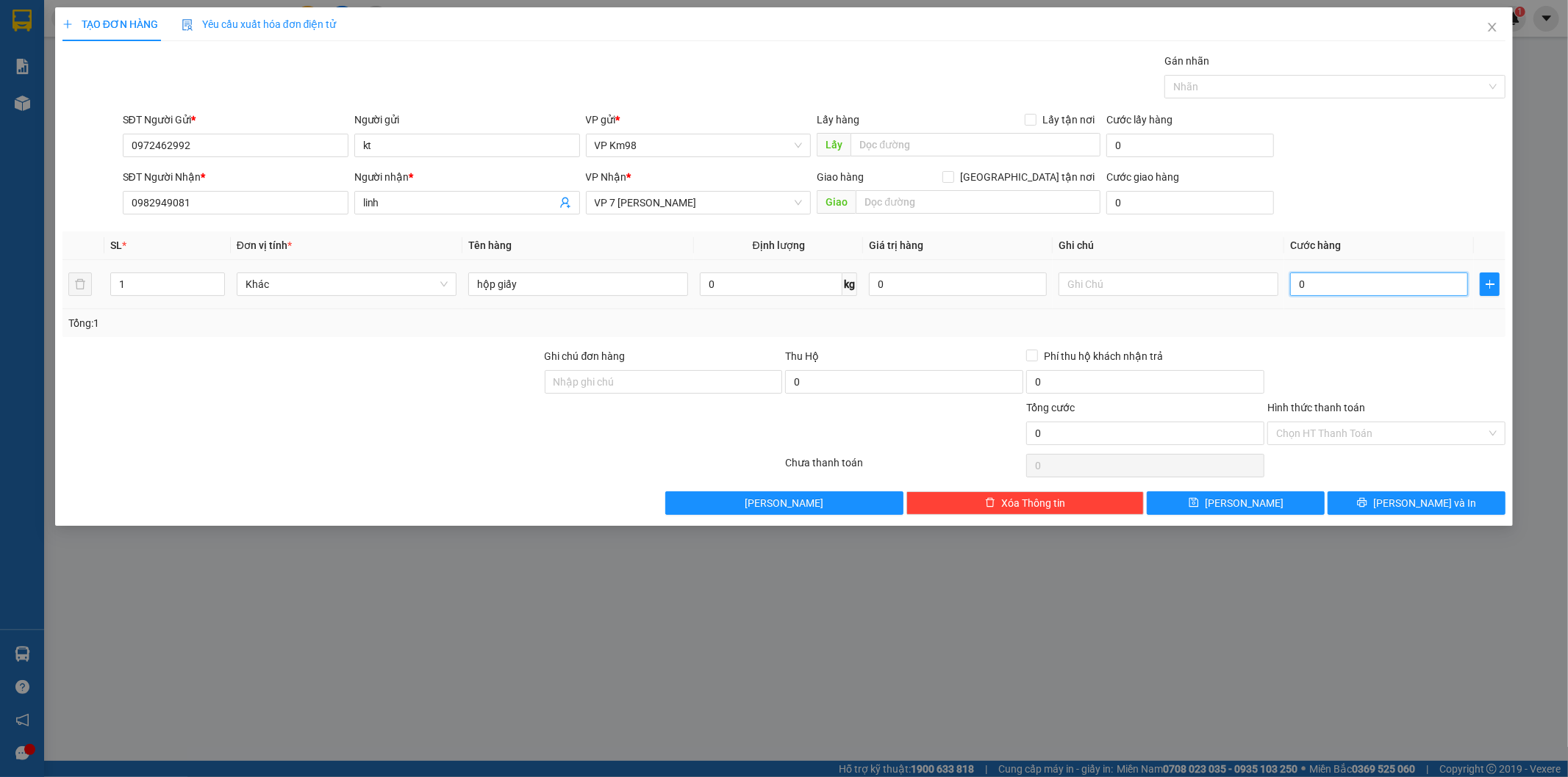
type input "5"
type input "50"
type input "500"
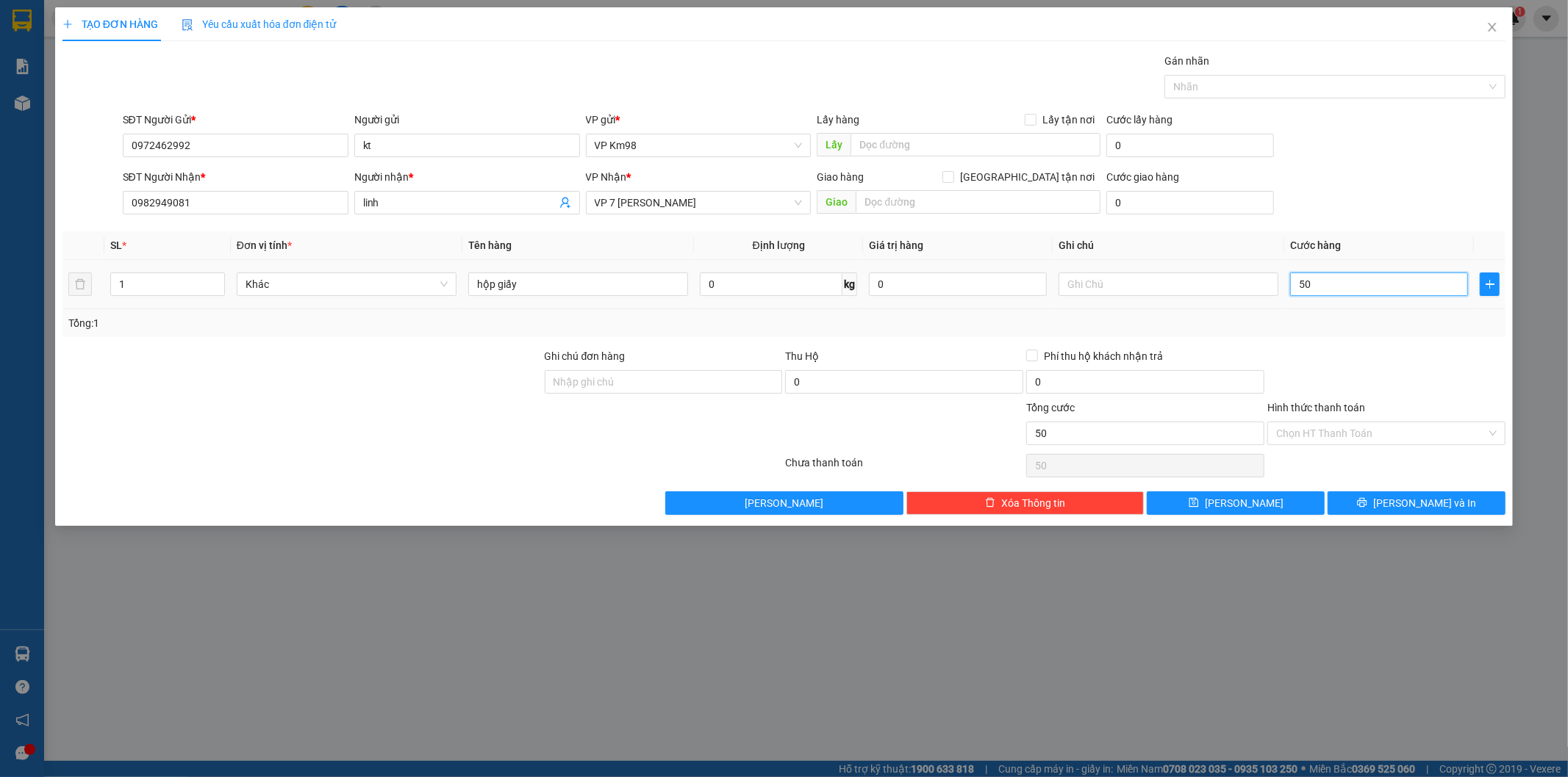
type input "500"
type input "5.000"
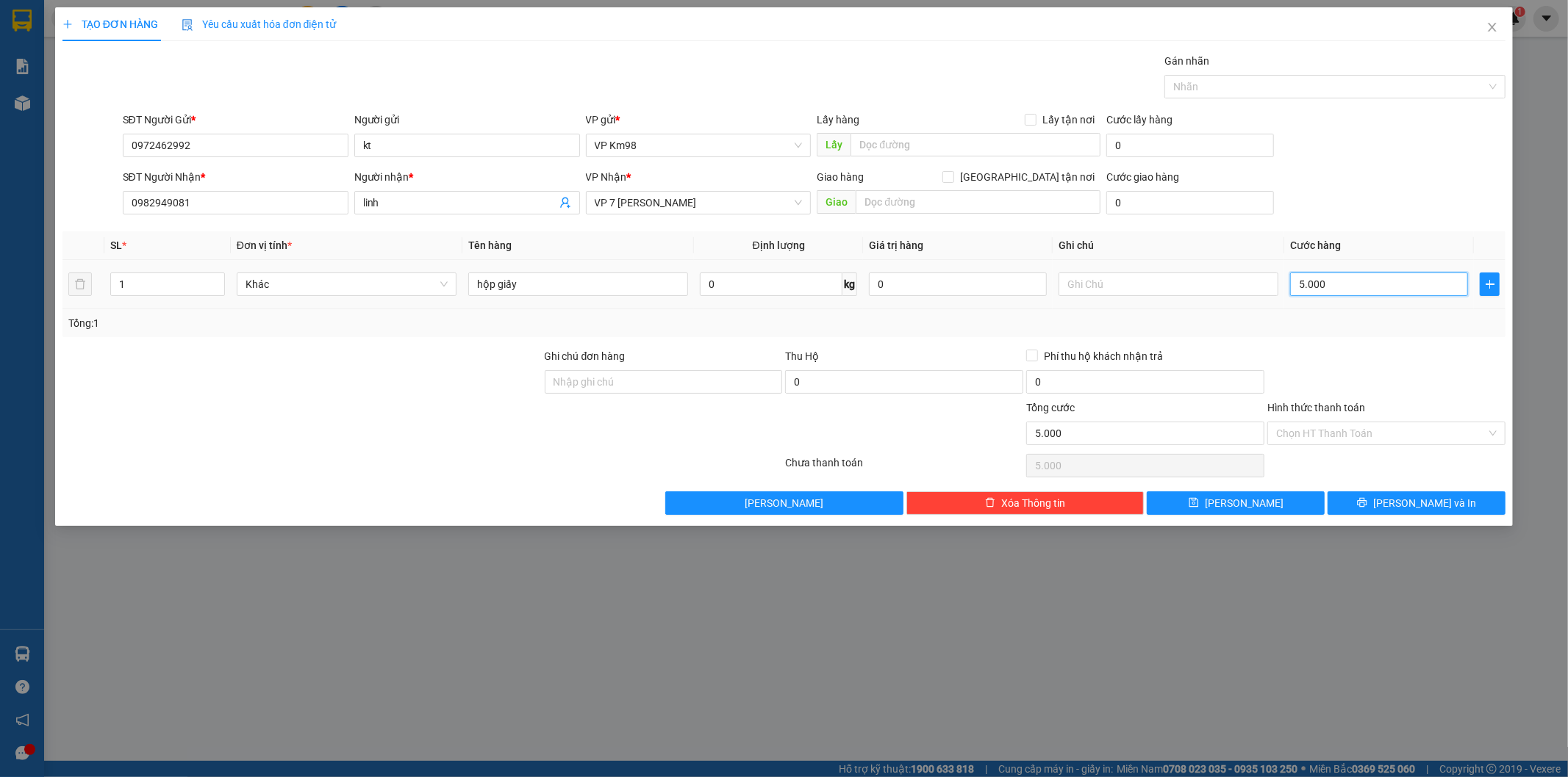
type input "50.000"
click at [1328, 411] on label "Hình thức thanh toán" at bounding box center [1316, 407] width 98 height 11
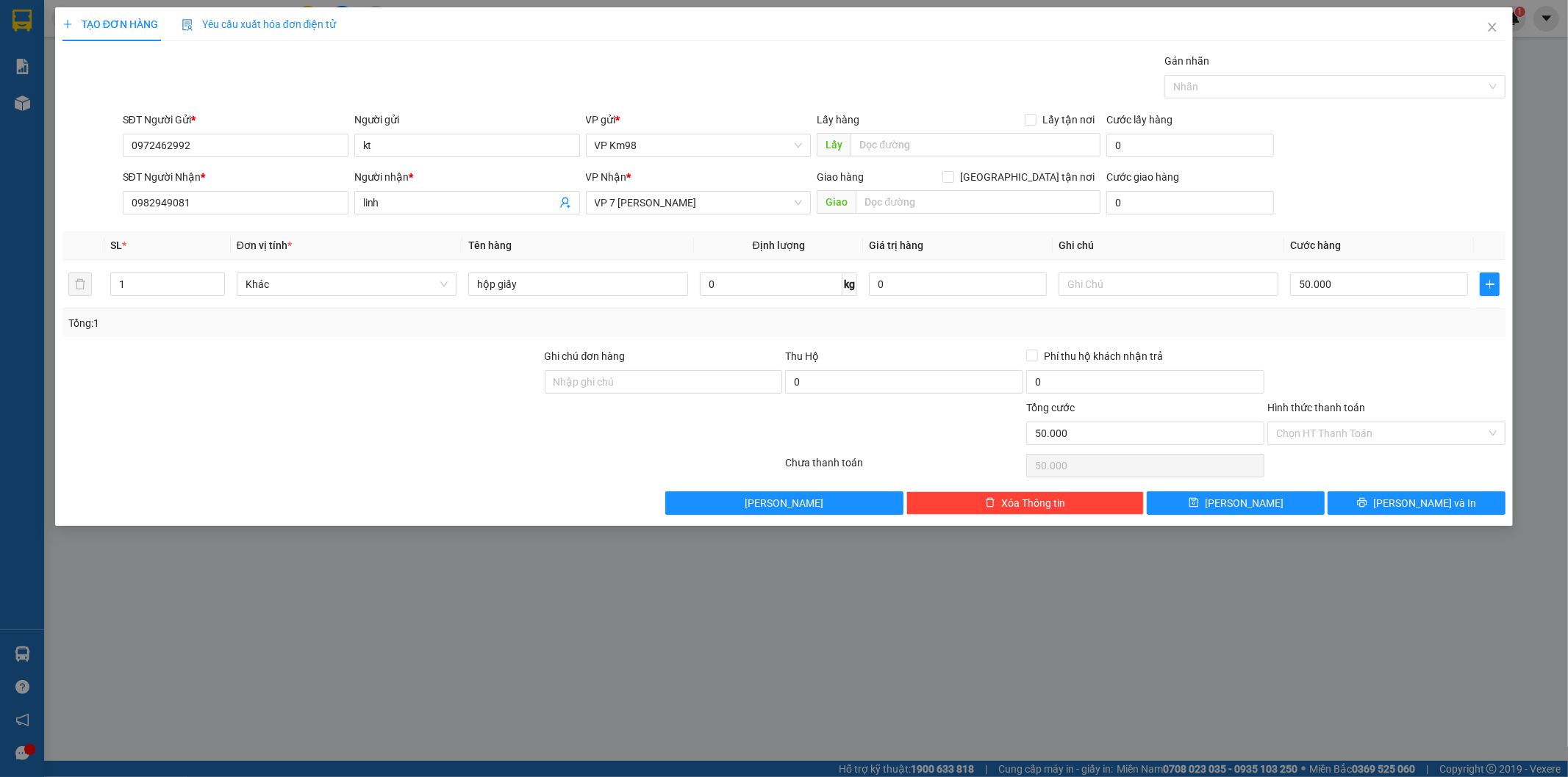
click at [1328, 423] on input "Hình thức thanh toán" at bounding box center [1381, 433] width 210 height 22
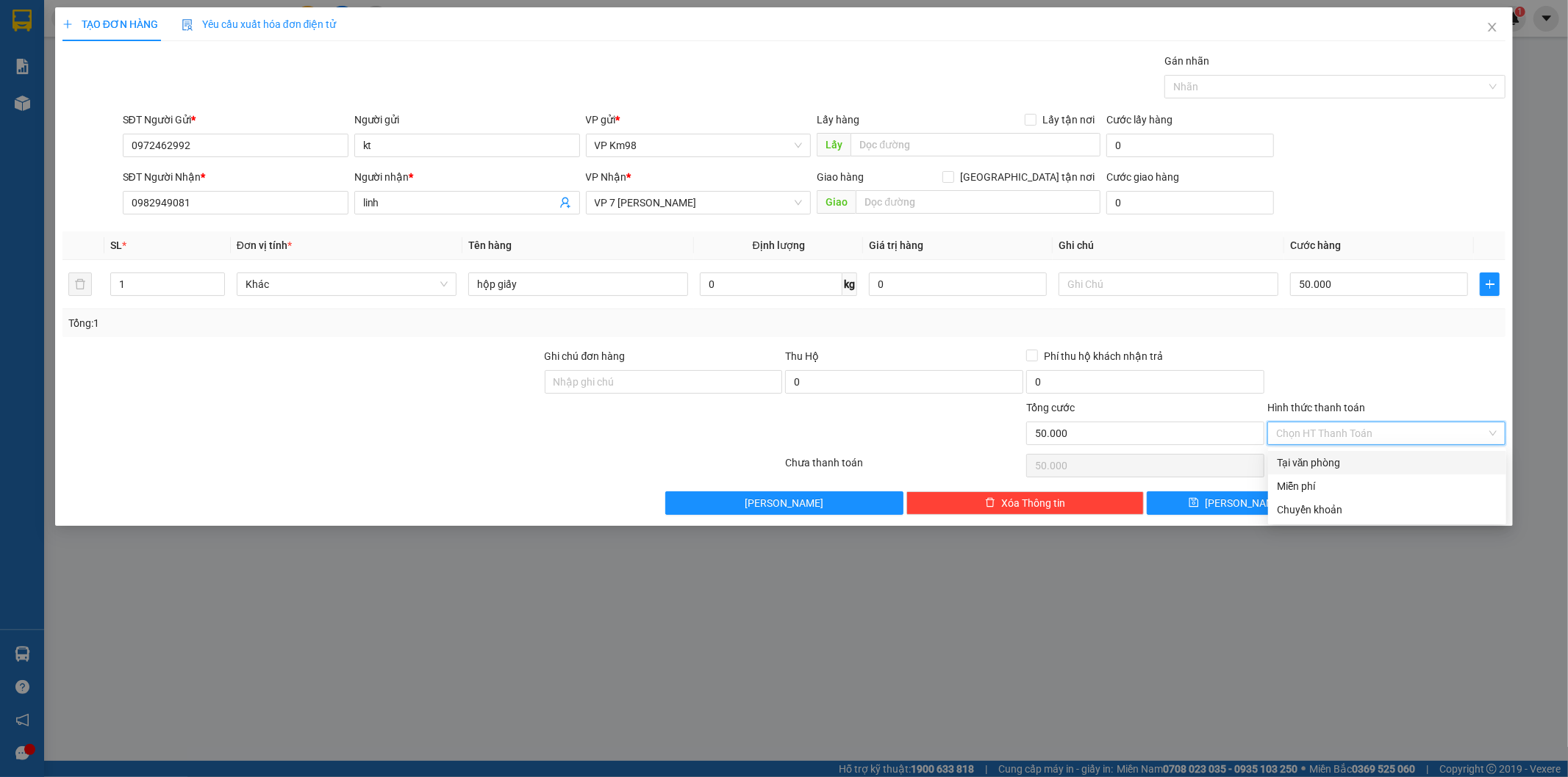
click at [1323, 459] on div "Tại văn phòng" at bounding box center [1387, 462] width 221 height 16
type input "0"
drag, startPoint x: 1379, startPoint y: 501, endPoint x: 1376, endPoint y: 509, distance: 8.5
click at [1378, 508] on button "[PERSON_NAME] và In" at bounding box center [1416, 503] width 178 height 24
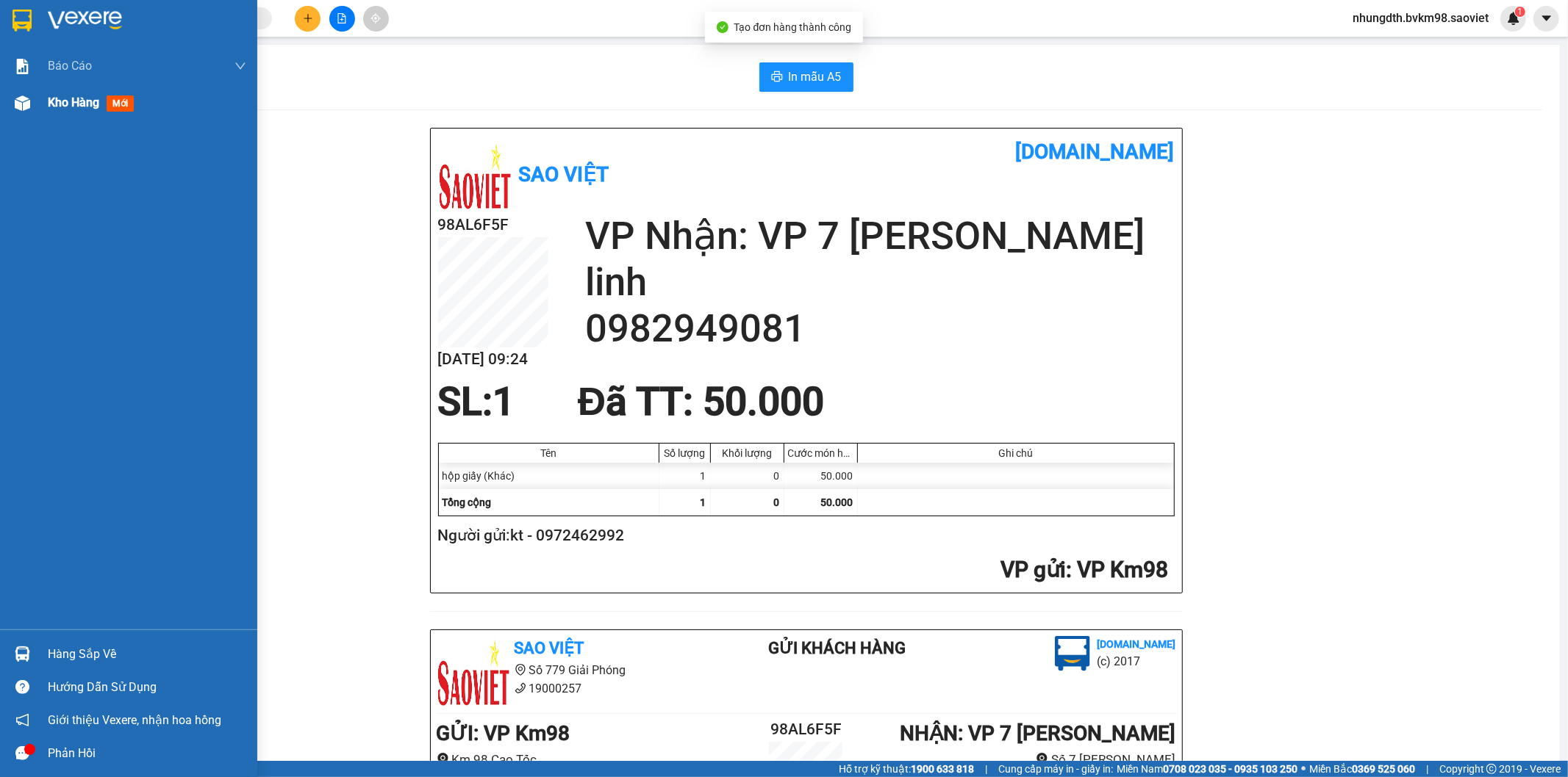
click at [18, 103] on img at bounding box center [23, 103] width 15 height 15
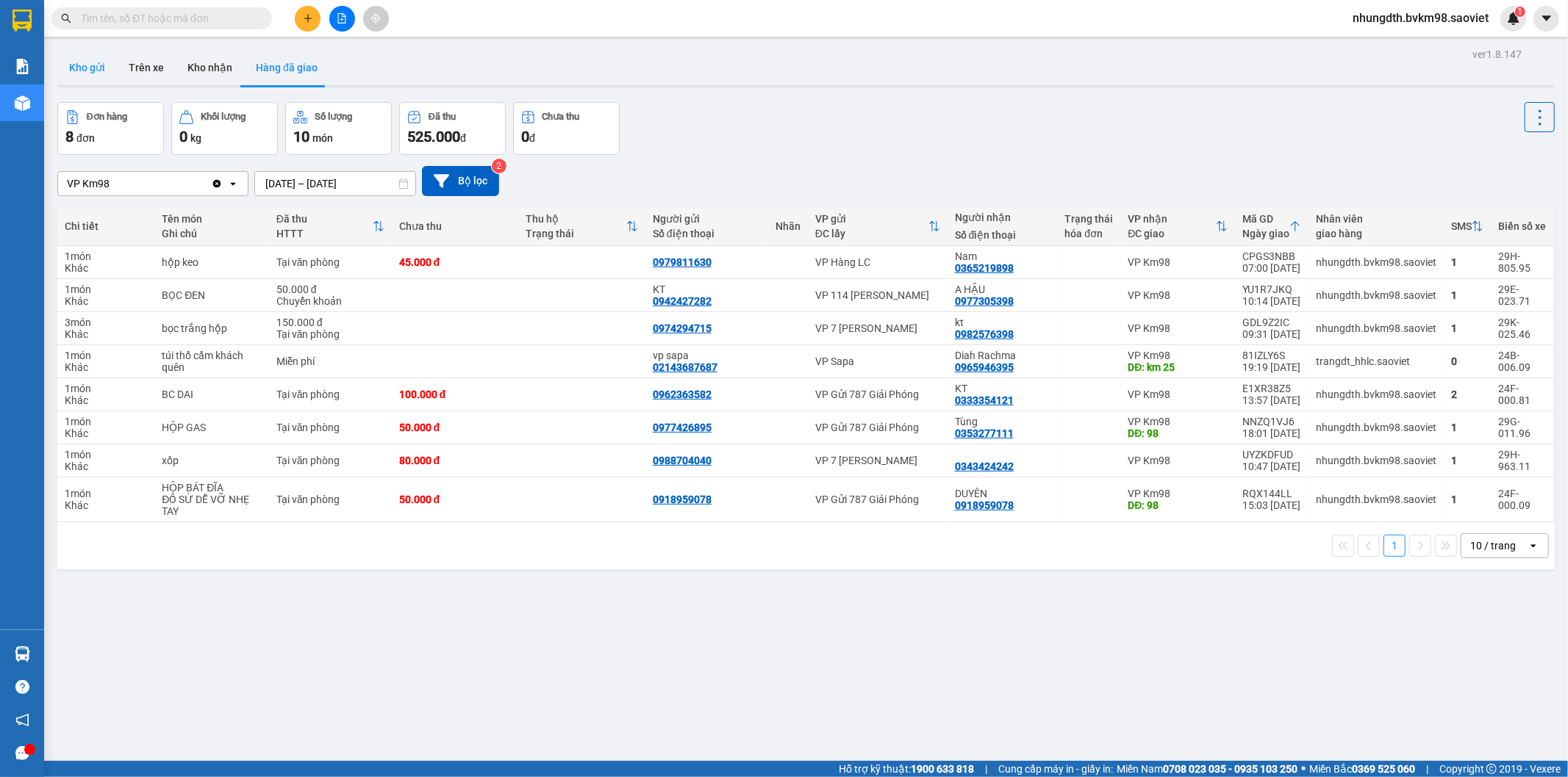
click at [86, 69] on button "Kho gửi" at bounding box center [86, 67] width 60 height 35
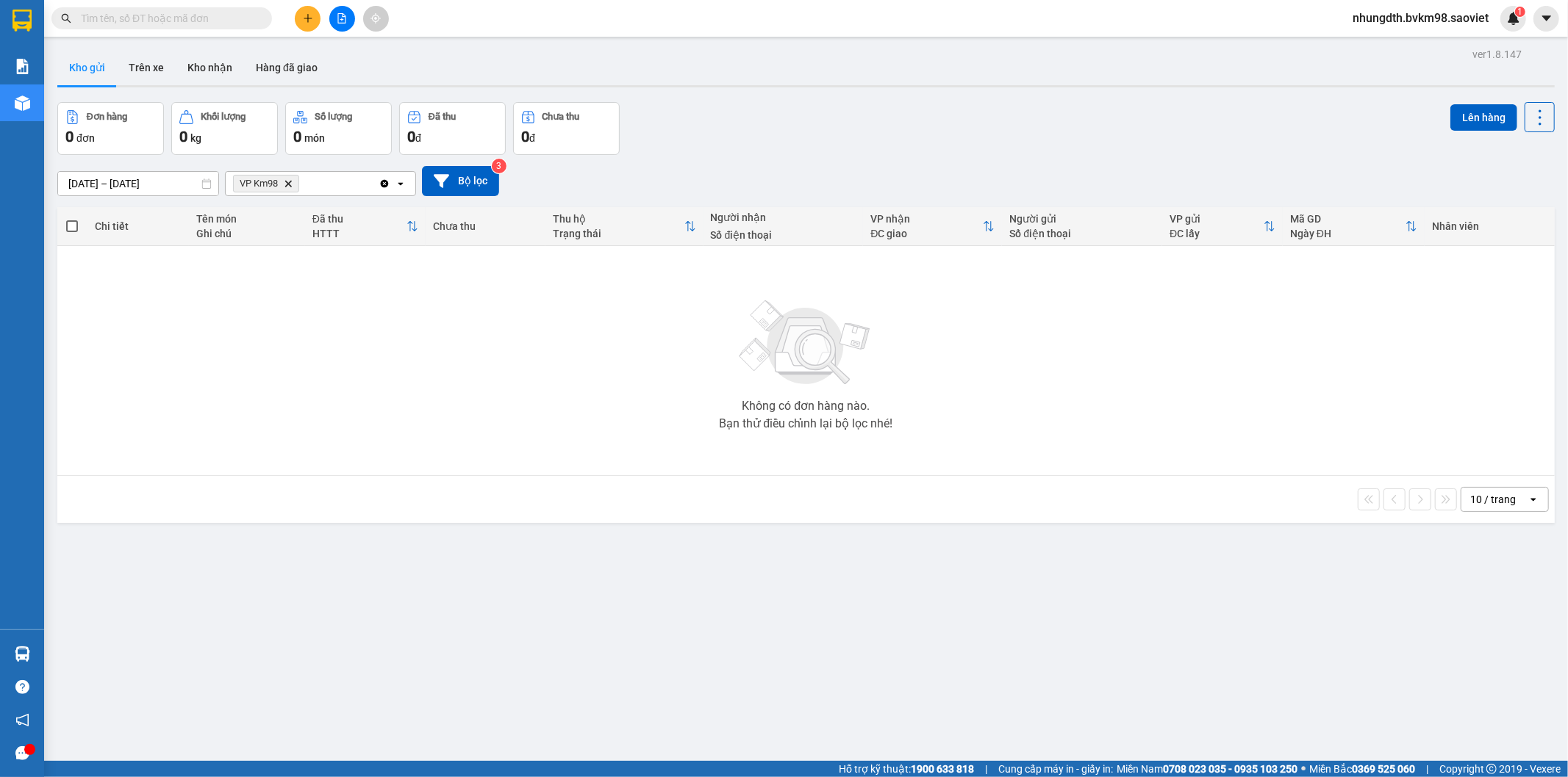
click at [289, 179] on icon "Delete" at bounding box center [287, 183] width 9 height 9
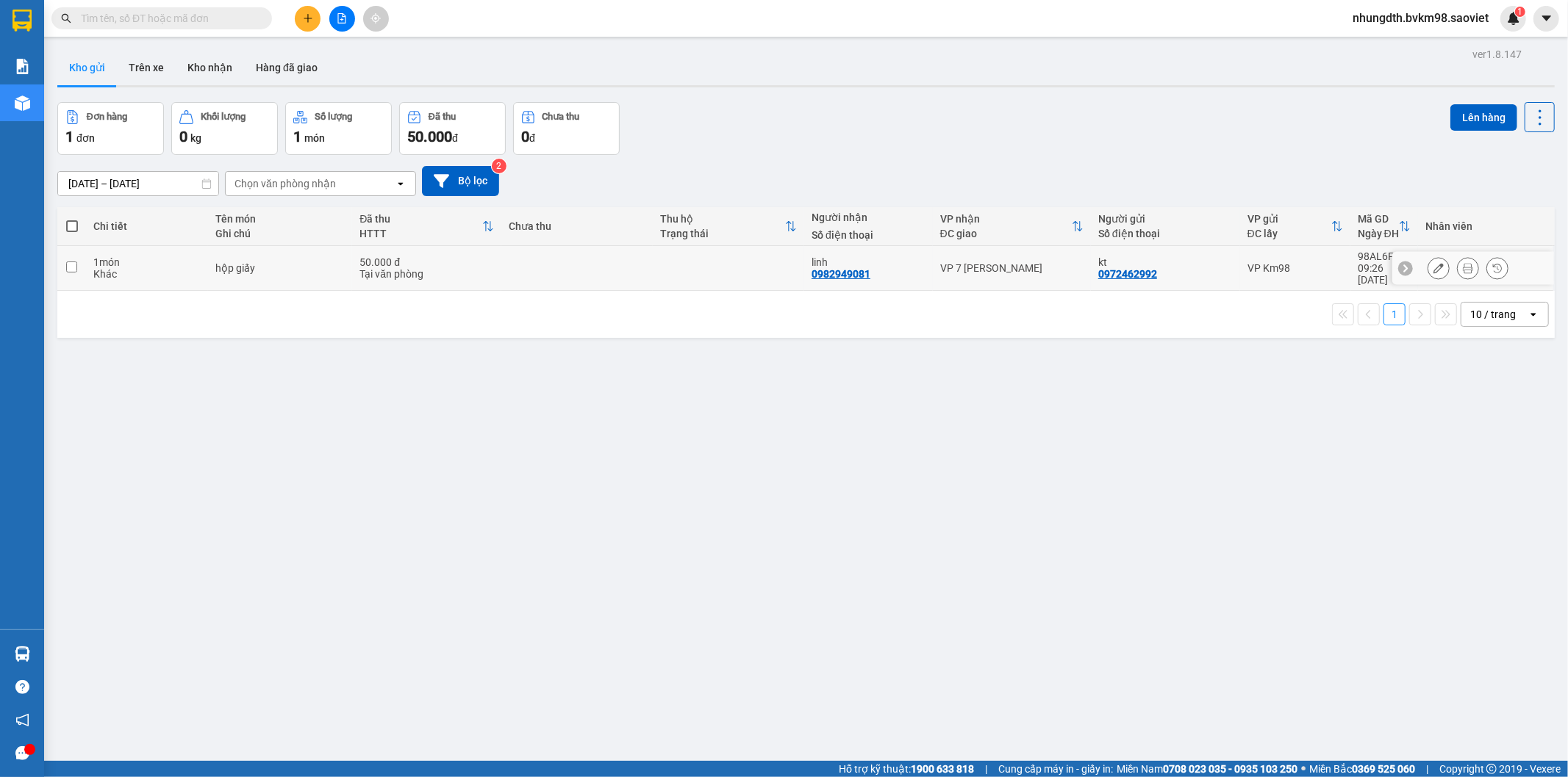
click at [70, 262] on input "checkbox" at bounding box center [72, 267] width 11 height 11
checkbox input "true"
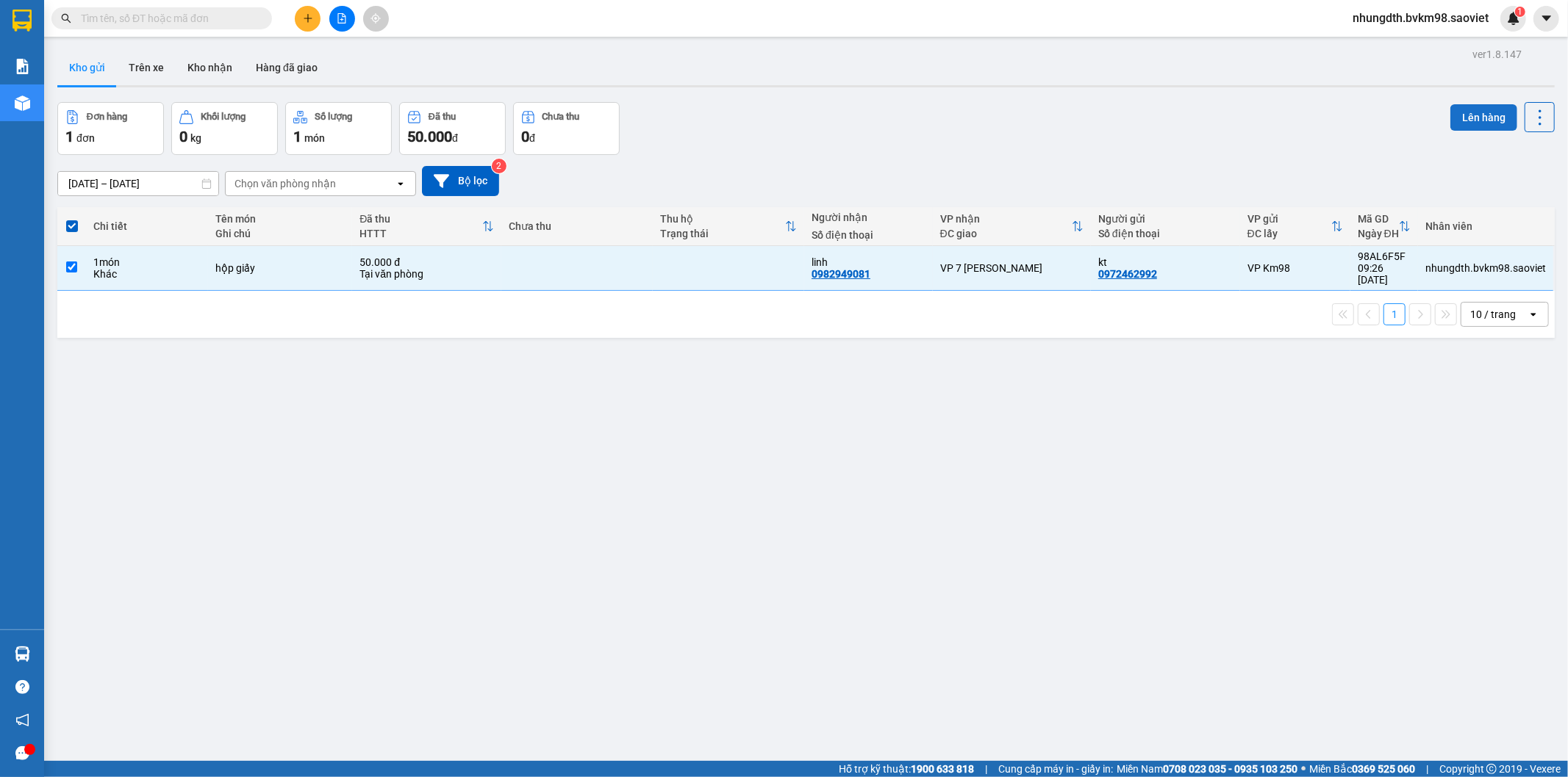
click at [1473, 118] on button "Lên hàng" at bounding box center [1484, 117] width 67 height 27
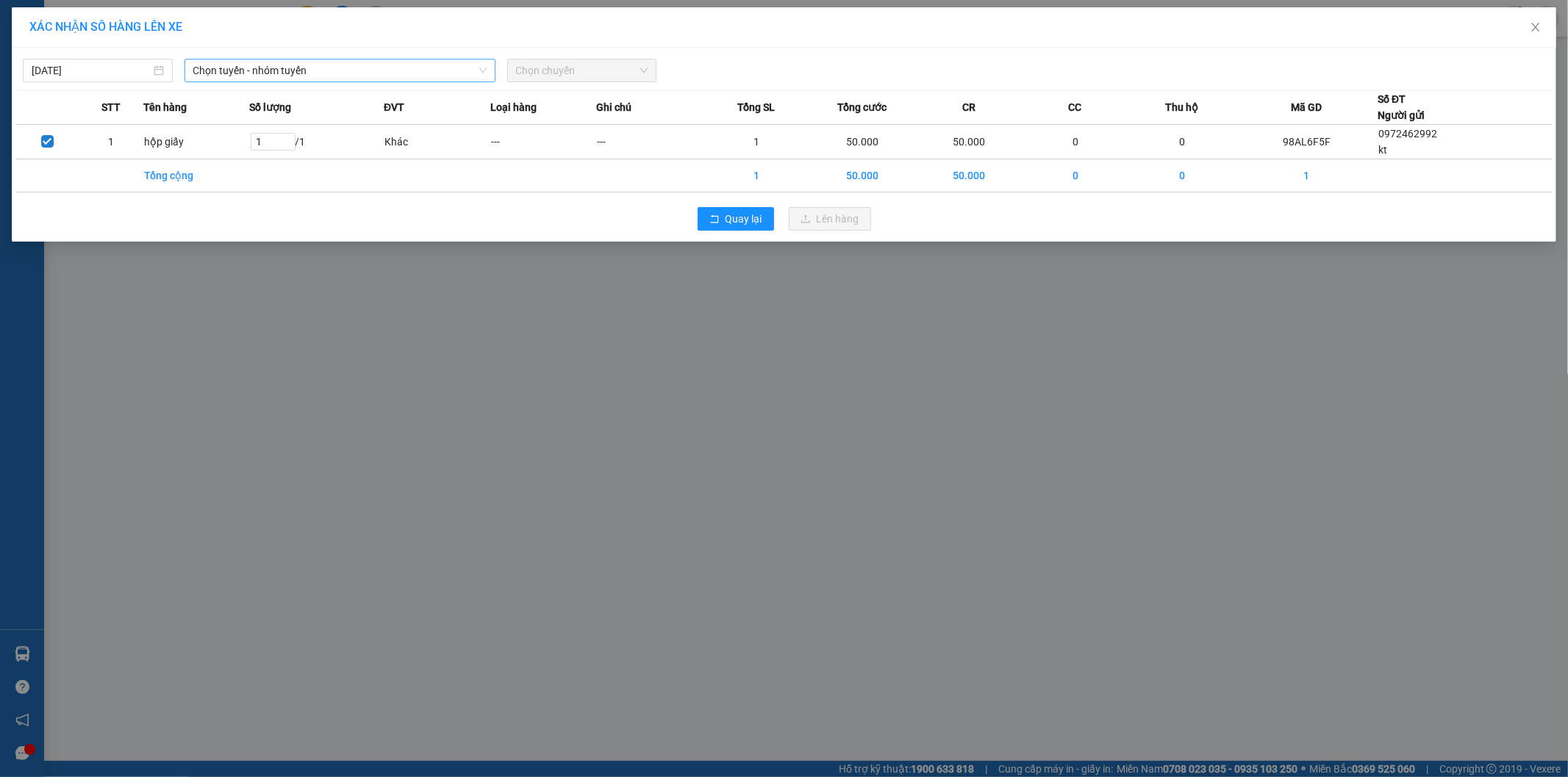
click at [317, 72] on span "Chọn tuyến - nhóm tuyến" at bounding box center [339, 70] width 293 height 22
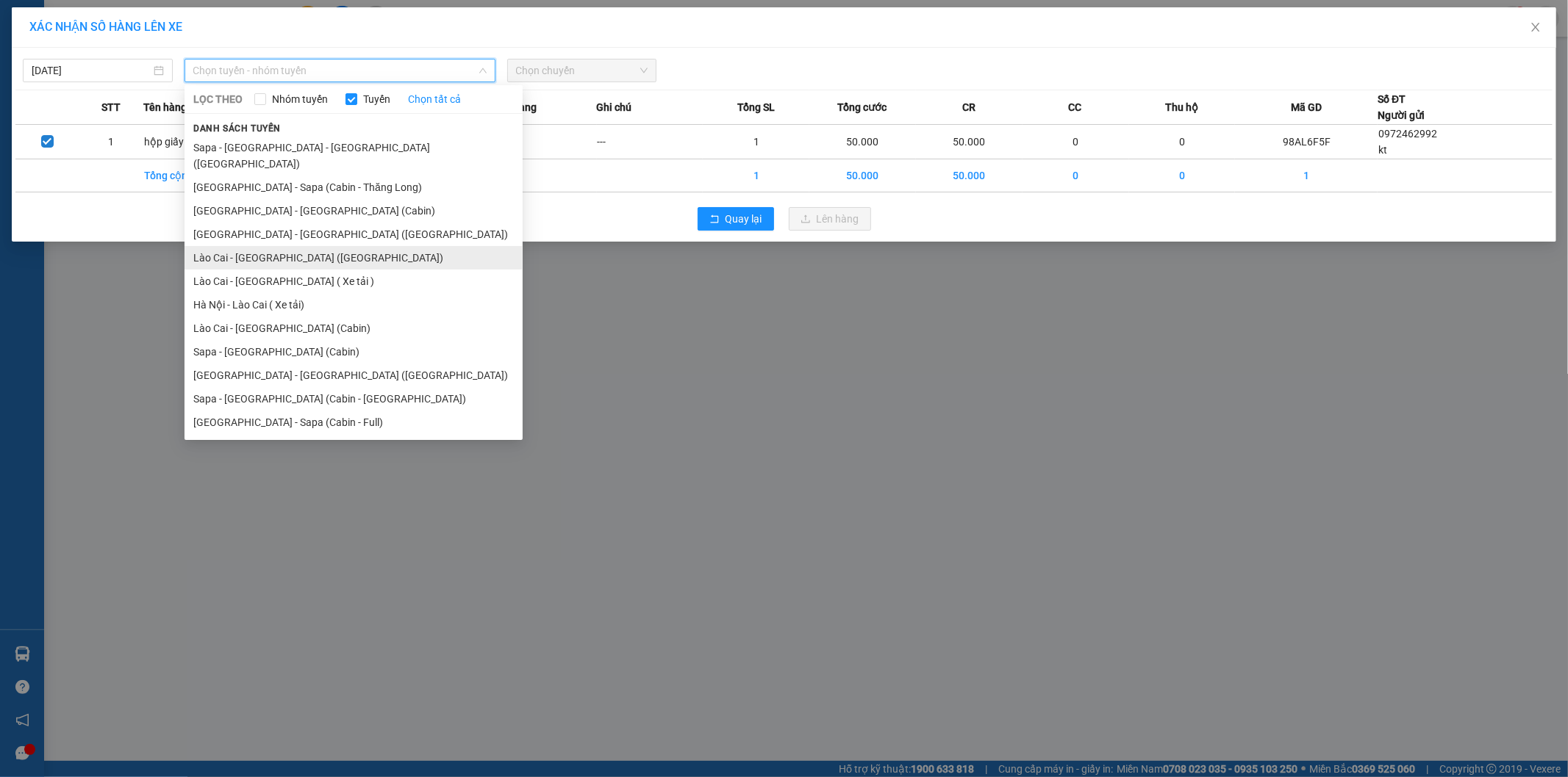
click at [280, 246] on li "Lào Cai - [GEOGRAPHIC_DATA] ([GEOGRAPHIC_DATA])" at bounding box center [354, 258] width 338 height 24
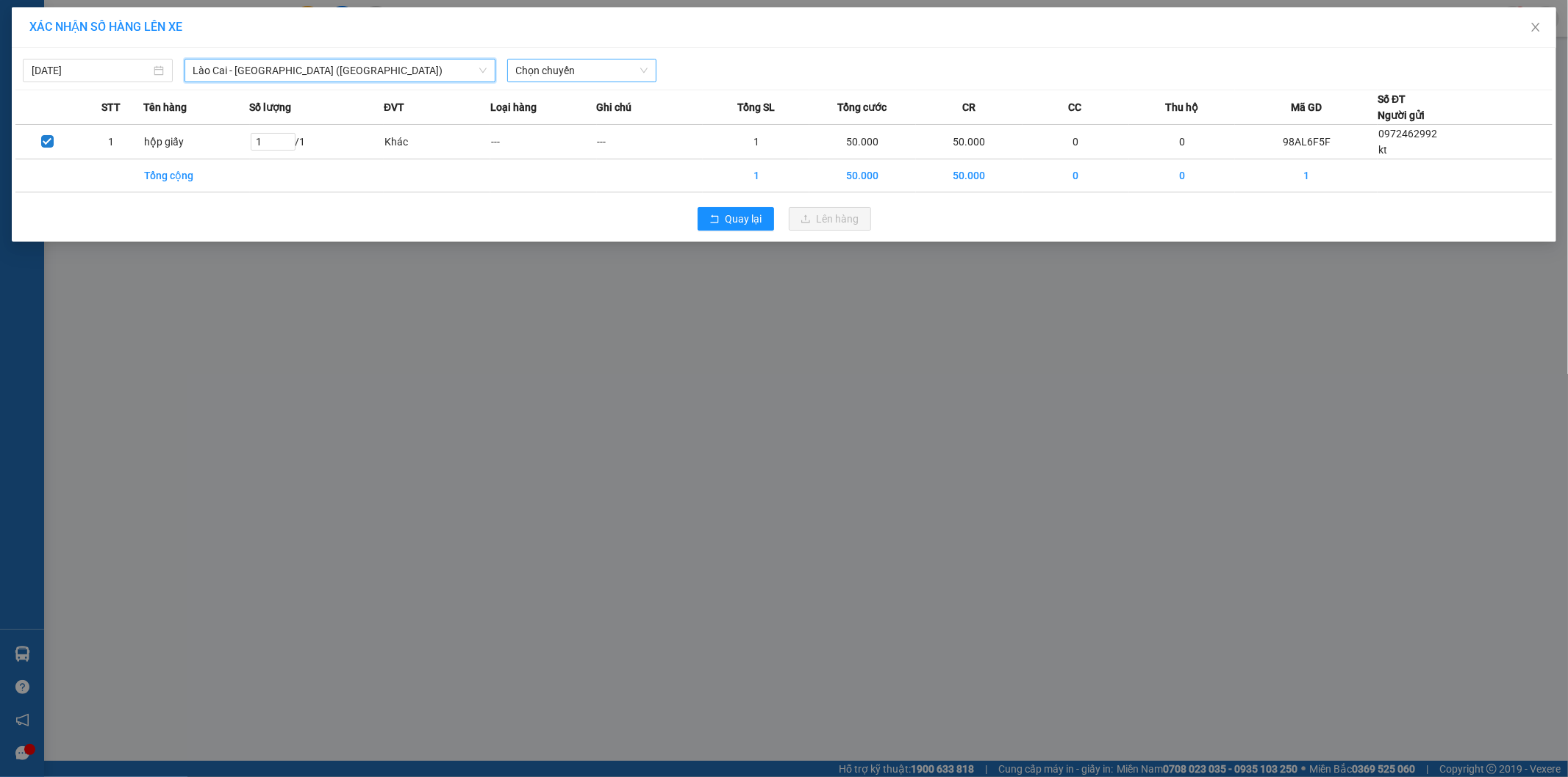
click at [566, 67] on span "Chọn chuyến" at bounding box center [582, 70] width 133 height 22
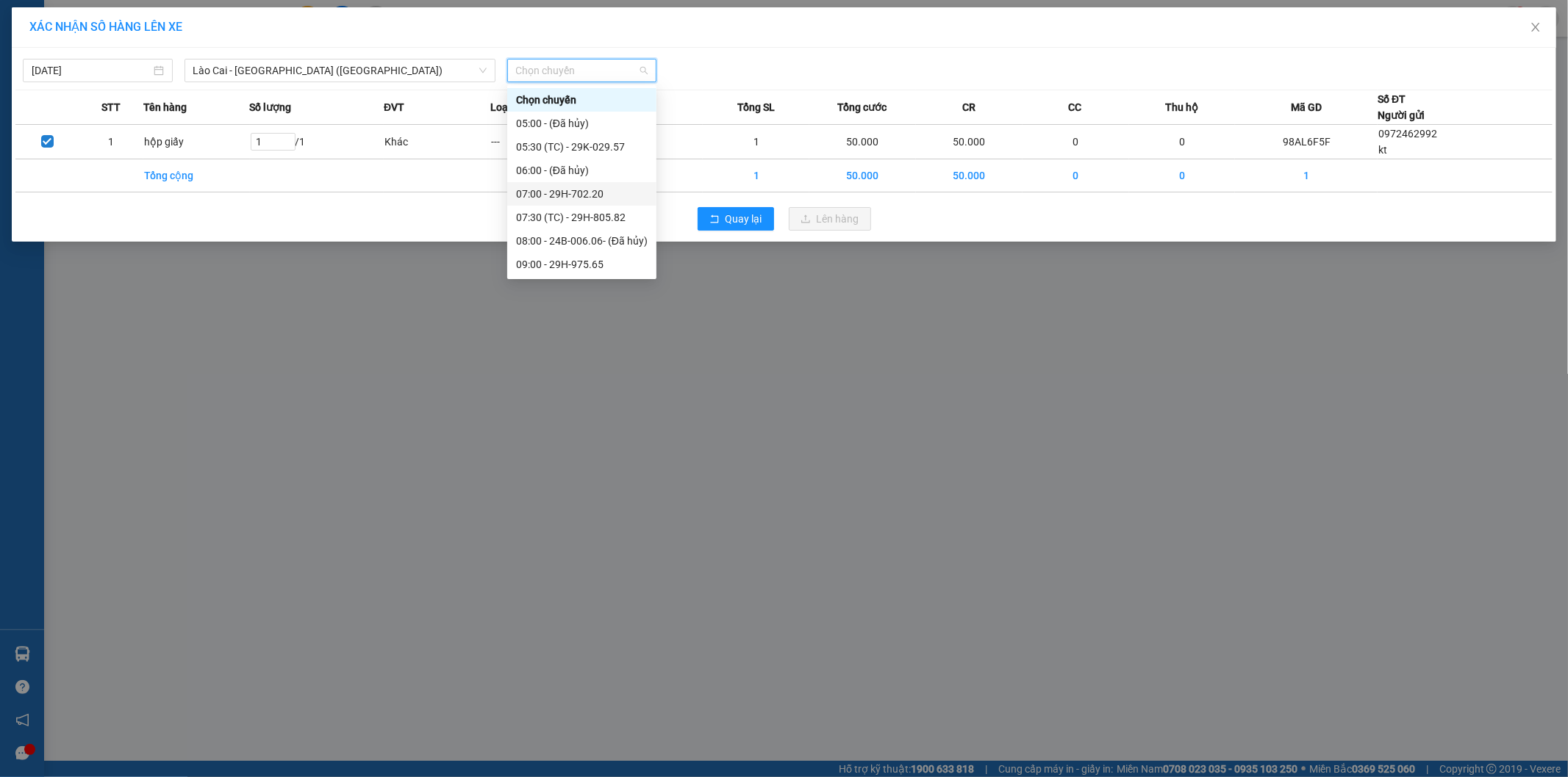
click at [598, 196] on div "07:00 - 29H-702.20" at bounding box center [581, 193] width 132 height 16
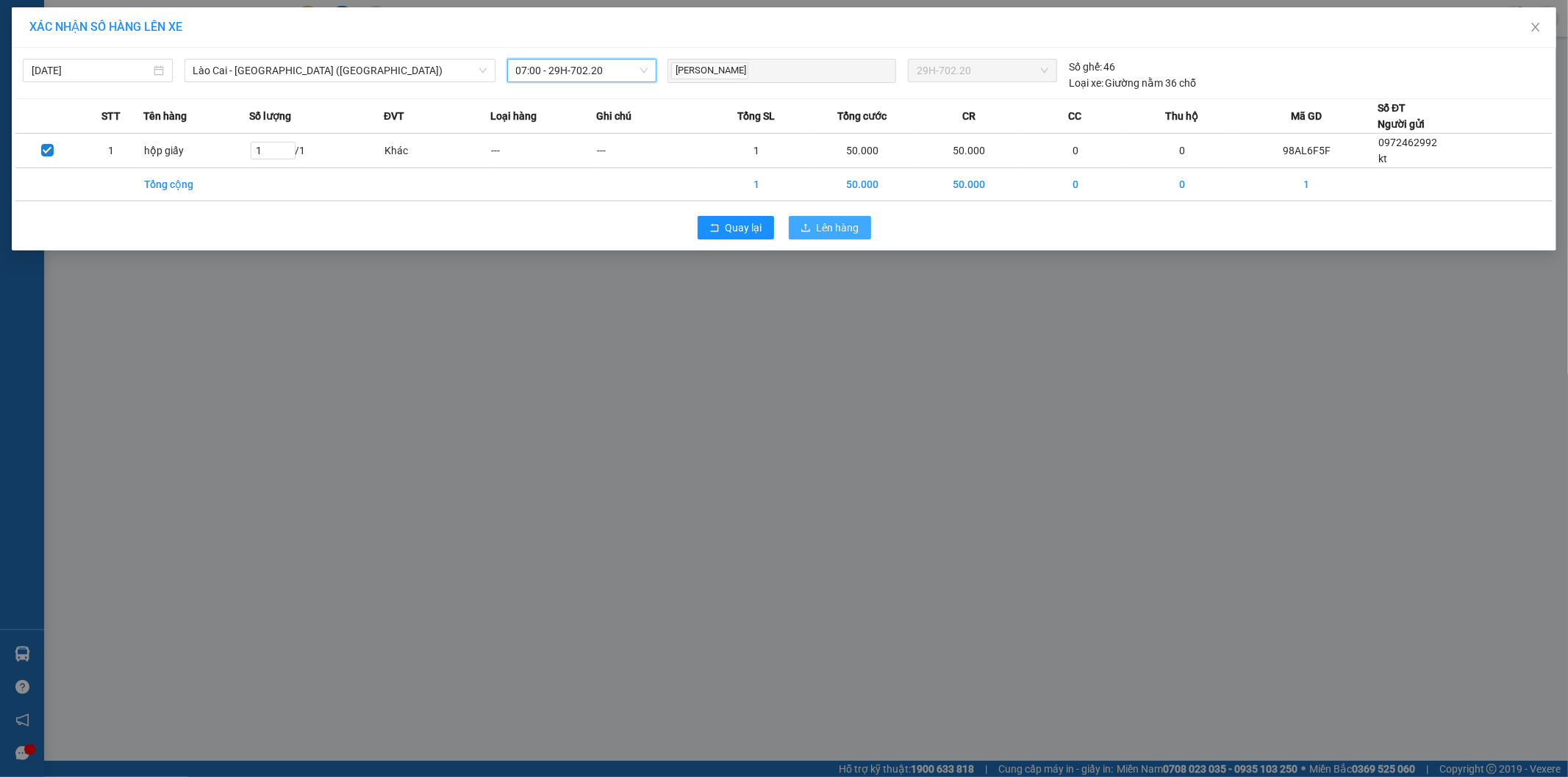
click at [846, 234] on span "Lên hàng" at bounding box center [837, 227] width 43 height 16
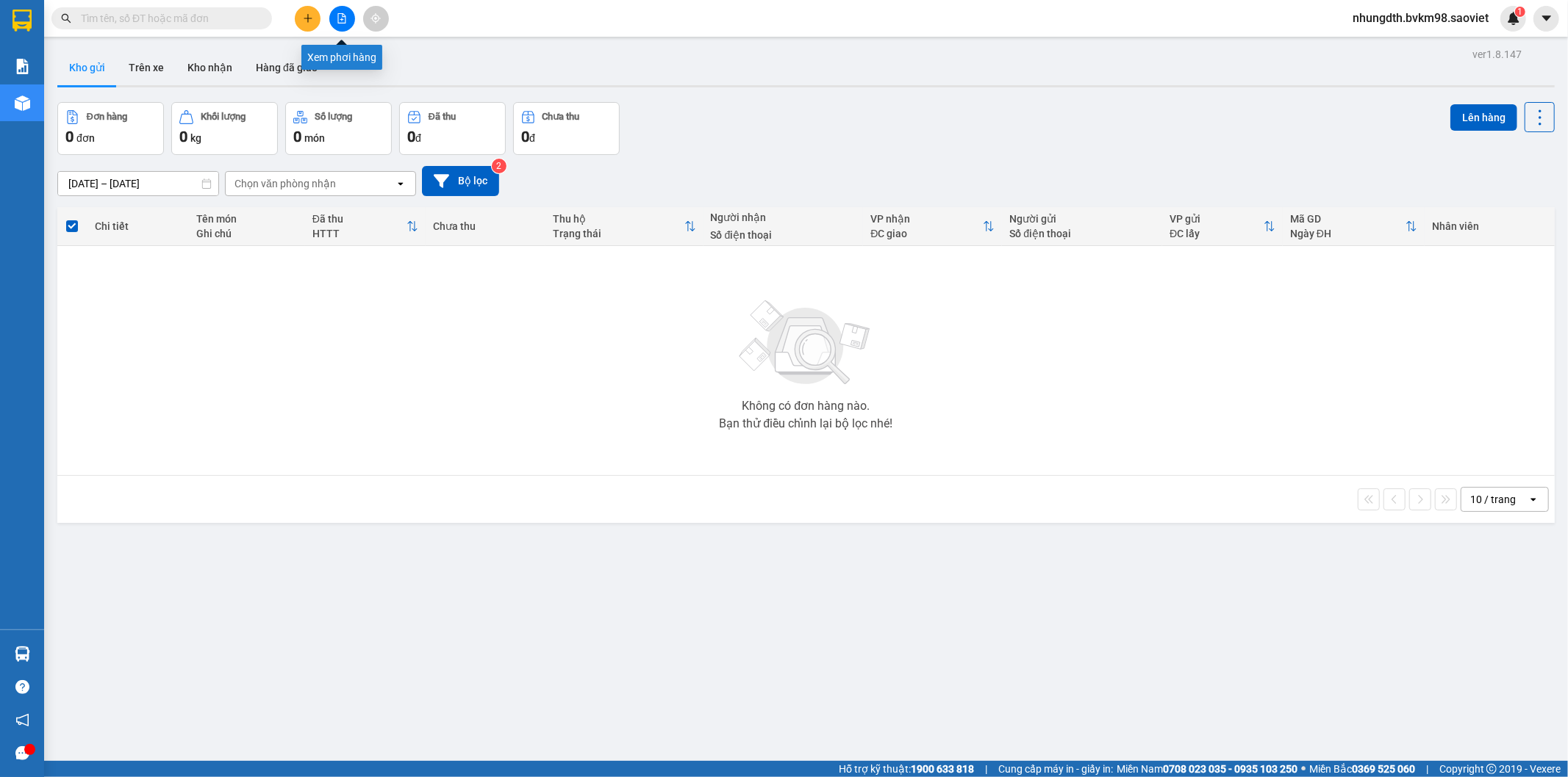
click at [342, 17] on icon "file-add" at bounding box center [341, 18] width 10 height 10
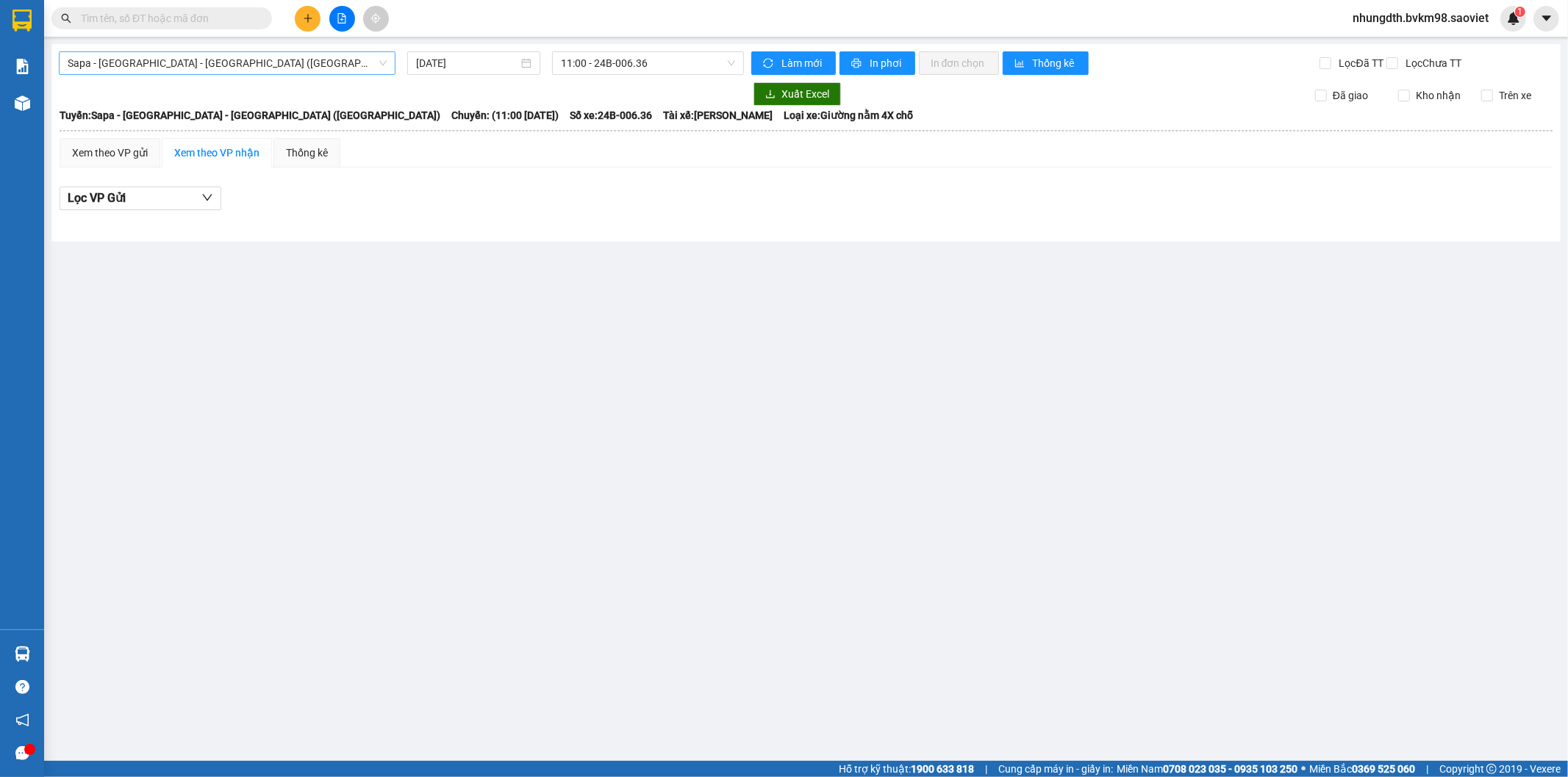
click at [224, 74] on span "Sapa - [GEOGRAPHIC_DATA] - [GEOGRAPHIC_DATA] ([GEOGRAPHIC_DATA])" at bounding box center [227, 63] width 319 height 22
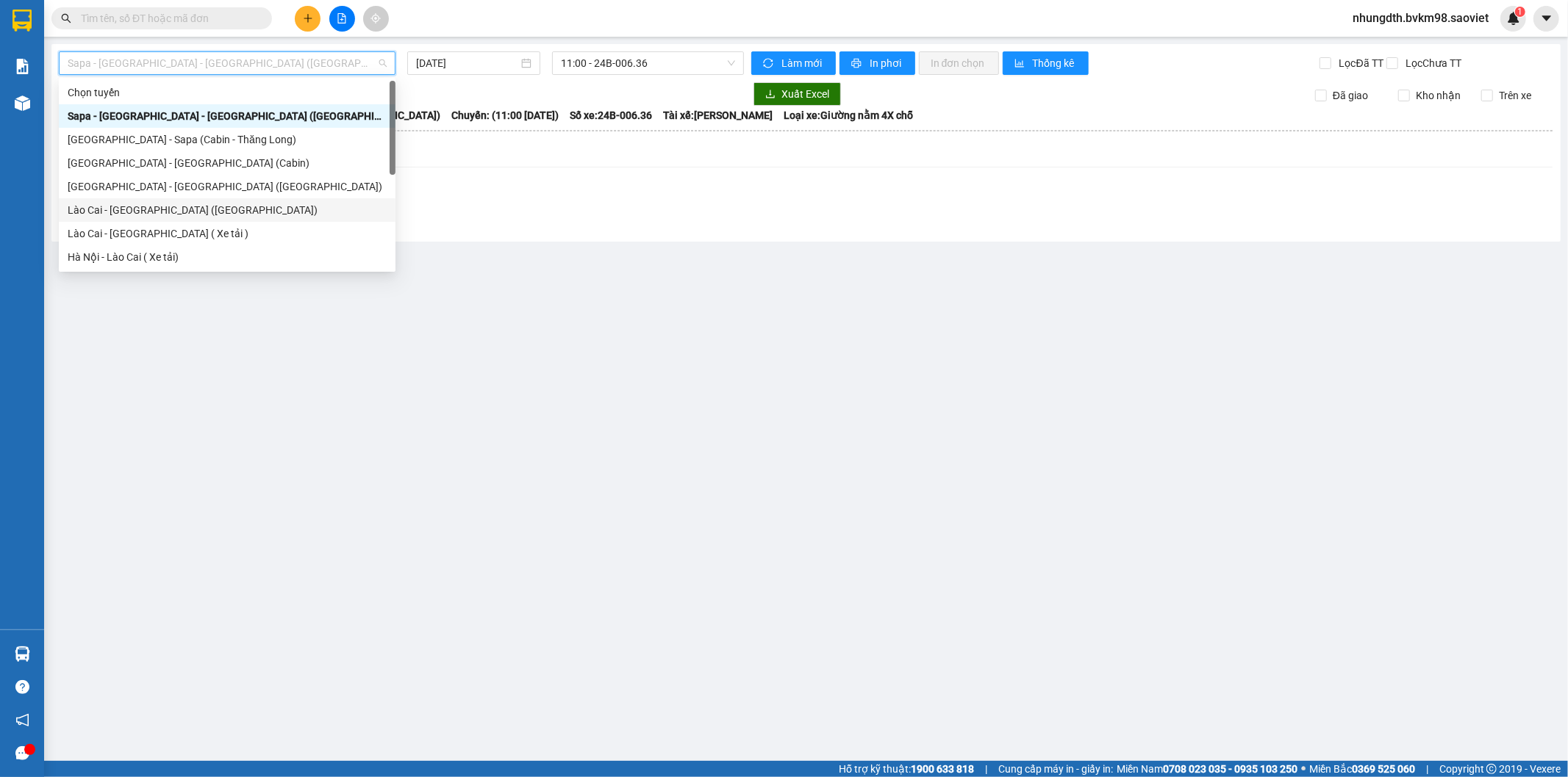
scroll to position [117, 0]
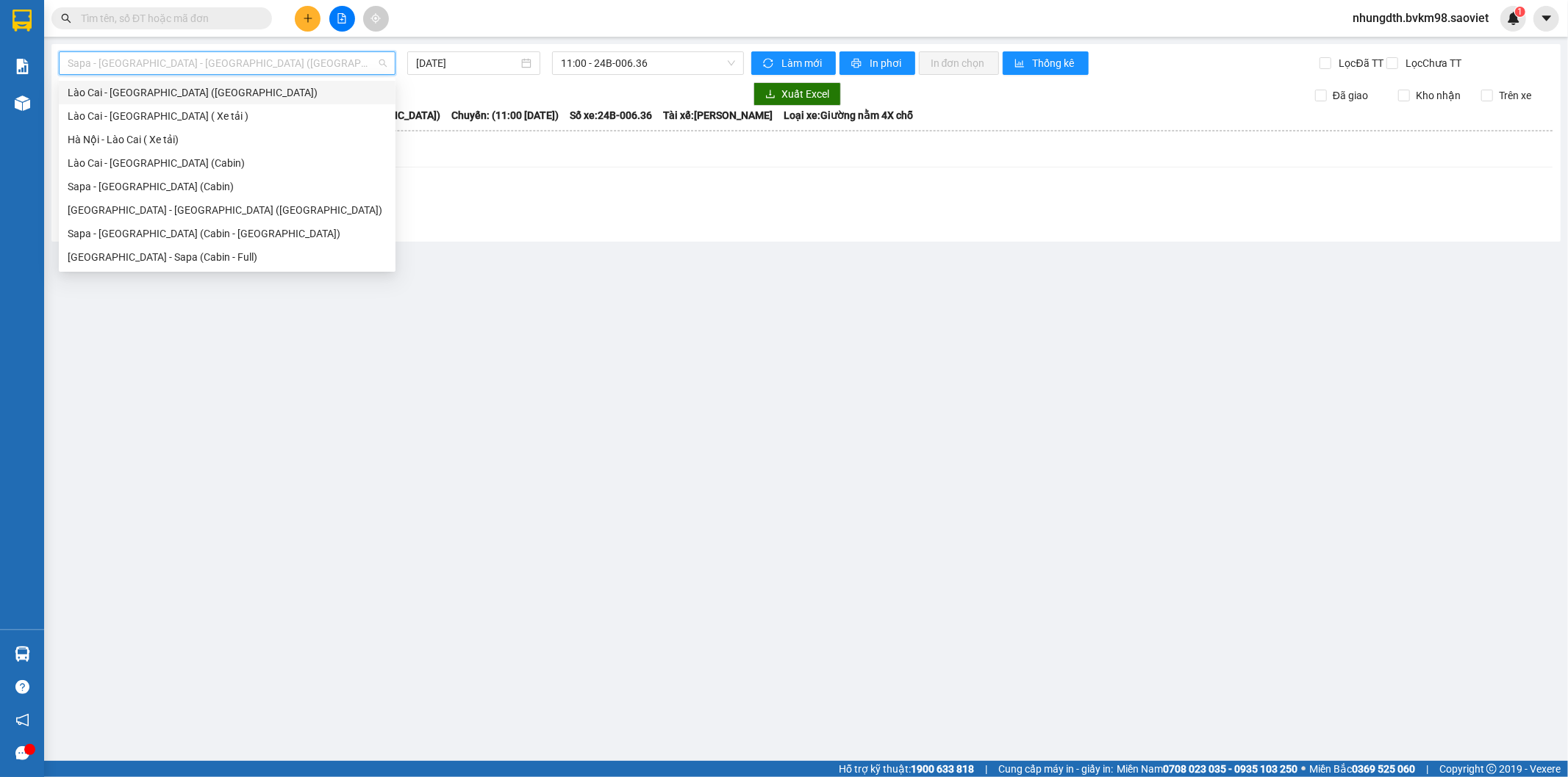
click at [173, 94] on div "Lào Cai - [GEOGRAPHIC_DATA] ([GEOGRAPHIC_DATA])" at bounding box center [227, 92] width 319 height 16
type input "[DATE]"
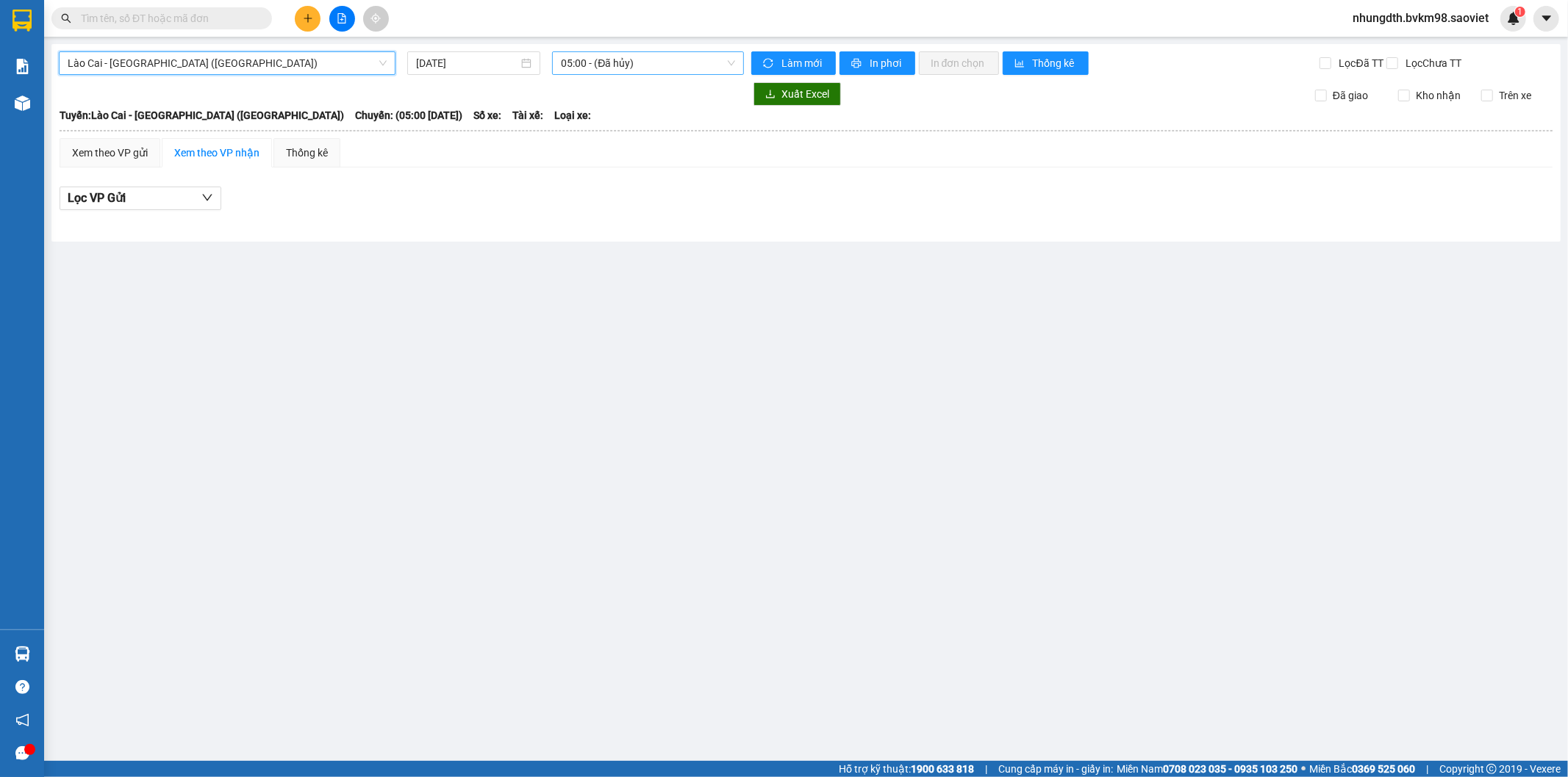
click at [624, 66] on span "05:00 - (Đã hủy)" at bounding box center [647, 63] width 173 height 22
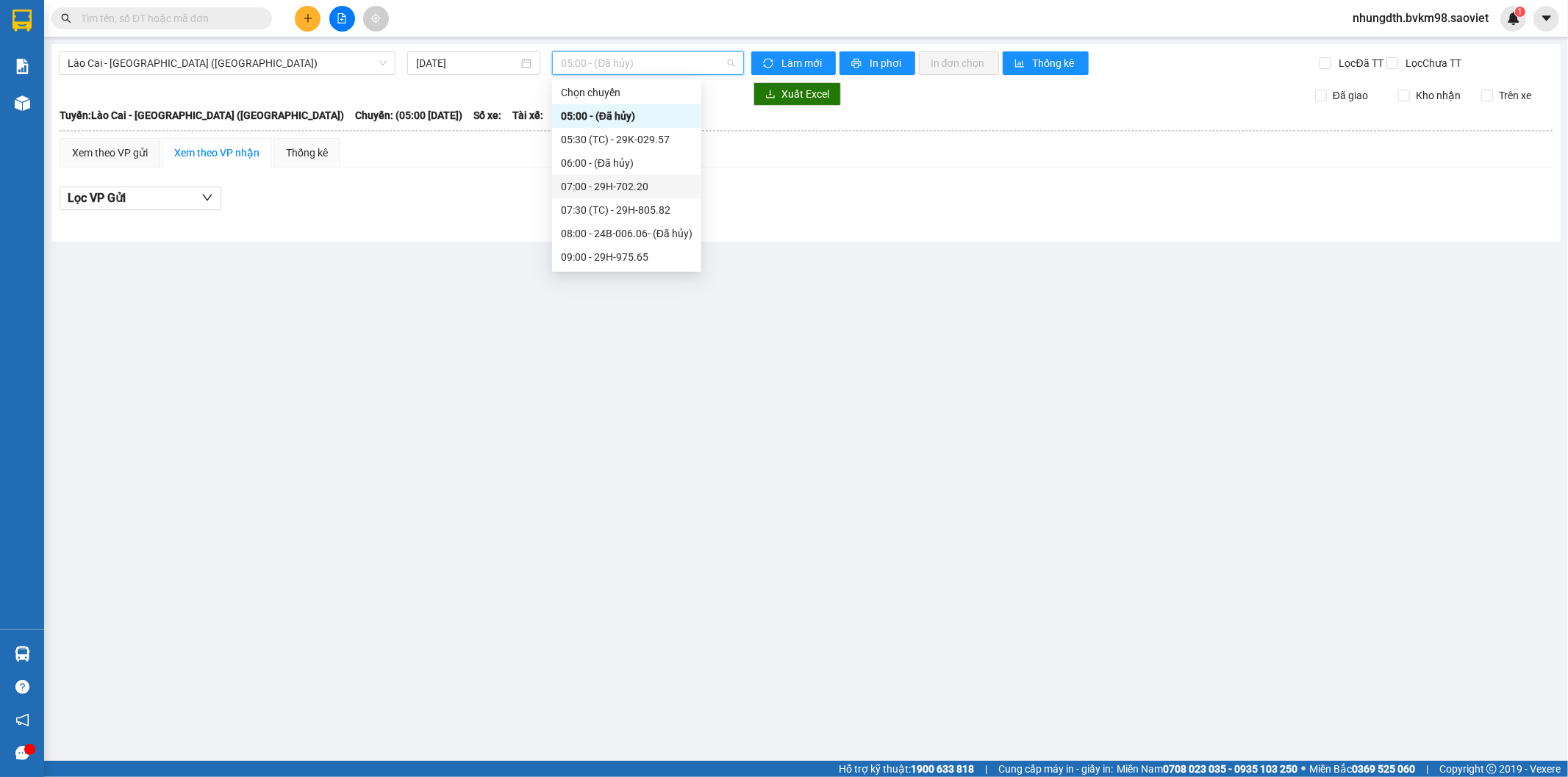
click at [640, 189] on div "07:00 - 29H-702.20" at bounding box center [627, 186] width 132 height 16
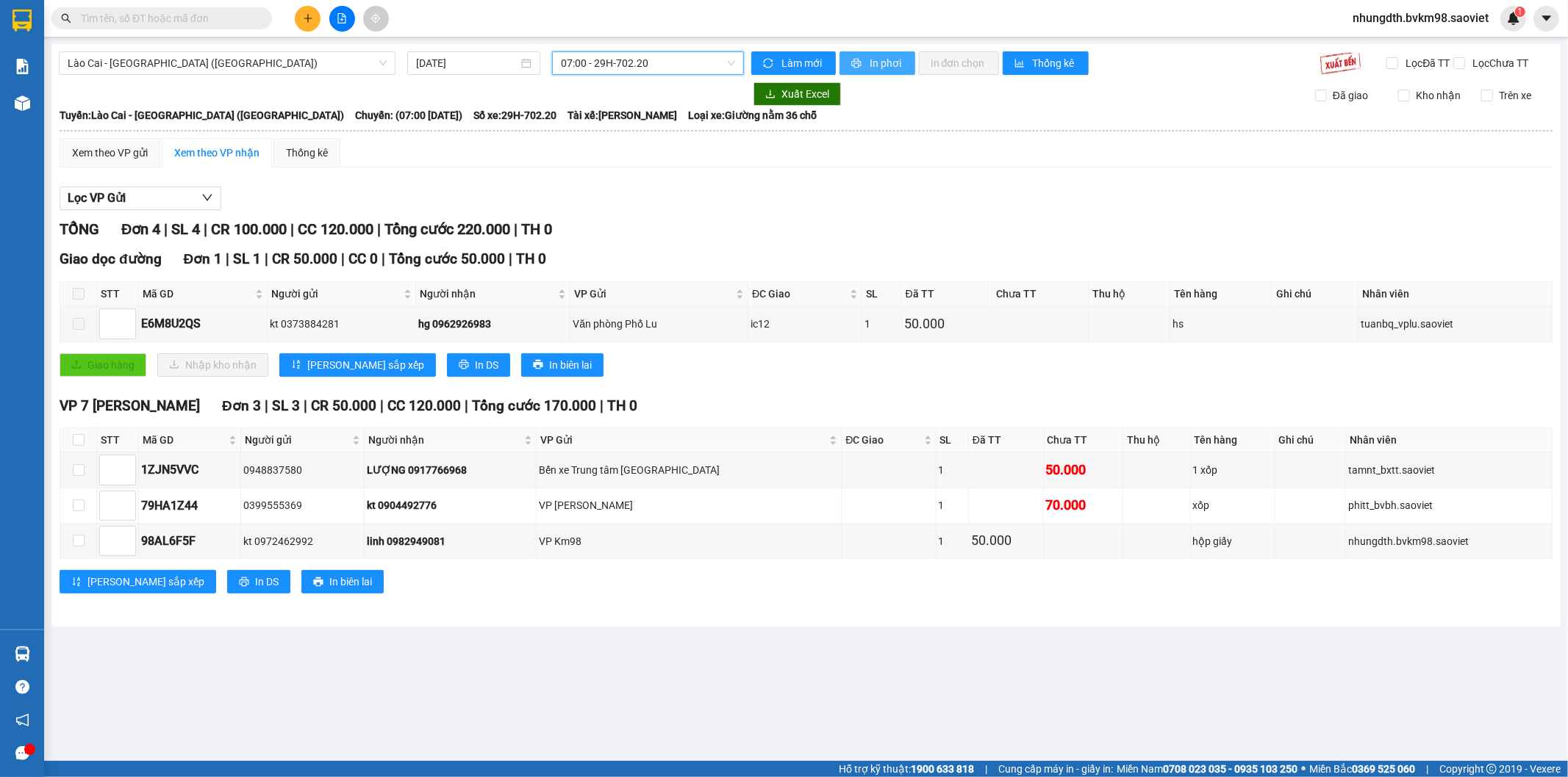
click at [899, 62] on span "In phơi" at bounding box center [886, 63] width 34 height 16
click at [174, 13] on input "text" at bounding box center [167, 18] width 173 height 16
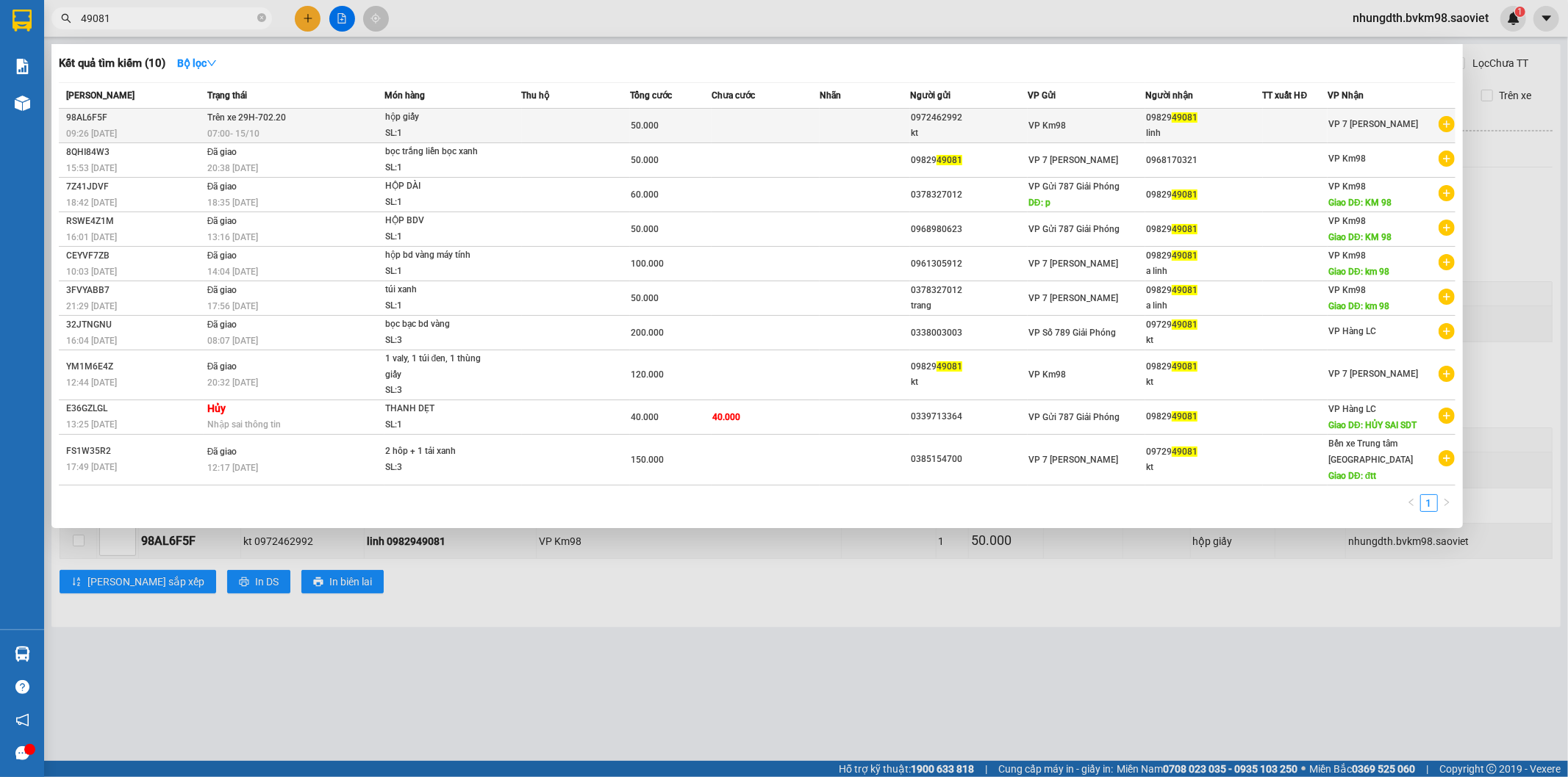
type input "49081"
click at [290, 115] on td "Trên xe 29H-702.20 07:00 [DATE]" at bounding box center [294, 126] width 181 height 34
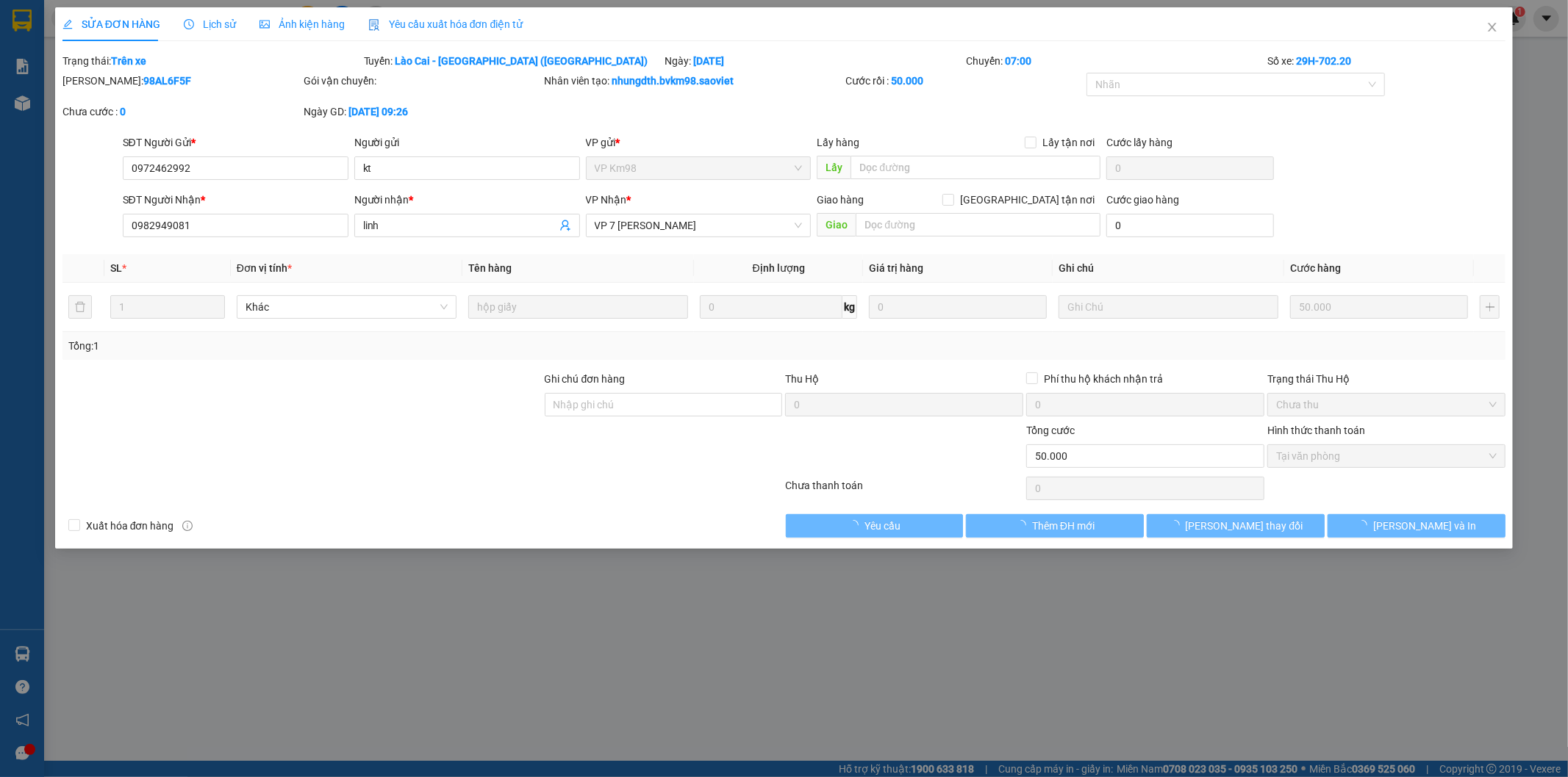
type input "0972462992"
type input "kt"
type input "0982949081"
type input "linh"
type input "0"
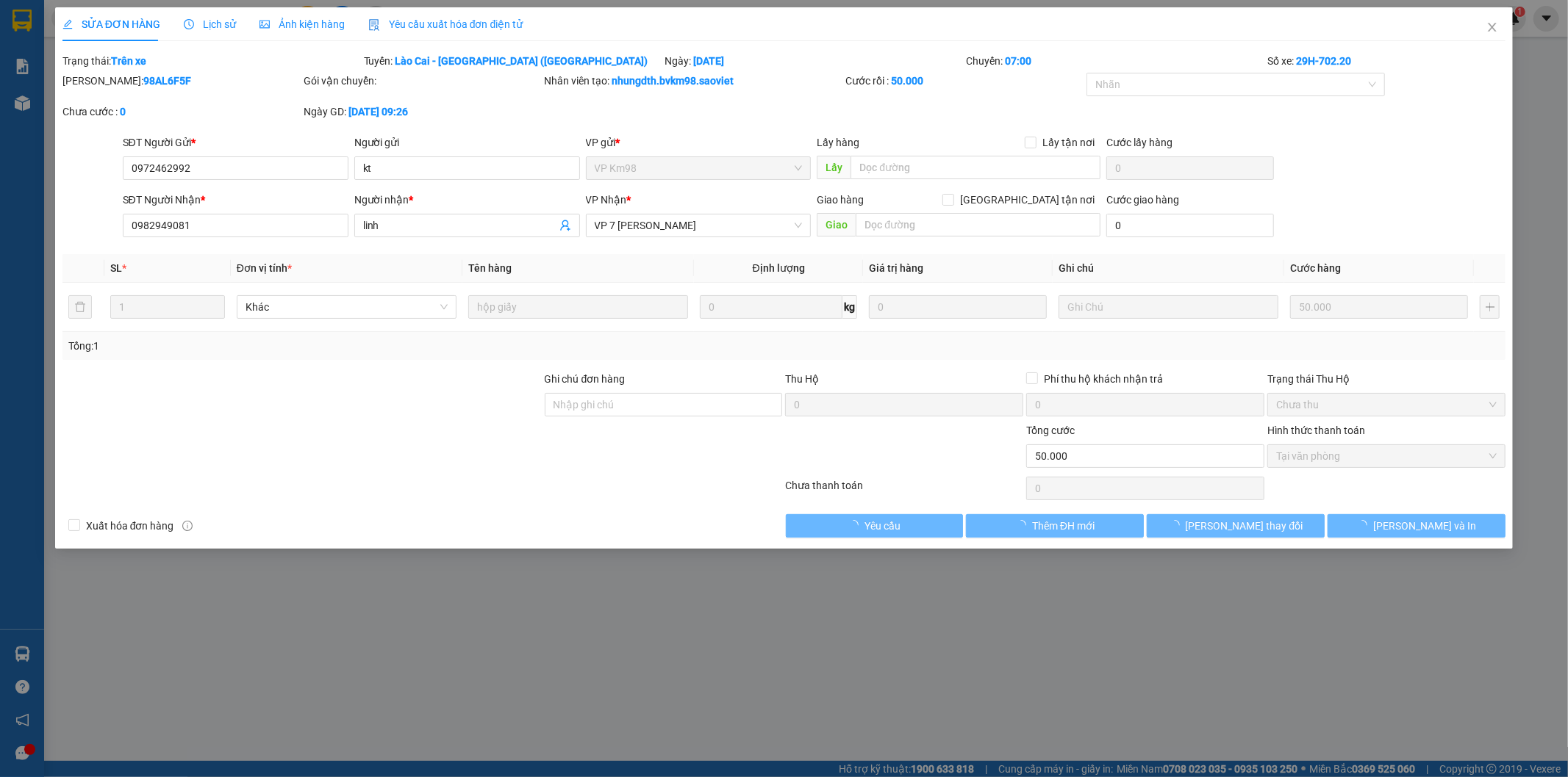
type input "50.000"
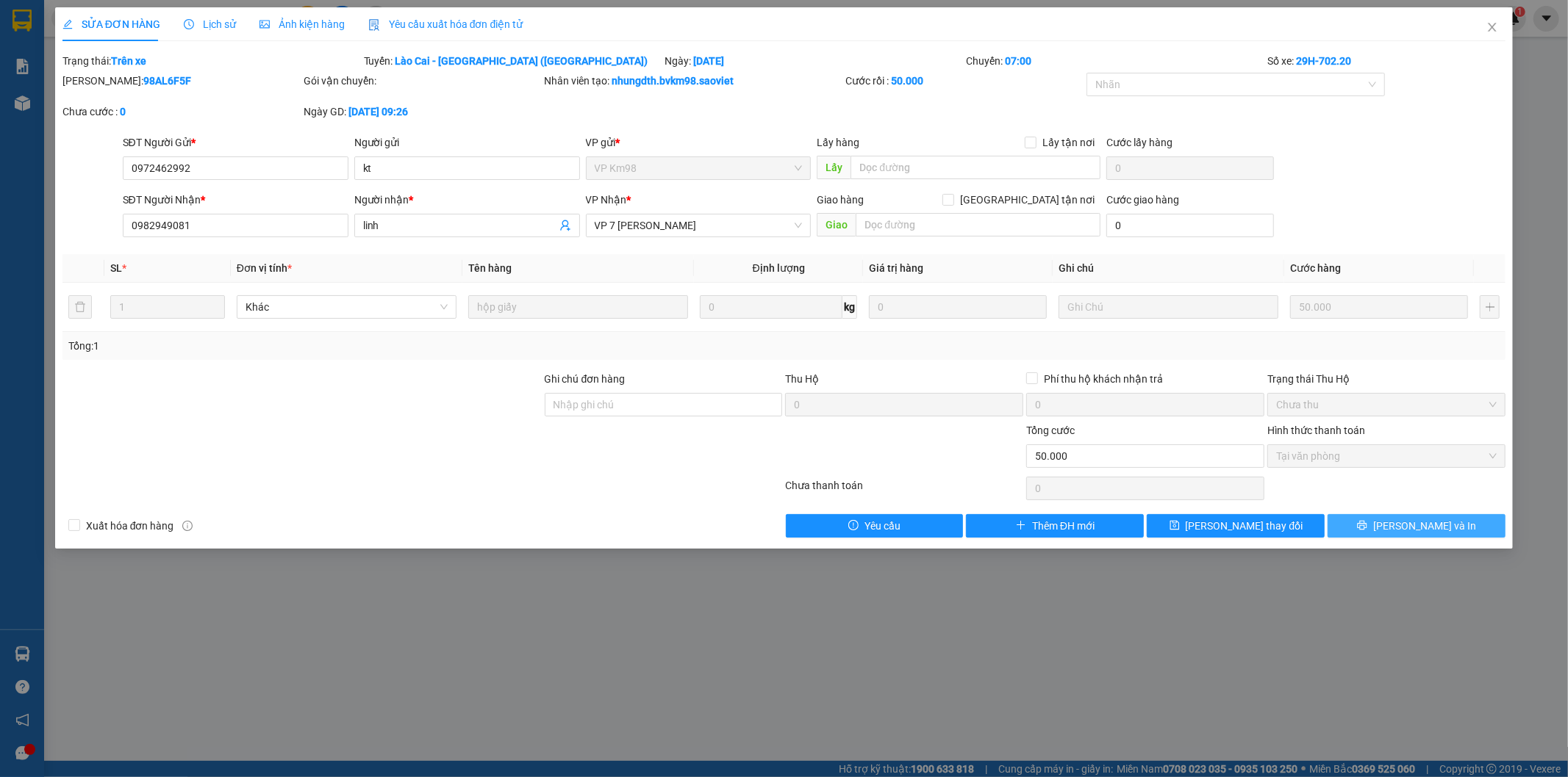
drag, startPoint x: 1354, startPoint y: 519, endPoint x: 1327, endPoint y: 512, distance: 27.9
click at [1355, 519] on button "[PERSON_NAME] và In" at bounding box center [1416, 526] width 178 height 24
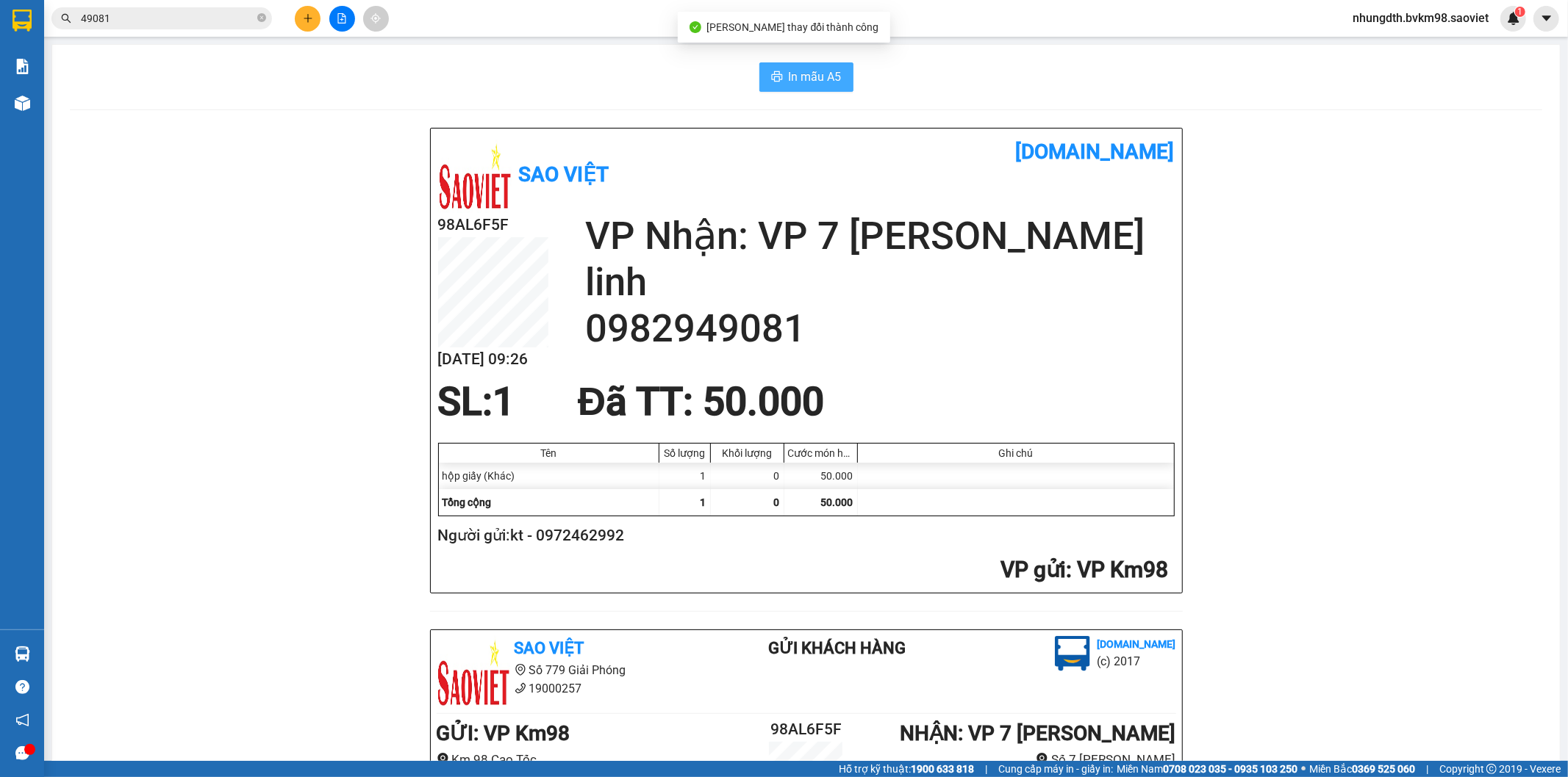
click at [820, 79] on span "In mẫu A5" at bounding box center [815, 76] width 53 height 18
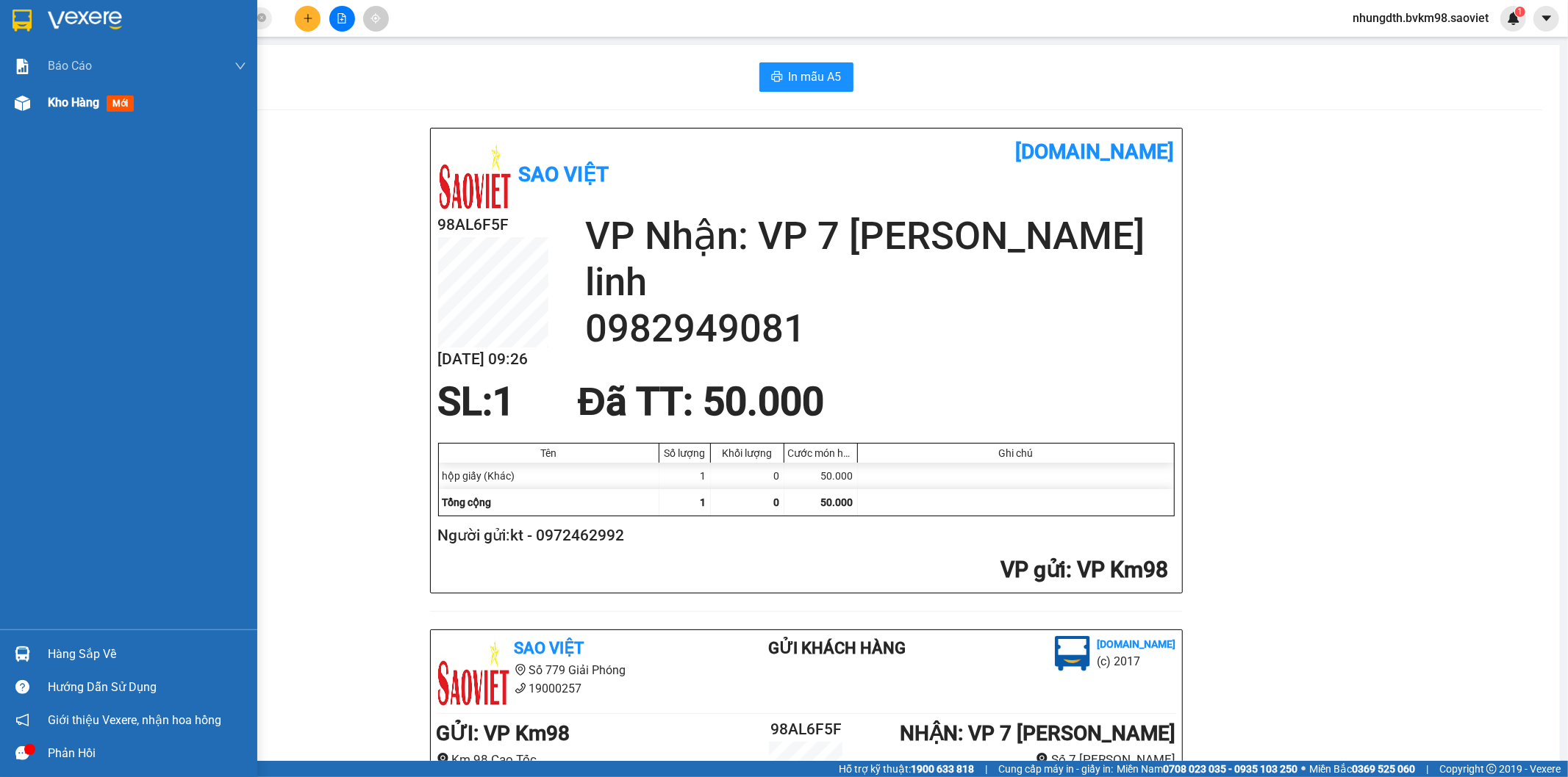
click at [24, 108] on img at bounding box center [23, 103] width 15 height 15
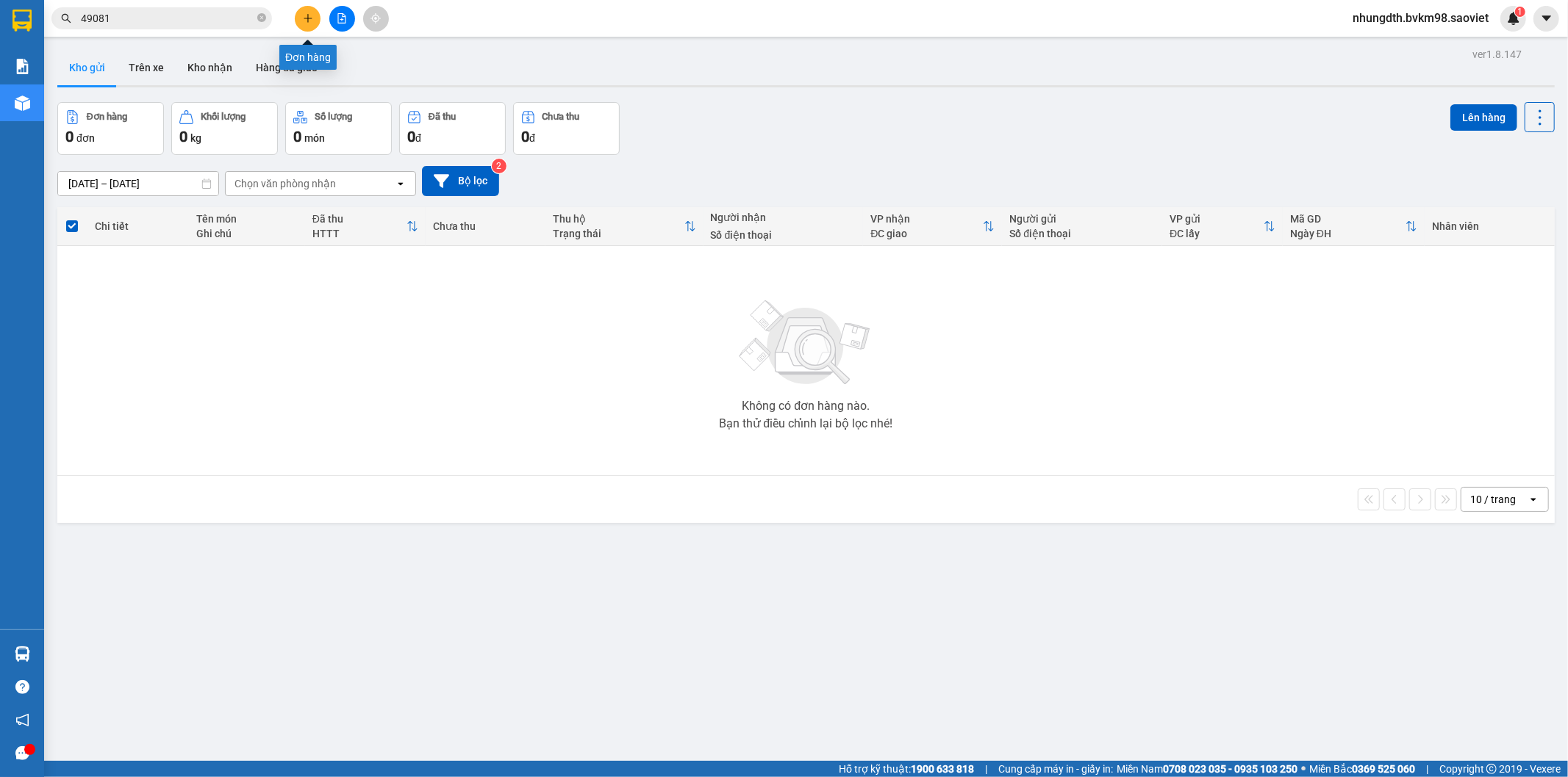
click at [302, 9] on button at bounding box center [307, 18] width 26 height 26
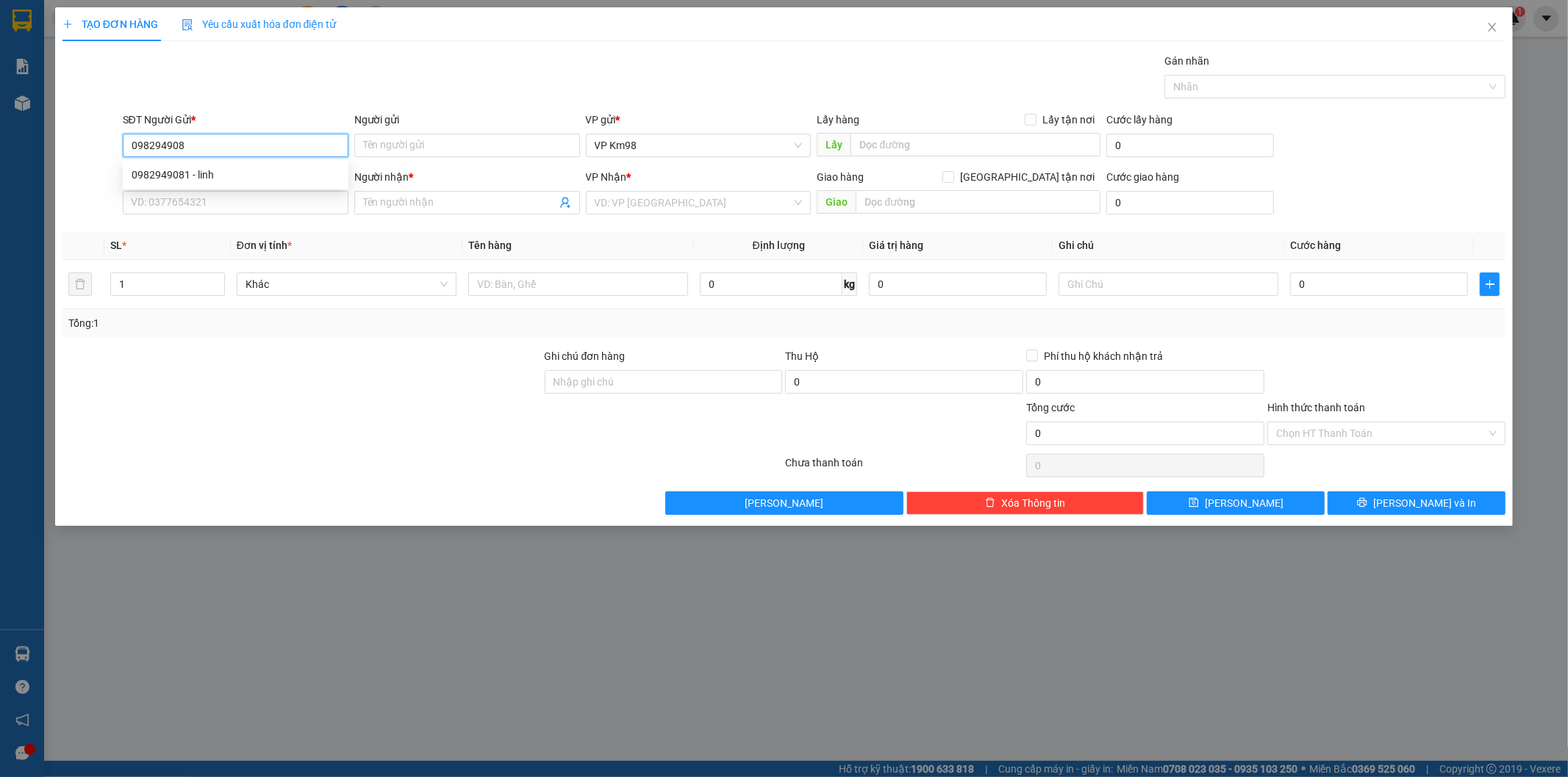
type input "0982949081"
click at [160, 172] on div "0982949081 - linh" at bounding box center [235, 174] width 208 height 16
type input "linh"
type input "0982949081"
type input "linh"
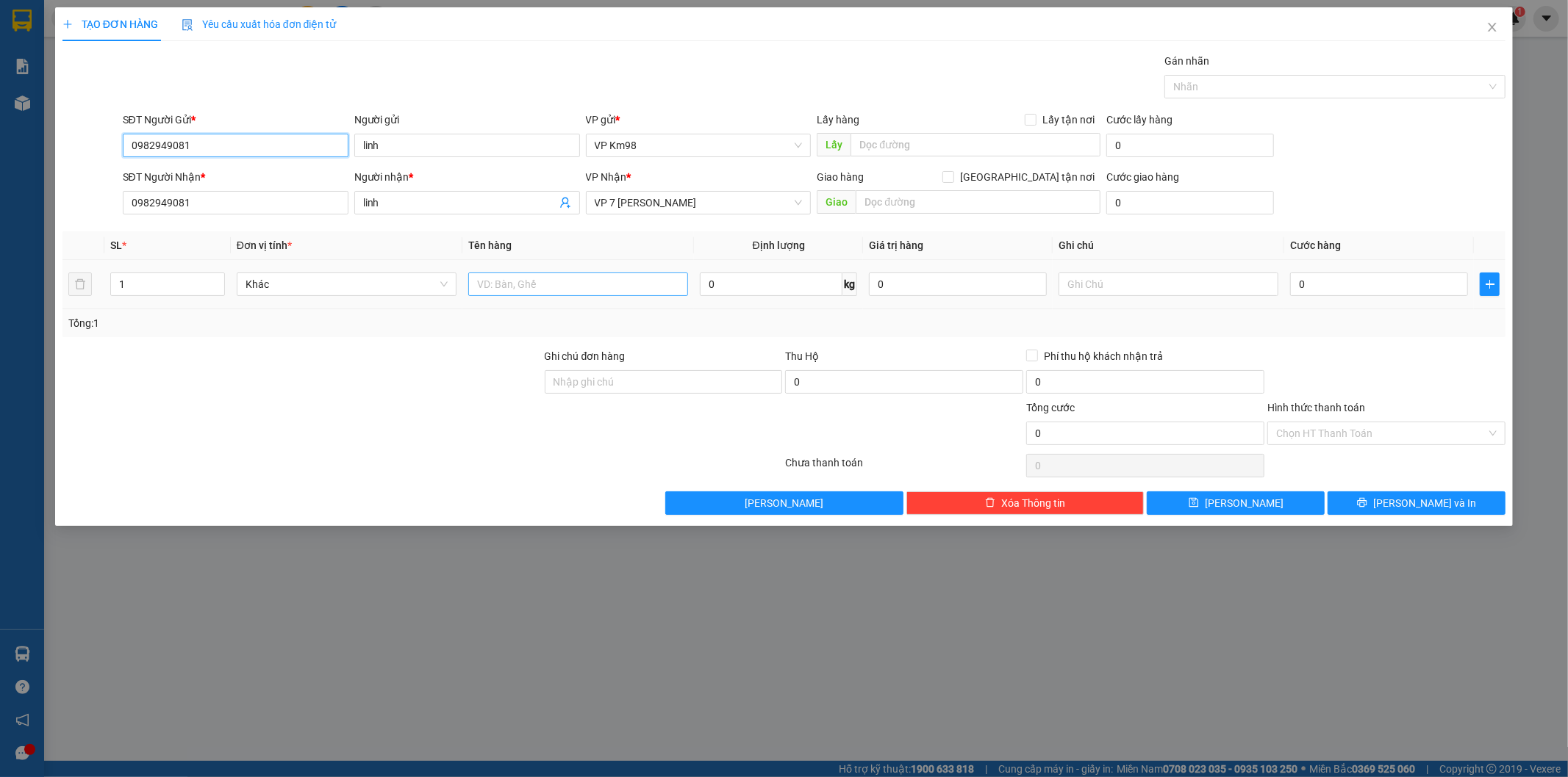
type input "0982949081"
click at [552, 290] on input "text" at bounding box center [578, 284] width 220 height 24
type input "hộp giấy"
click at [1327, 282] on input "0" at bounding box center [1379, 284] width 178 height 24
type input "5"
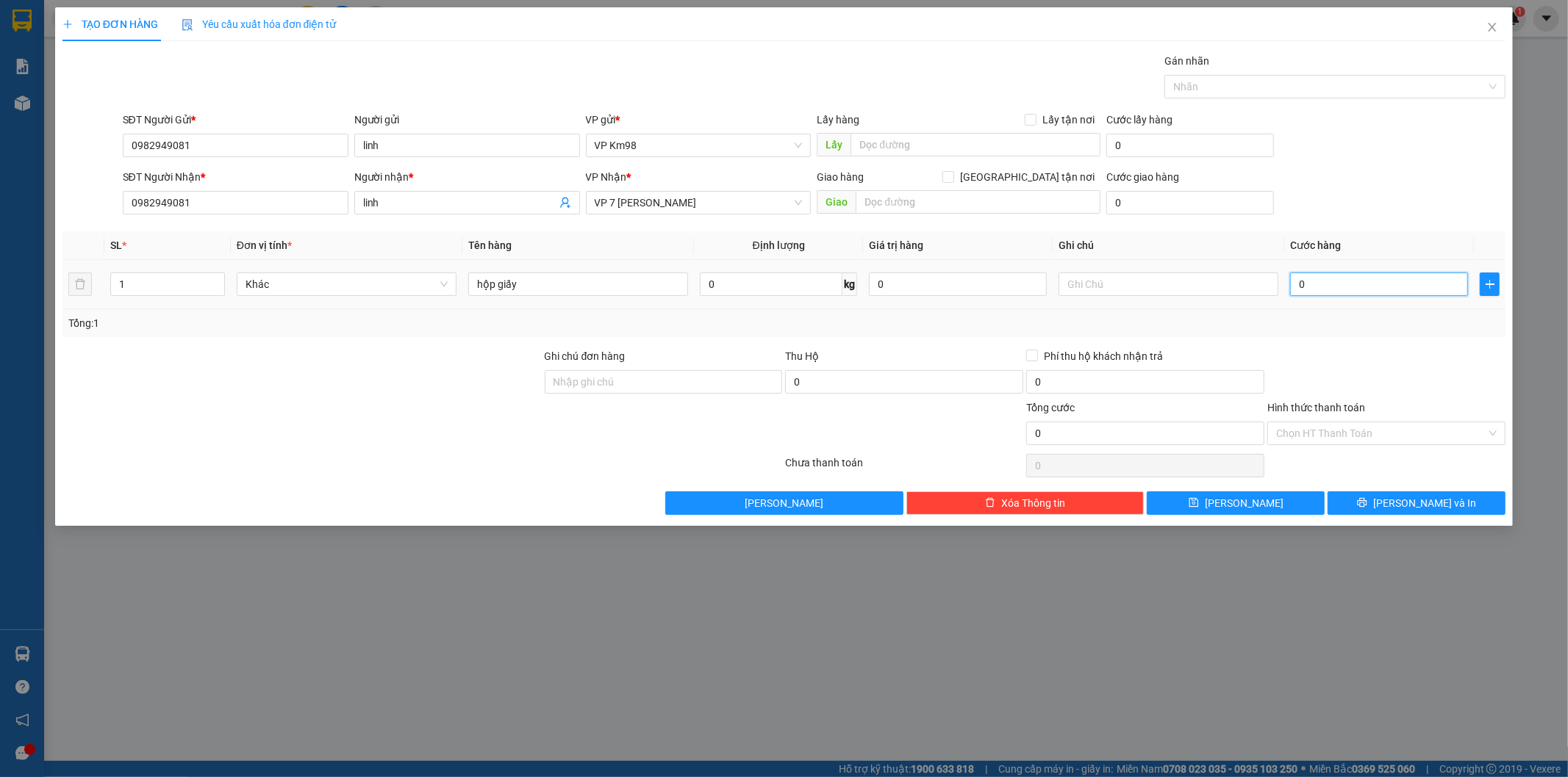
type input "5"
type input "50"
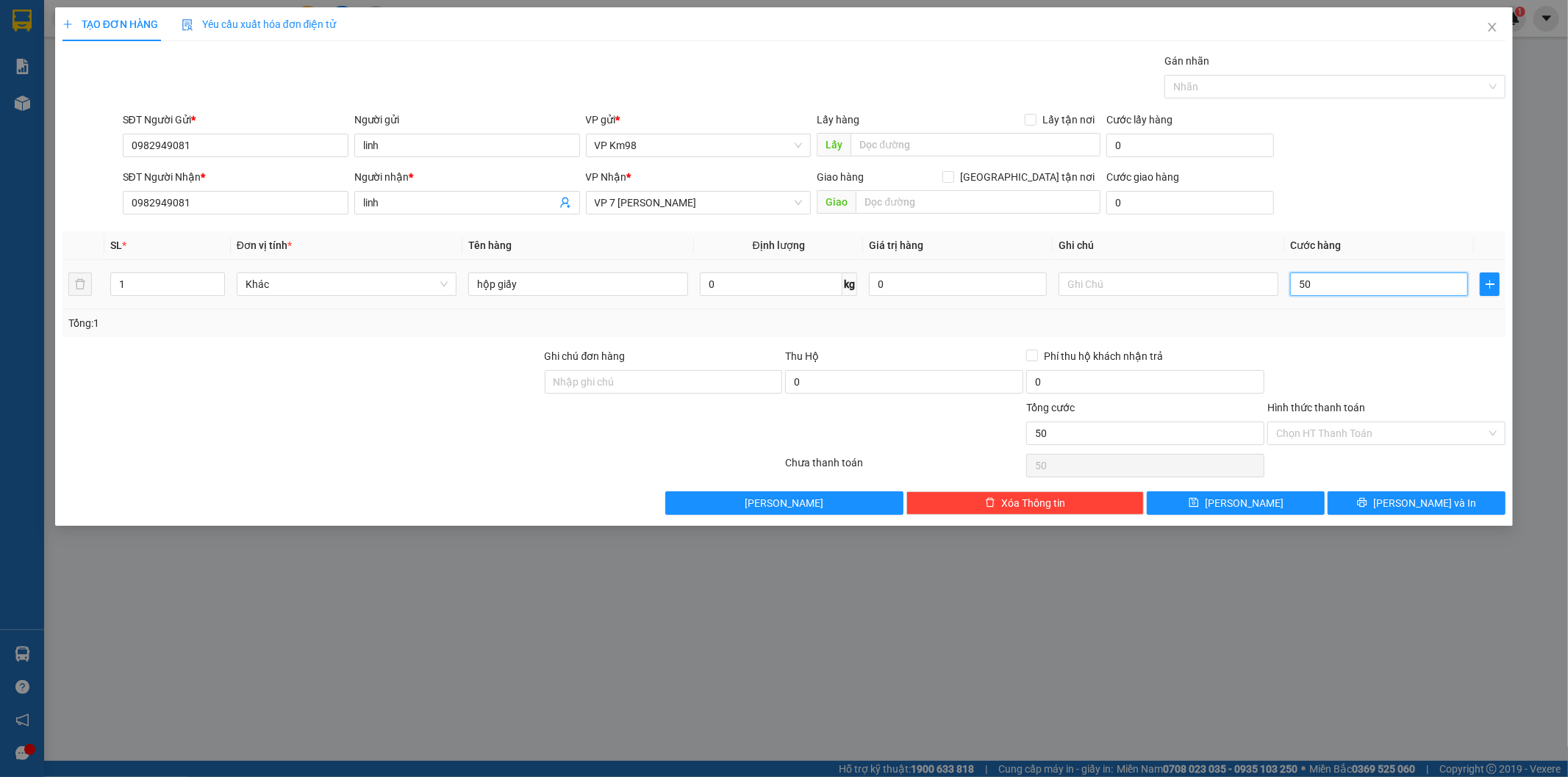
type input "500"
type input "5.000"
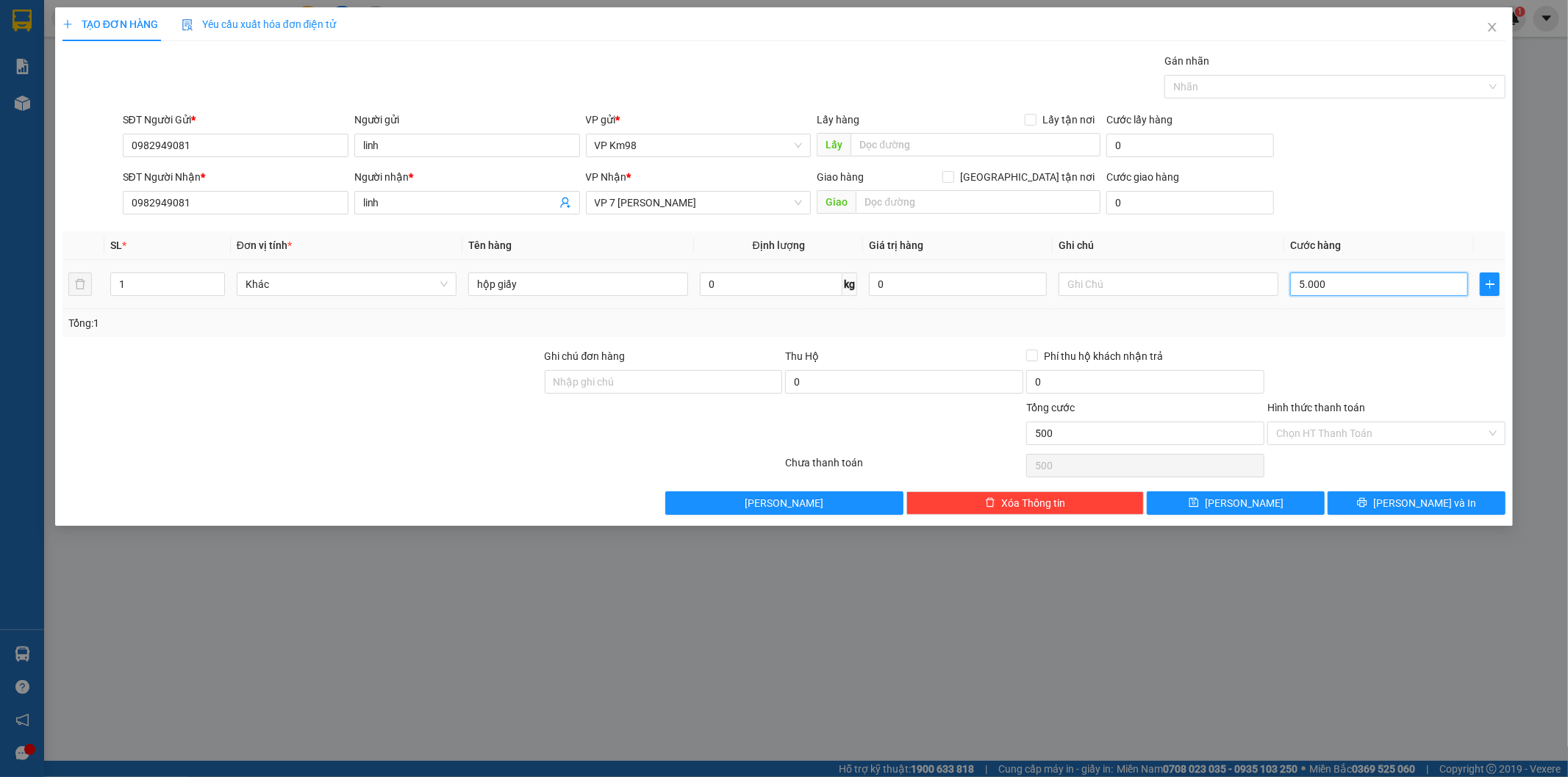
type input "5.000"
type input "50.000"
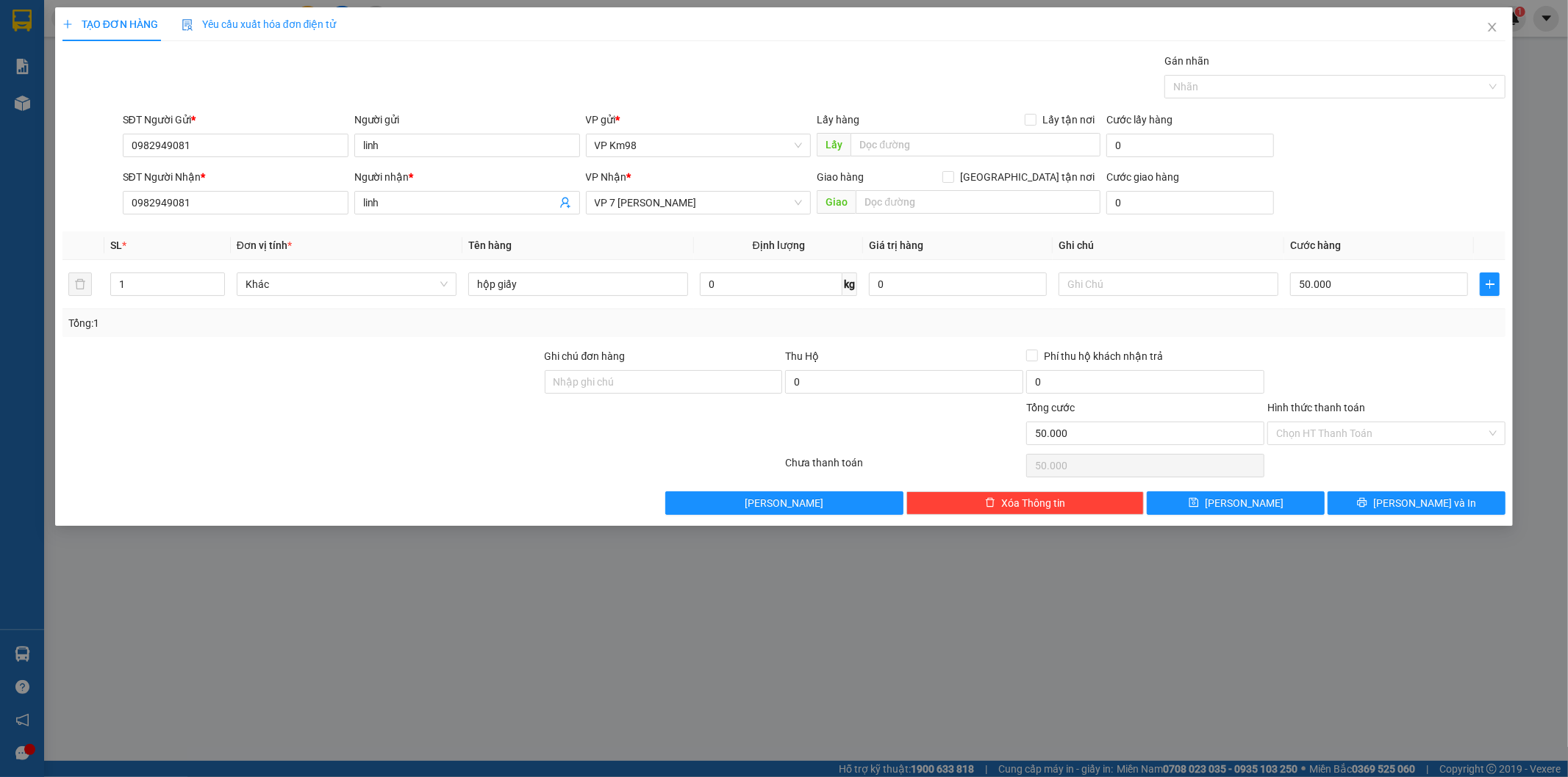
click at [1334, 412] on label "Hình thức thanh toán" at bounding box center [1316, 407] width 98 height 11
click at [1334, 423] on input "Hình thức thanh toán" at bounding box center [1381, 433] width 210 height 22
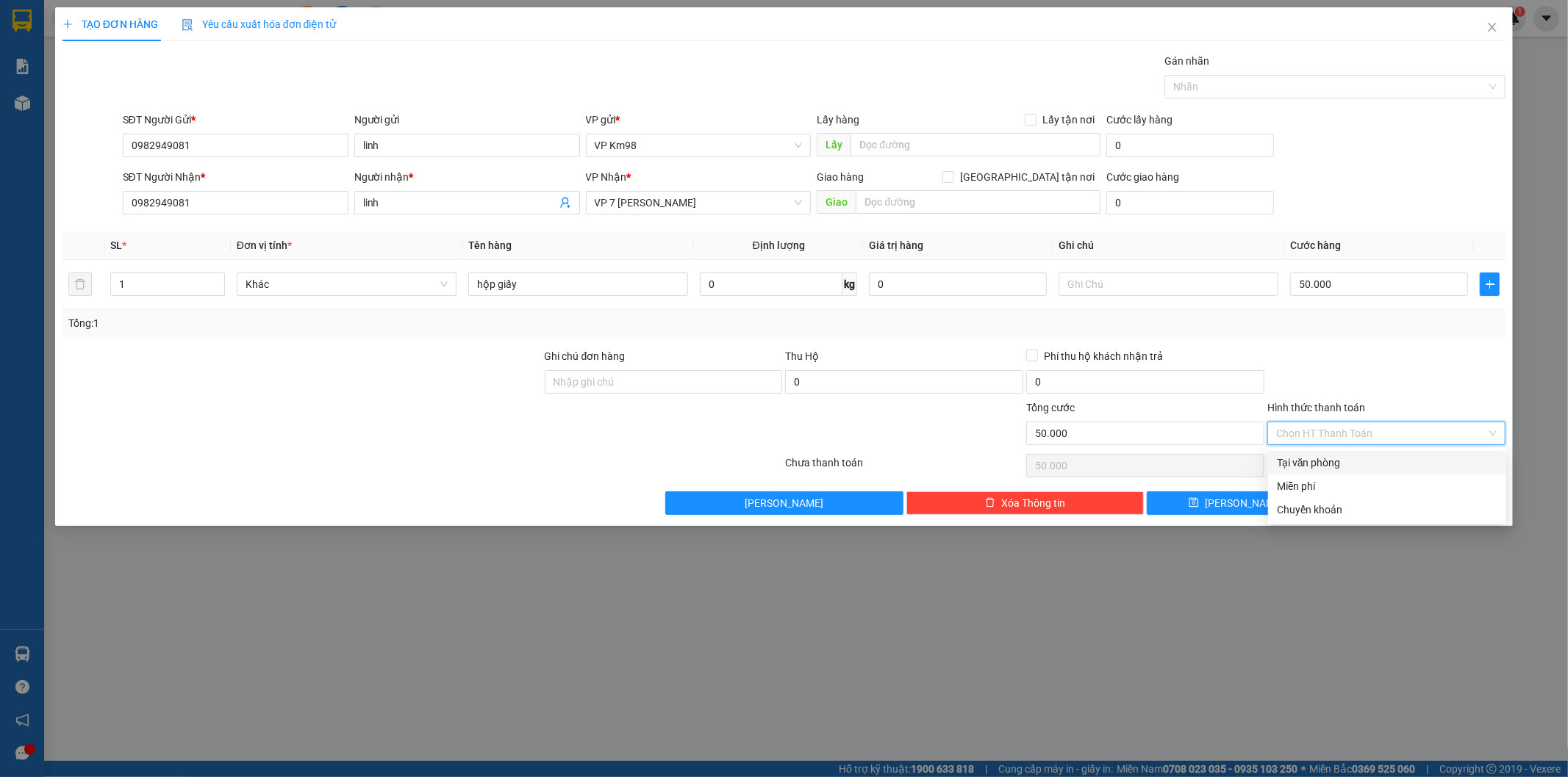
click at [1333, 465] on div "Tại văn phòng" at bounding box center [1387, 462] width 221 height 16
type input "0"
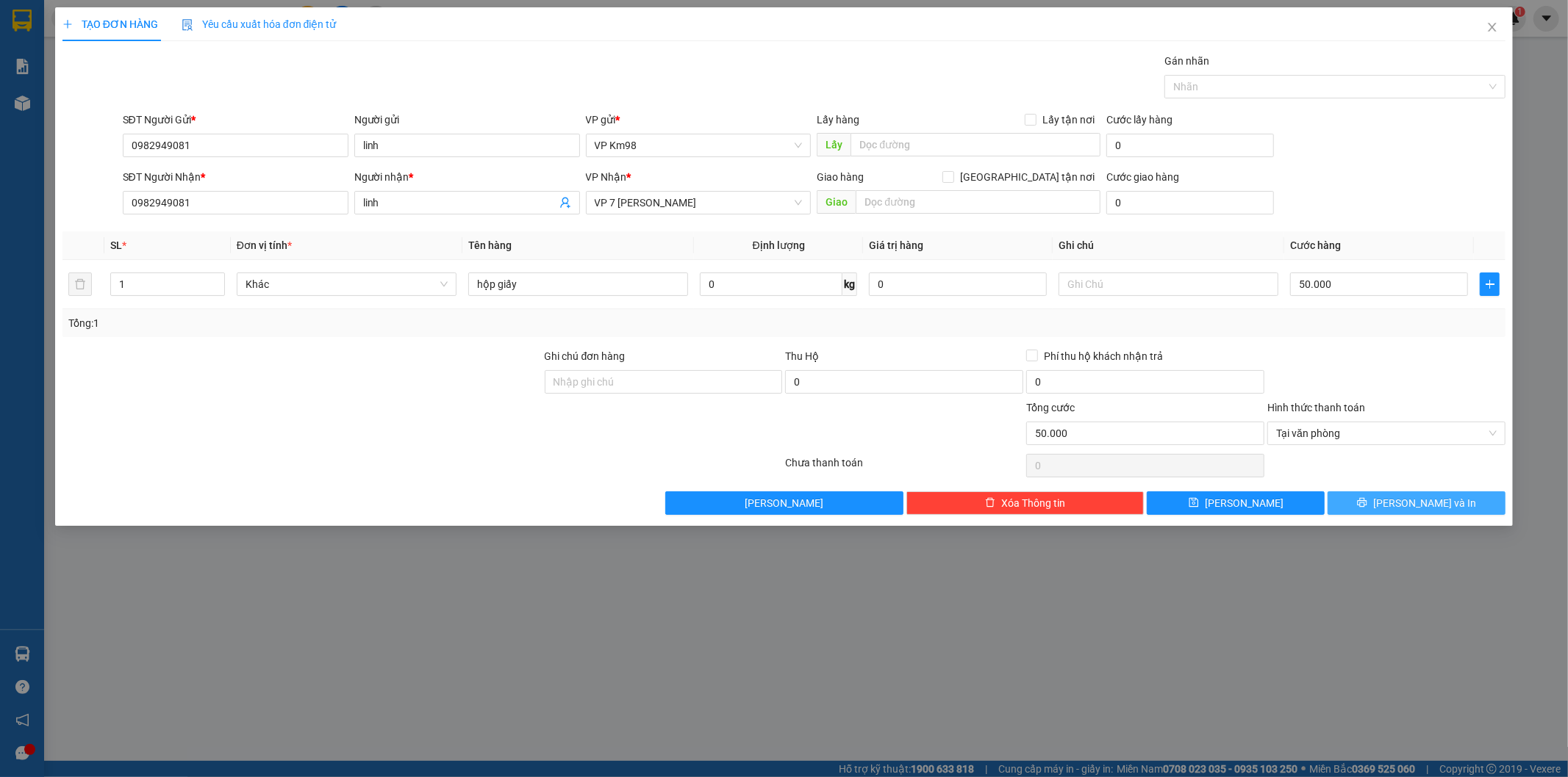
click at [1383, 504] on button "[PERSON_NAME] và In" at bounding box center [1416, 503] width 178 height 24
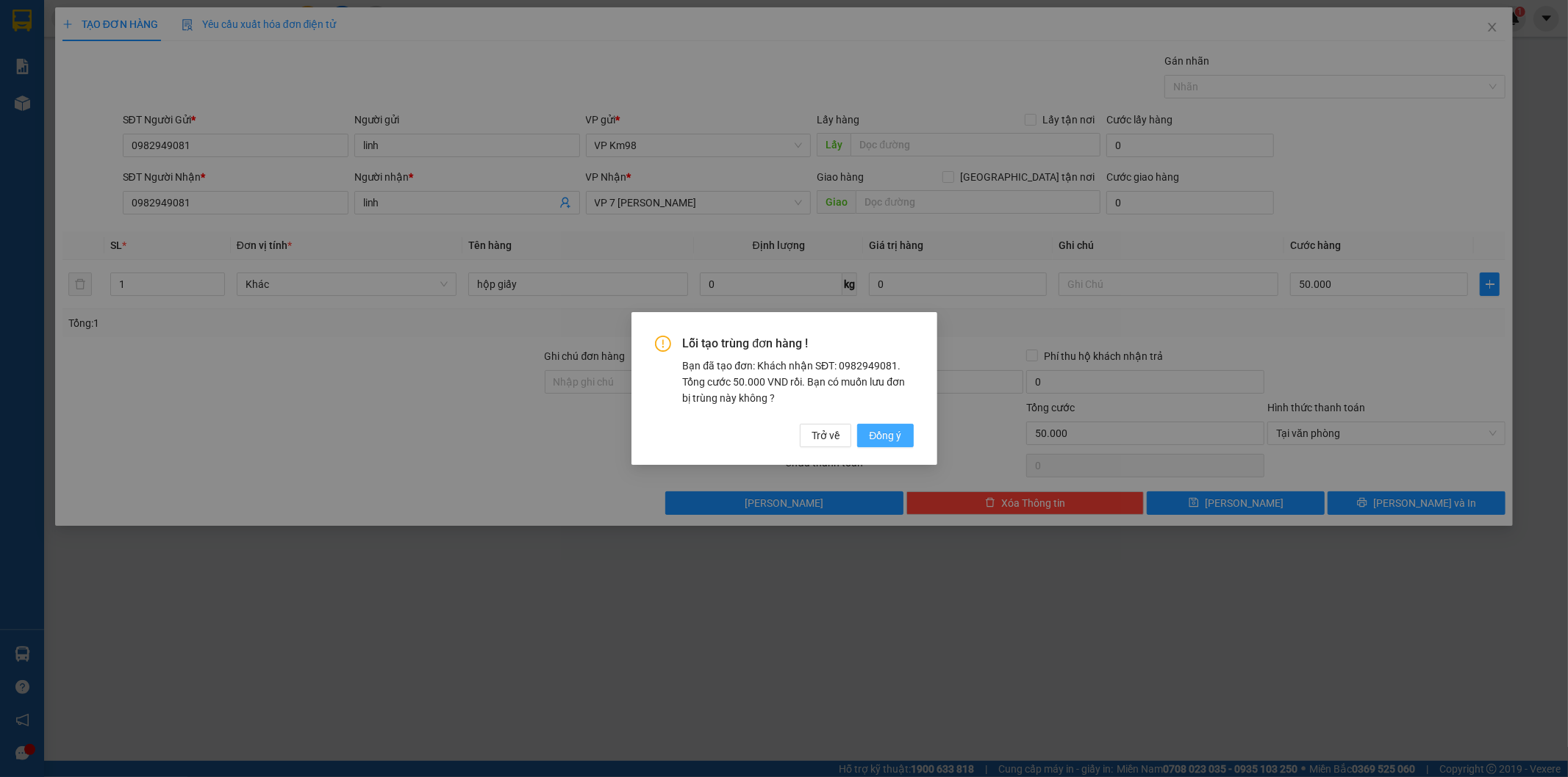
click at [881, 431] on span "Đồng ý" at bounding box center [885, 435] width 32 height 16
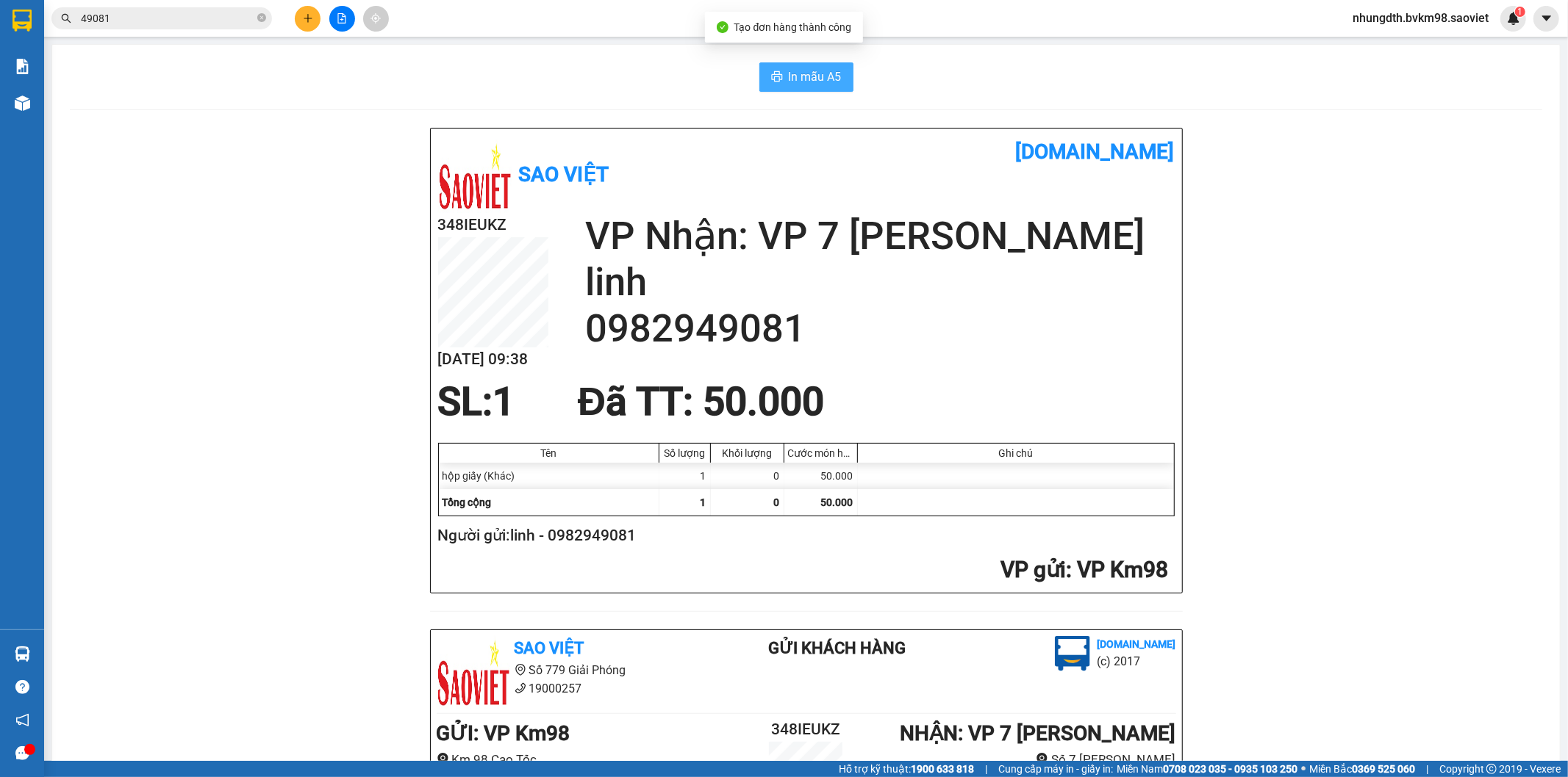
click at [791, 74] on span "In mẫu A5" at bounding box center [815, 76] width 53 height 18
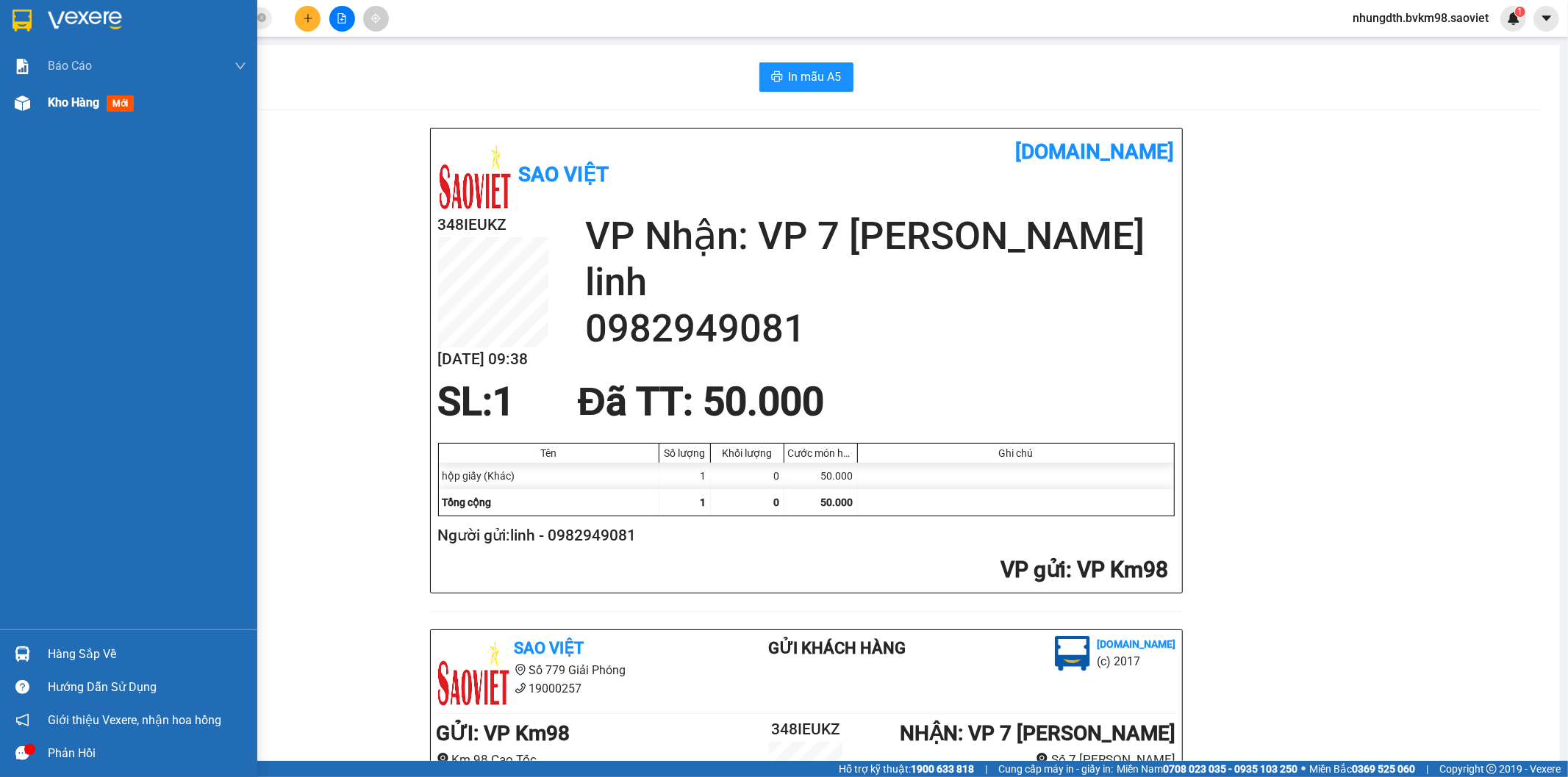
click at [19, 100] on img at bounding box center [23, 103] width 15 height 15
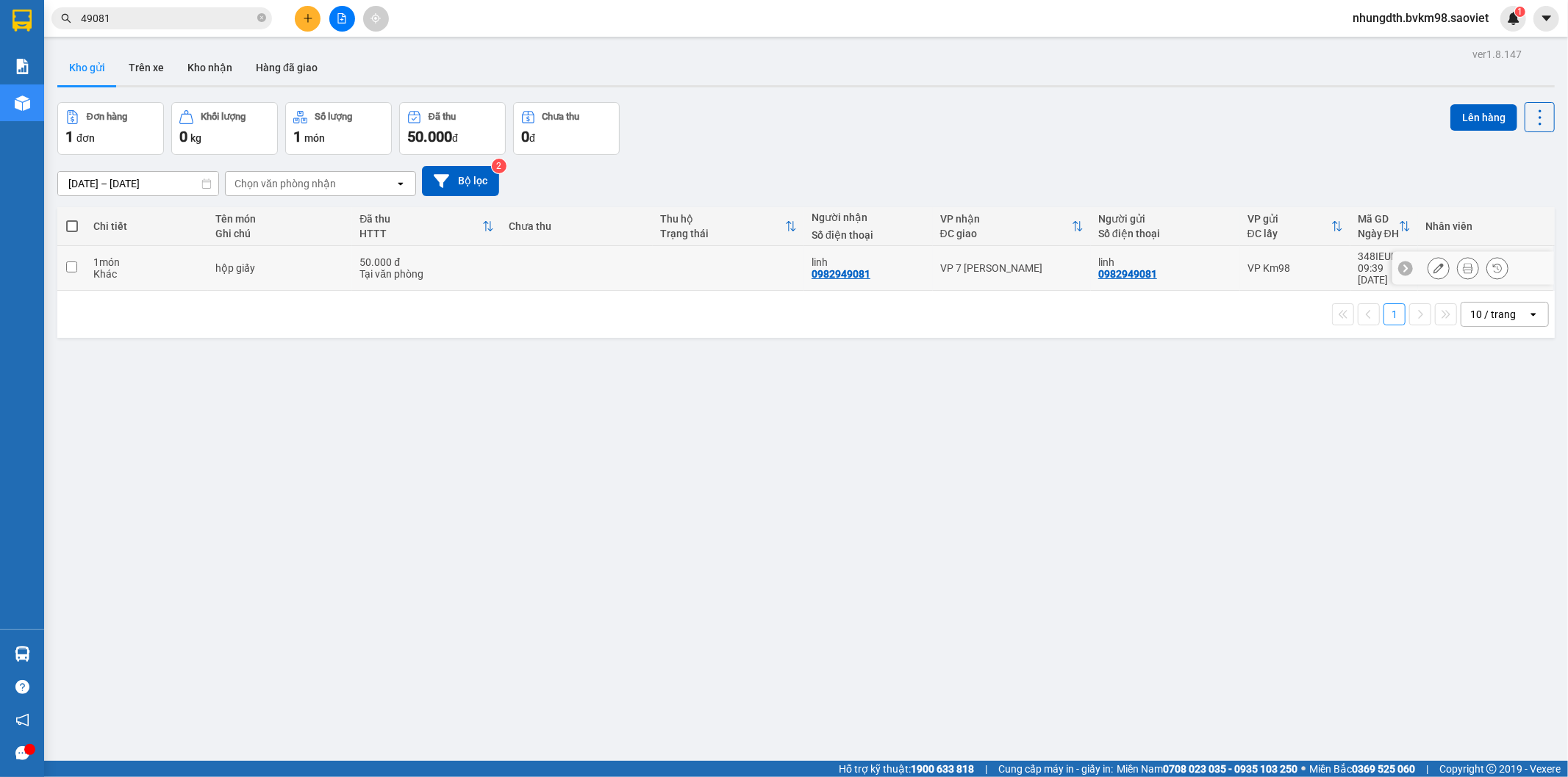
click at [72, 262] on input "checkbox" at bounding box center [72, 267] width 11 height 11
checkbox input "true"
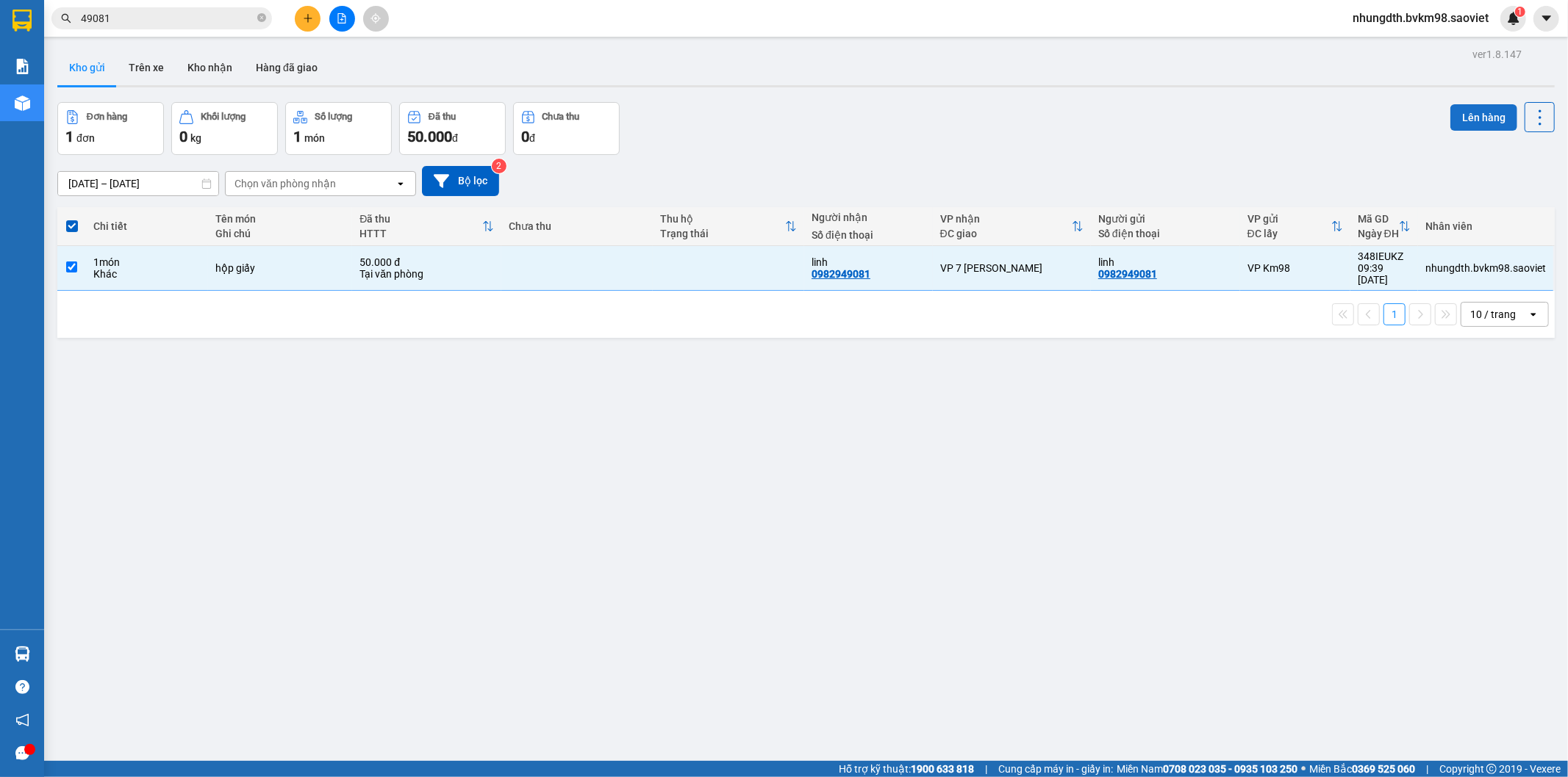
click at [1463, 111] on button "Lên hàng" at bounding box center [1484, 117] width 67 height 27
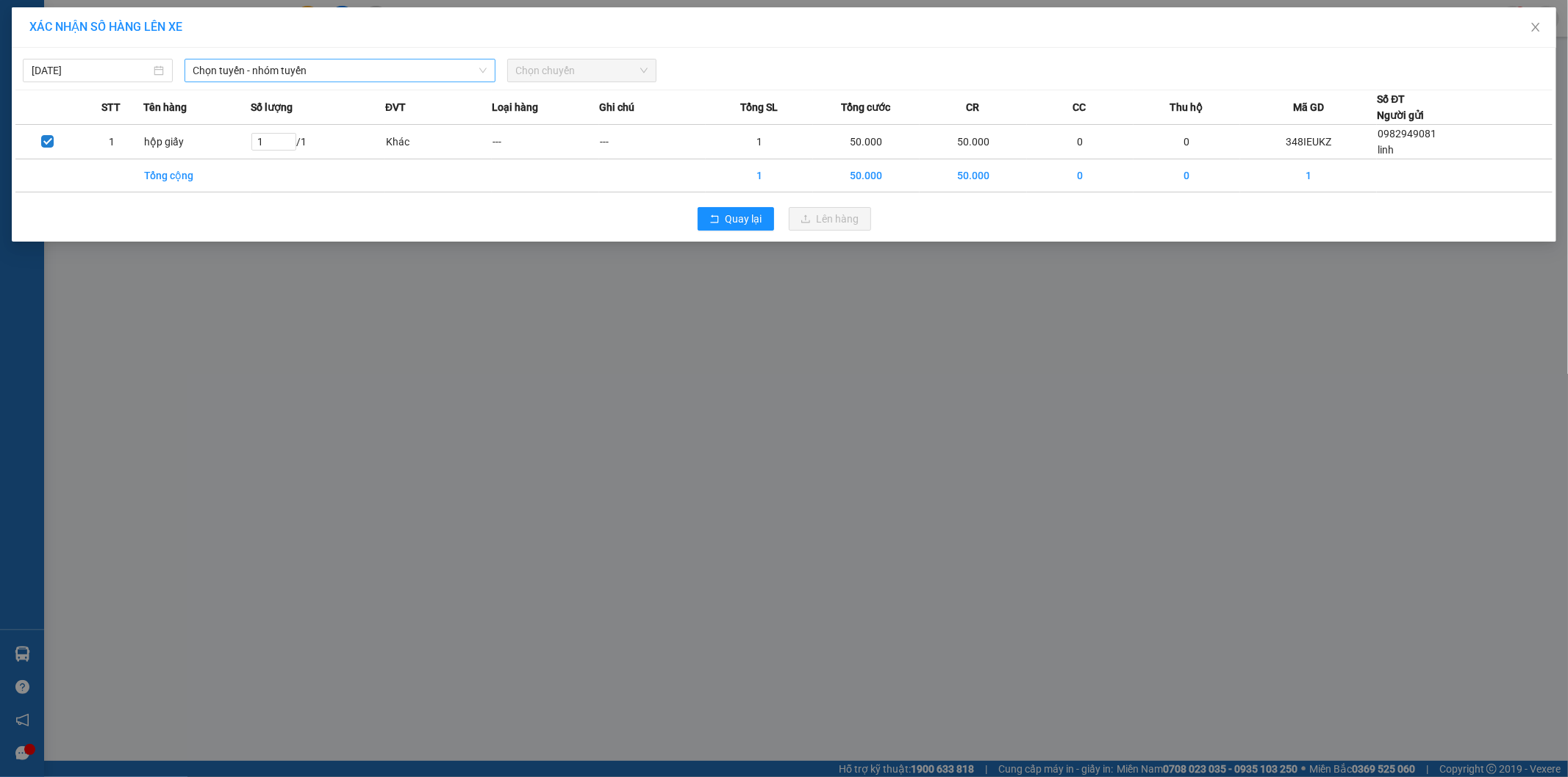
click at [276, 62] on span "Chọn tuyến - nhóm tuyến" at bounding box center [339, 70] width 293 height 22
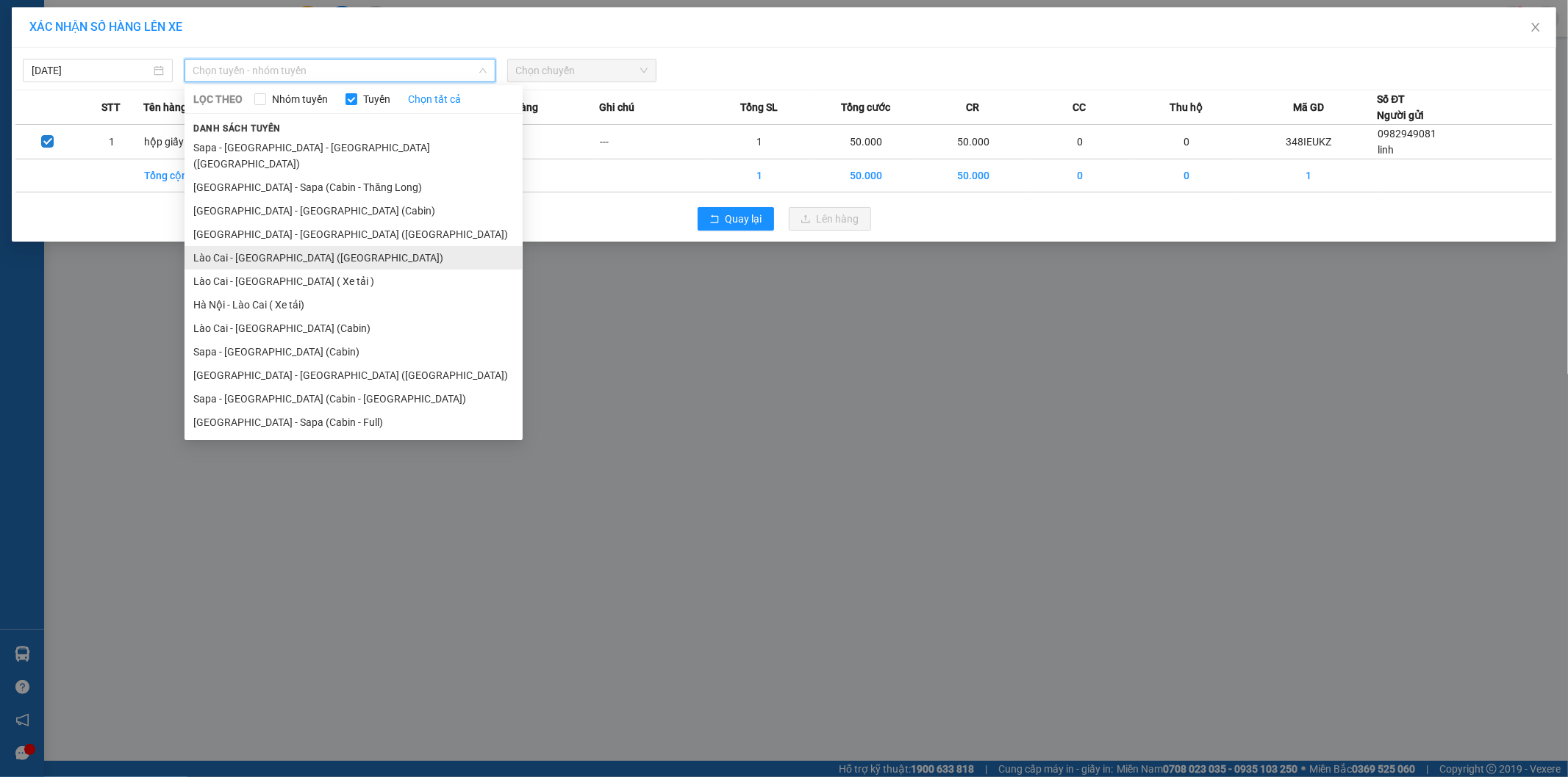
click at [281, 246] on li "Lào Cai - [GEOGRAPHIC_DATA] ([GEOGRAPHIC_DATA])" at bounding box center [354, 258] width 338 height 24
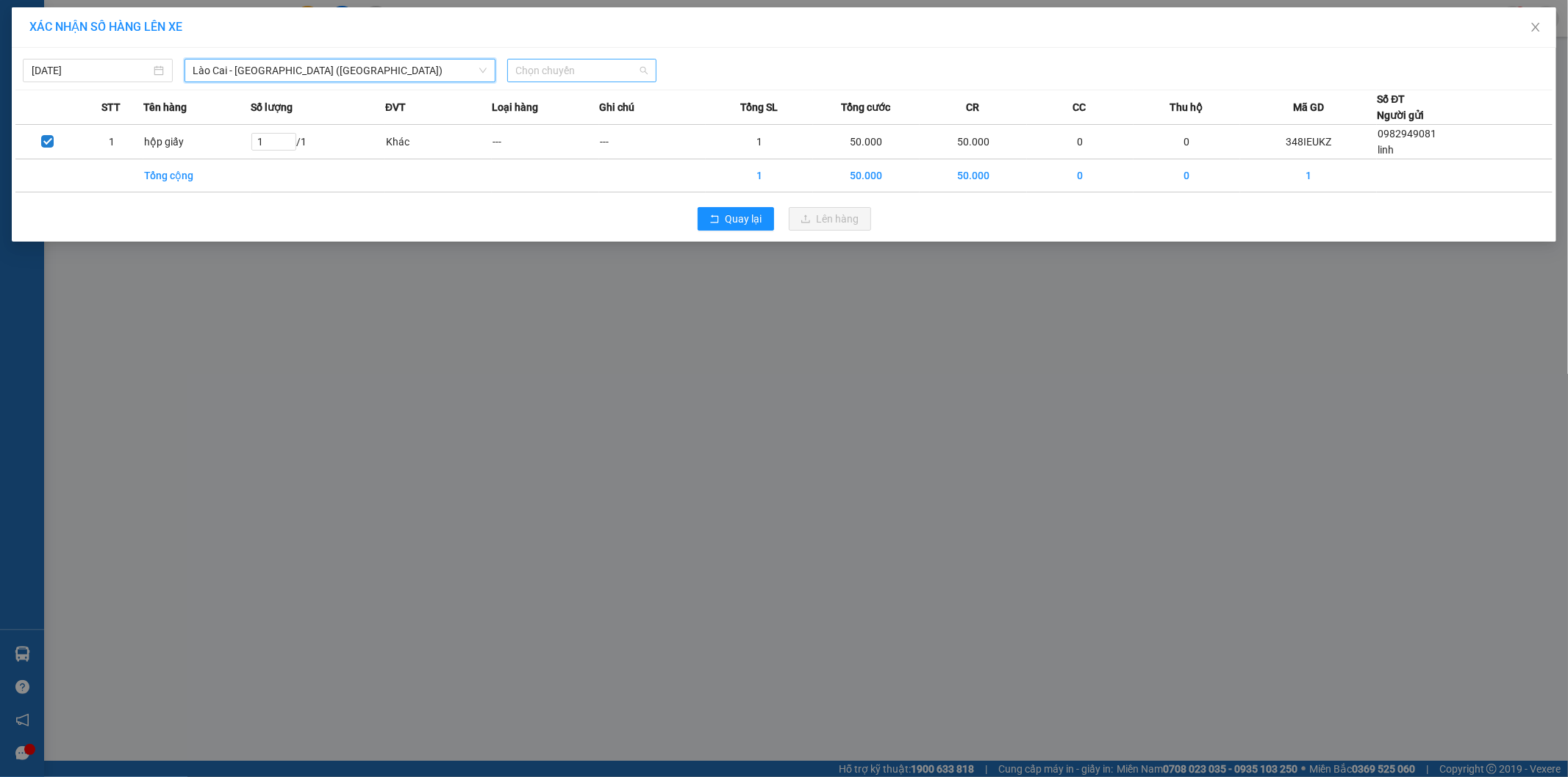
click at [578, 74] on span "Chọn chuyến" at bounding box center [582, 70] width 133 height 22
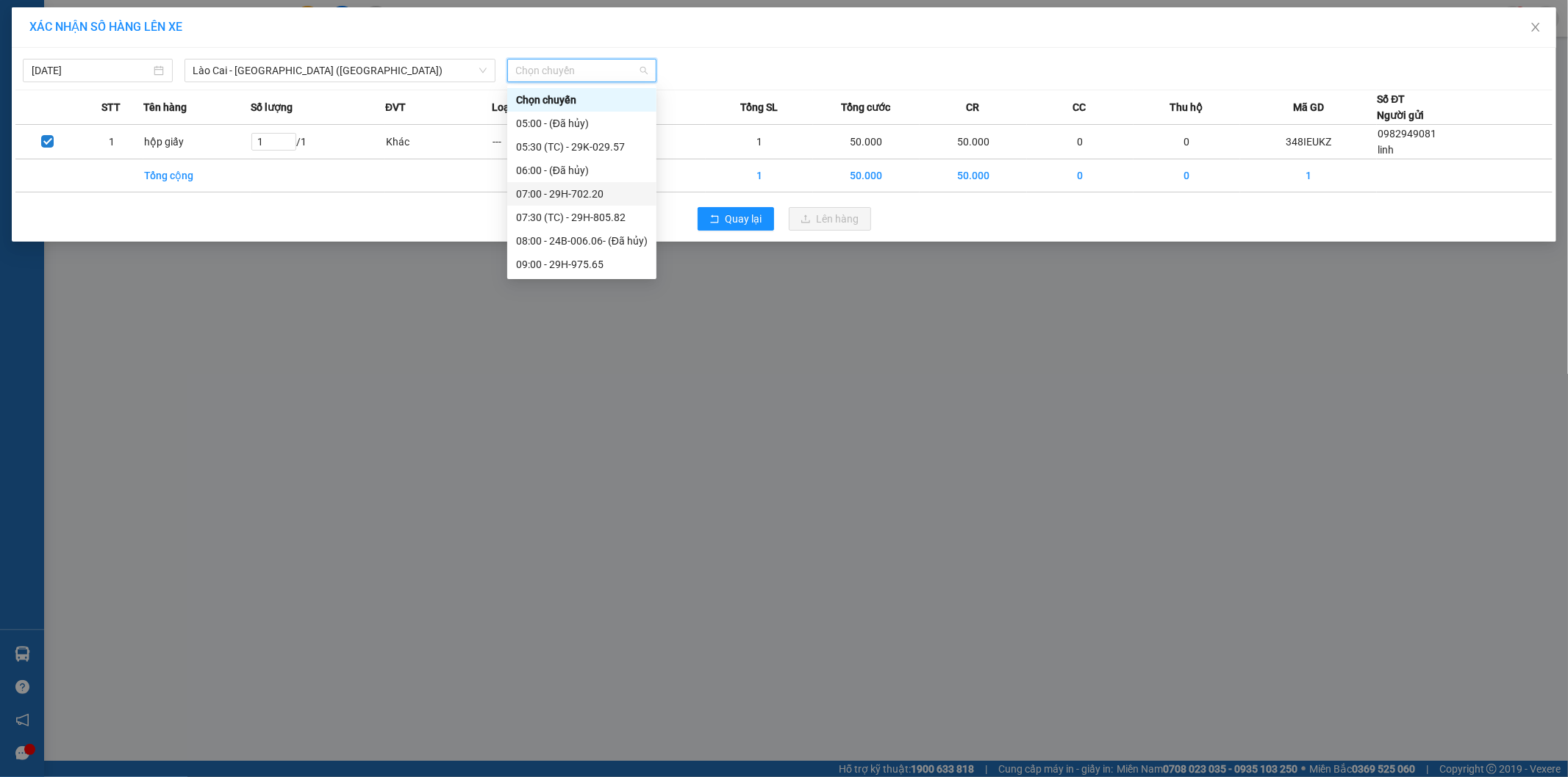
click at [591, 194] on div "07:00 - 29H-702.20" at bounding box center [581, 193] width 132 height 16
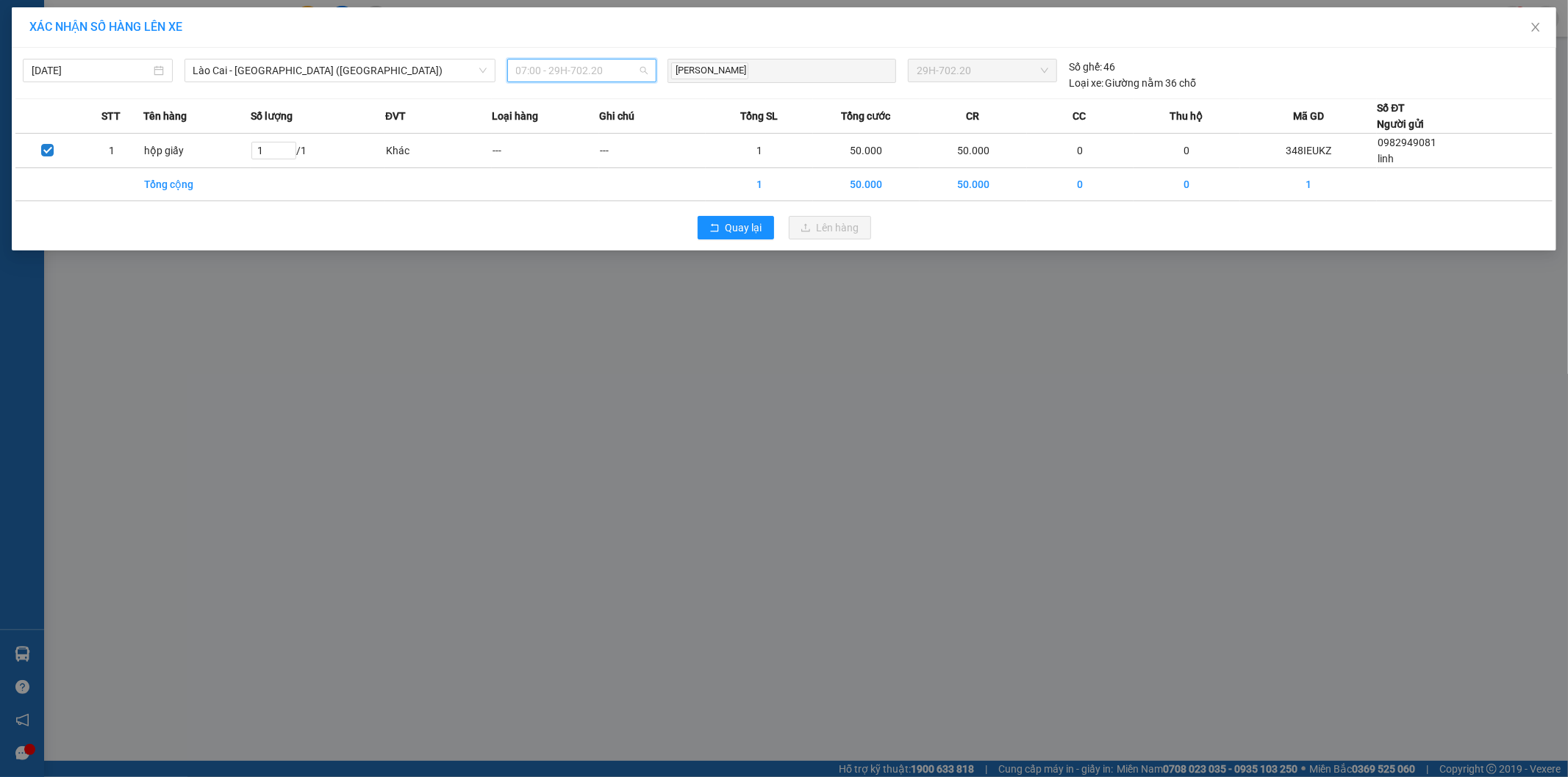
click at [571, 64] on span "07:00 - 29H-702.20" at bounding box center [582, 70] width 133 height 22
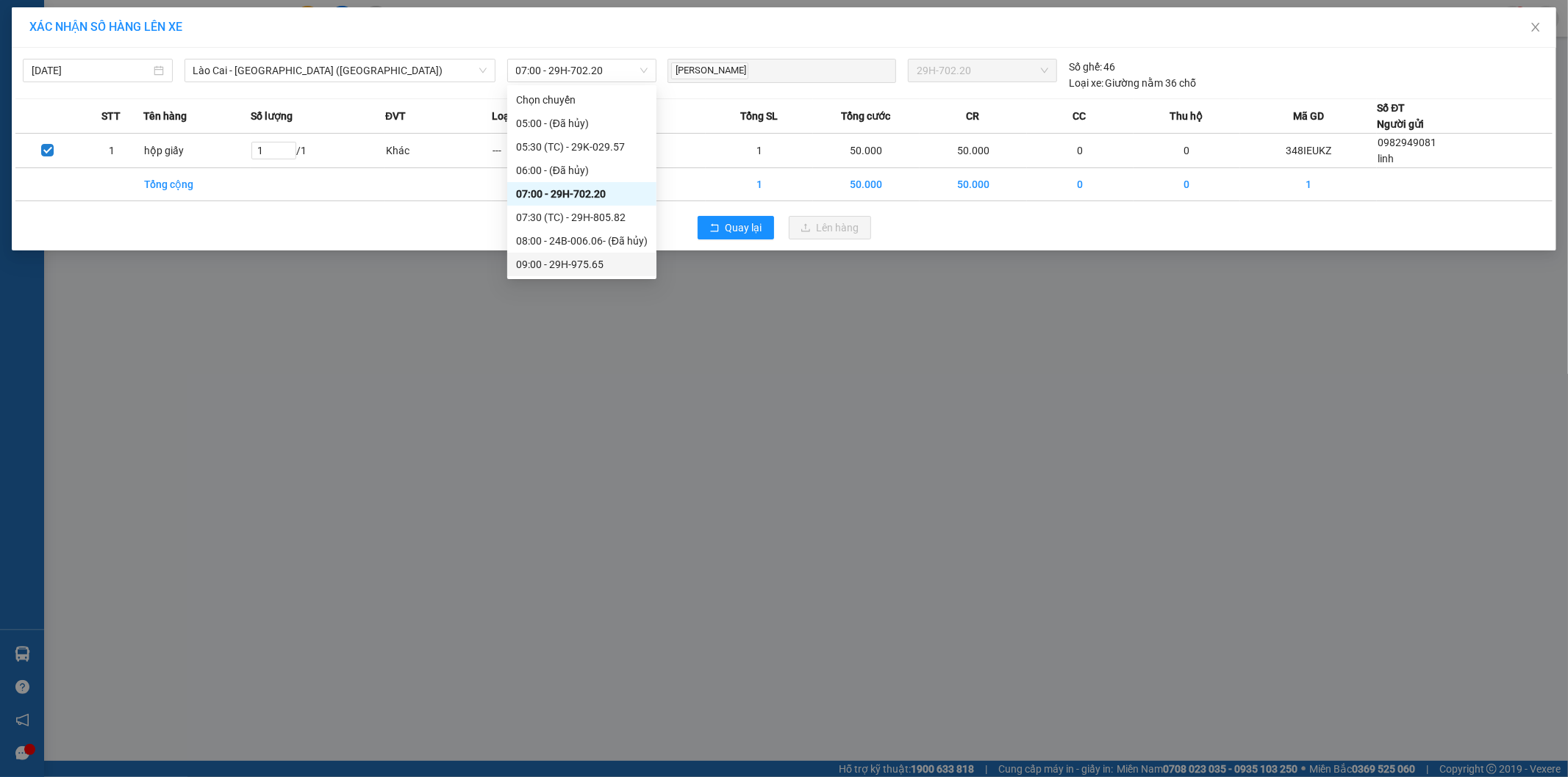
click at [513, 350] on div "XÁC NHẬN SỐ HÀNG LÊN XE [DATE] [GEOGRAPHIC_DATA] - [GEOGRAPHIC_DATA] ([GEOGRAPH…" at bounding box center [784, 388] width 1568 height 777
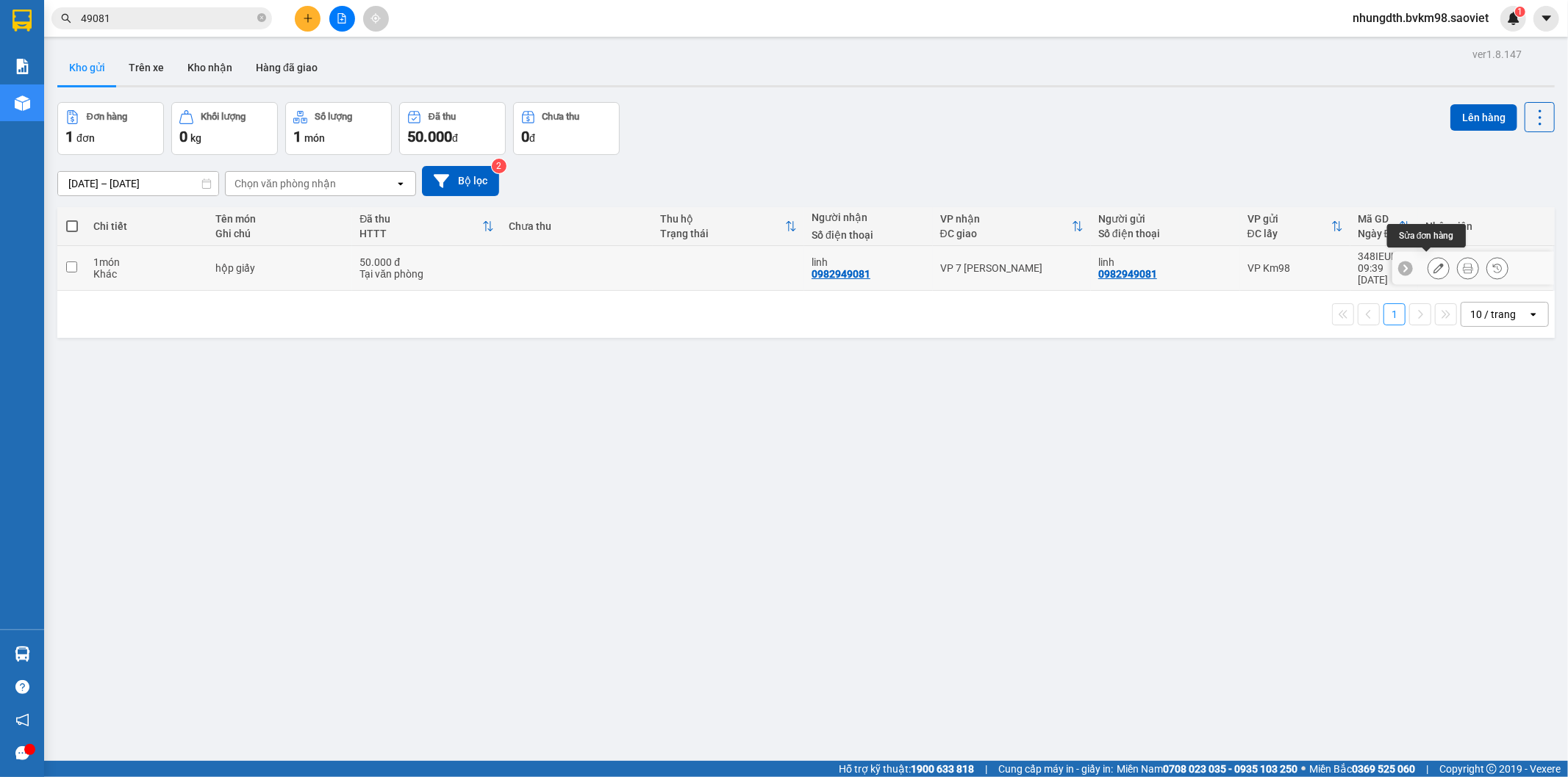
click at [1429, 265] on button at bounding box center [1439, 268] width 21 height 26
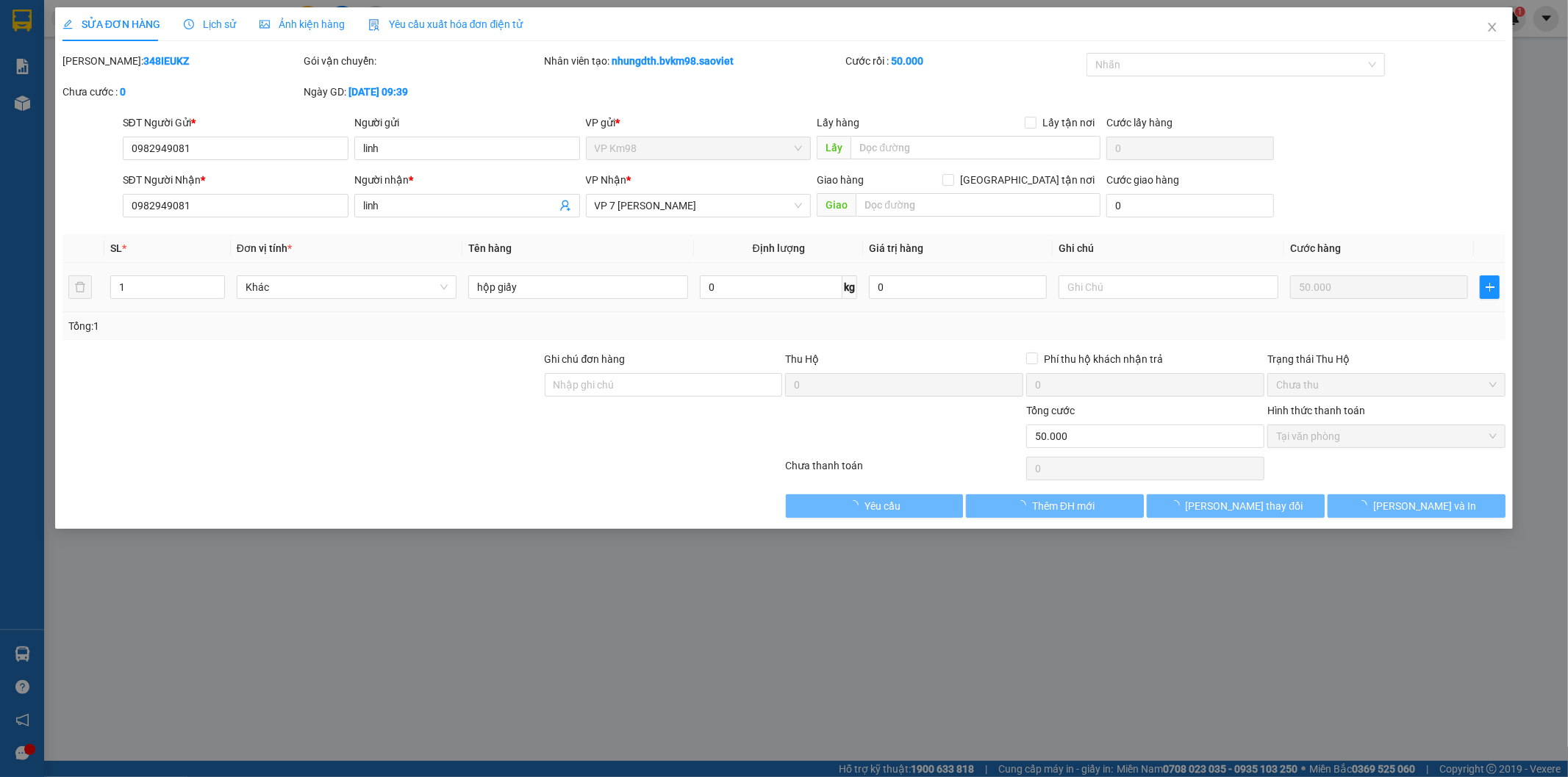
type input "0982949081"
type input "linh"
type input "0982949081"
type input "linh"
type input "0"
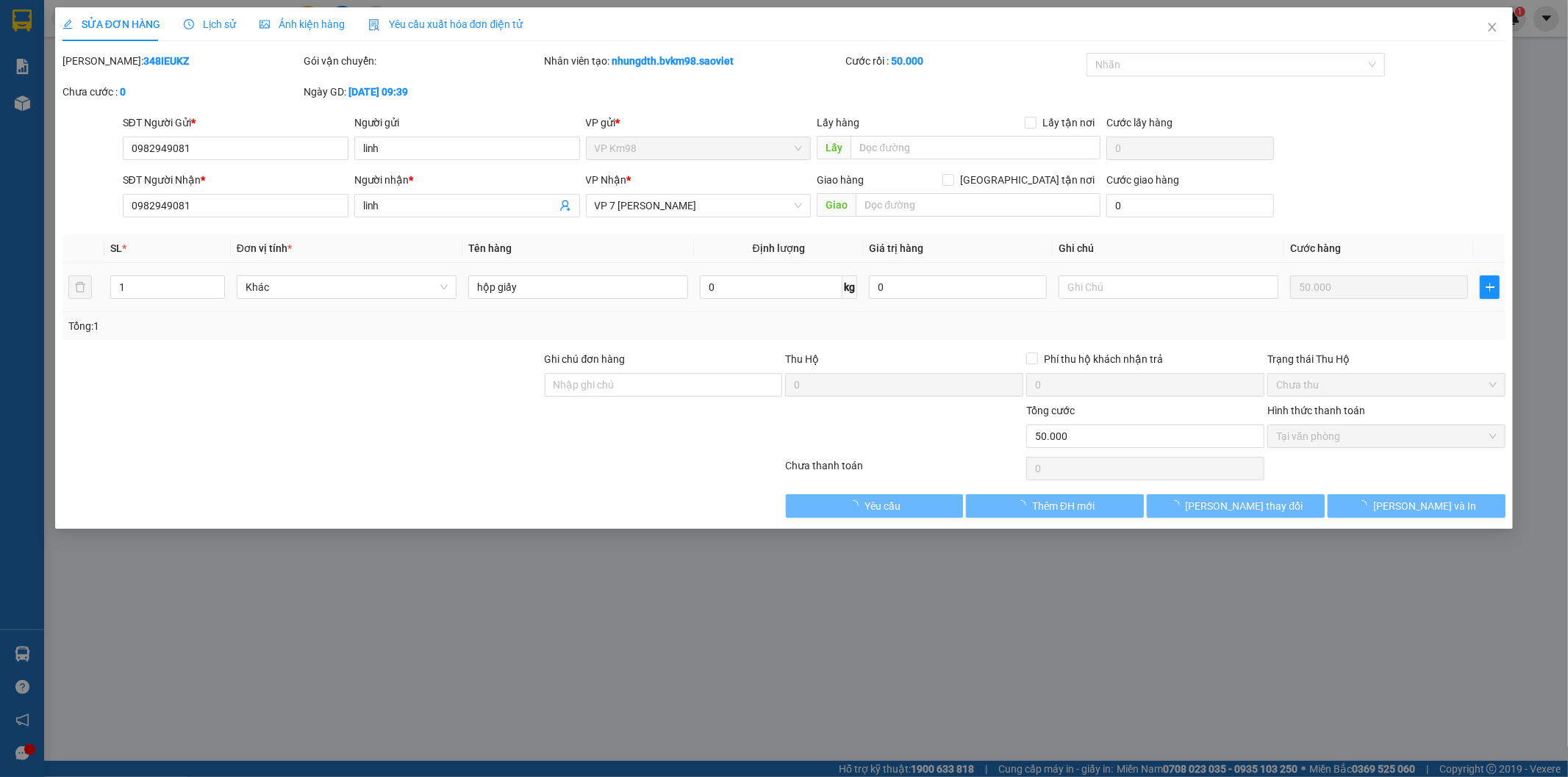
type input "50.000"
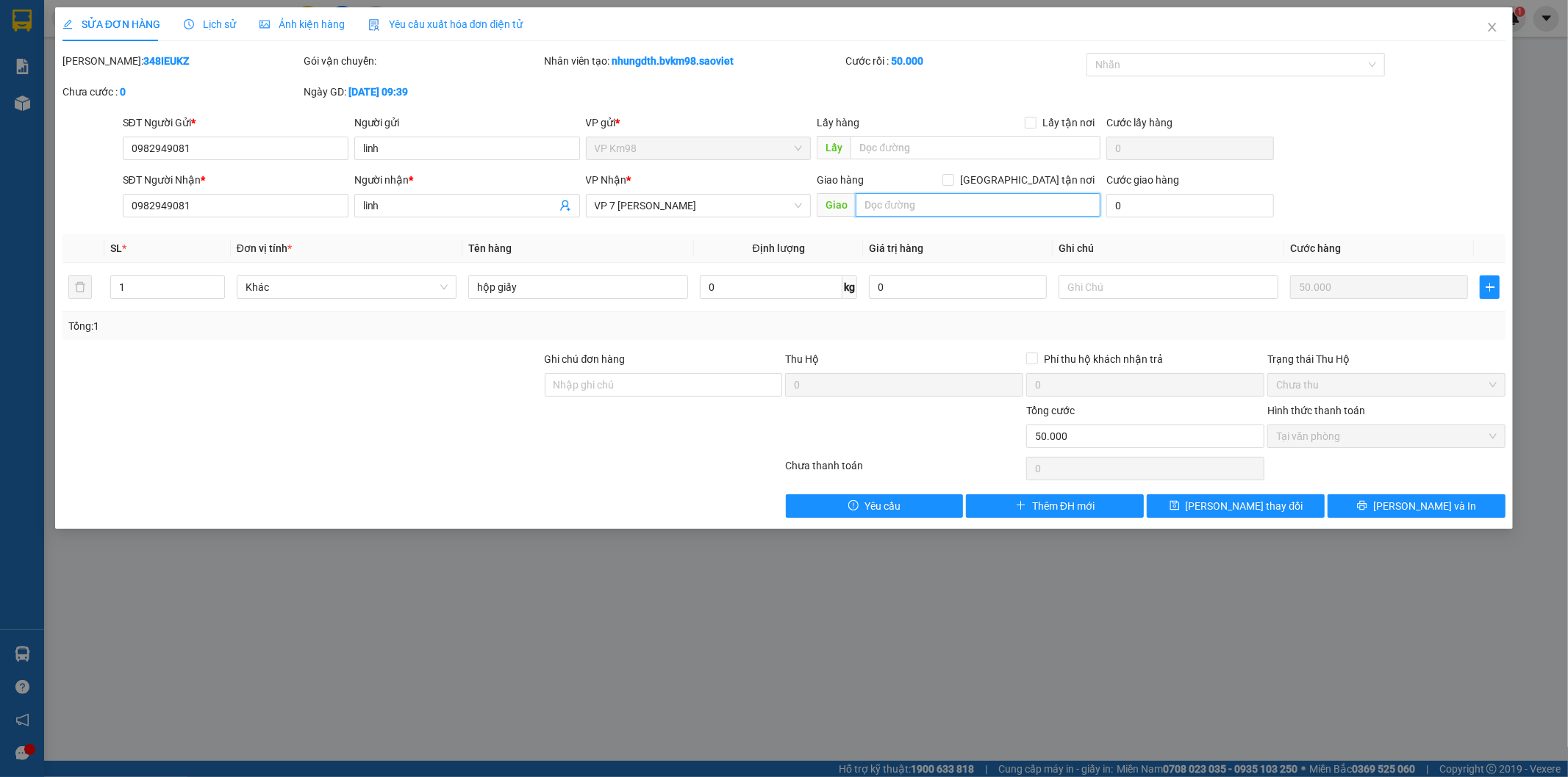
click at [949, 208] on input "text" at bounding box center [978, 205] width 245 height 24
click at [953, 179] on input "[GEOGRAPHIC_DATA] tận nơi" at bounding box center [947, 179] width 10 height 10
checkbox input "true"
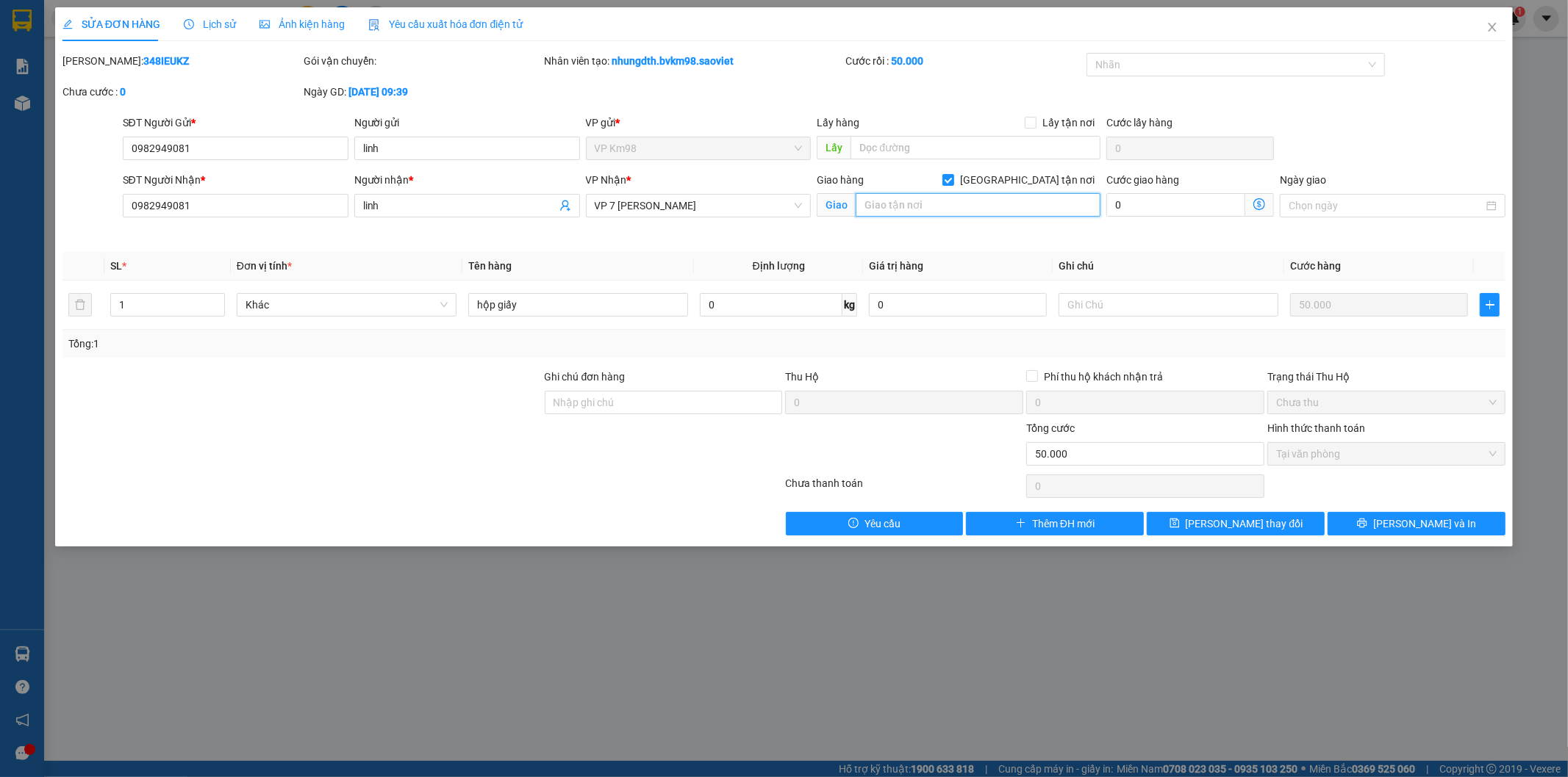
click at [924, 207] on input "text" at bounding box center [978, 205] width 245 height 24
type input "hàng trên xe 70220"
click at [1188, 527] on button "[PERSON_NAME] thay đổi" at bounding box center [1236, 523] width 178 height 24
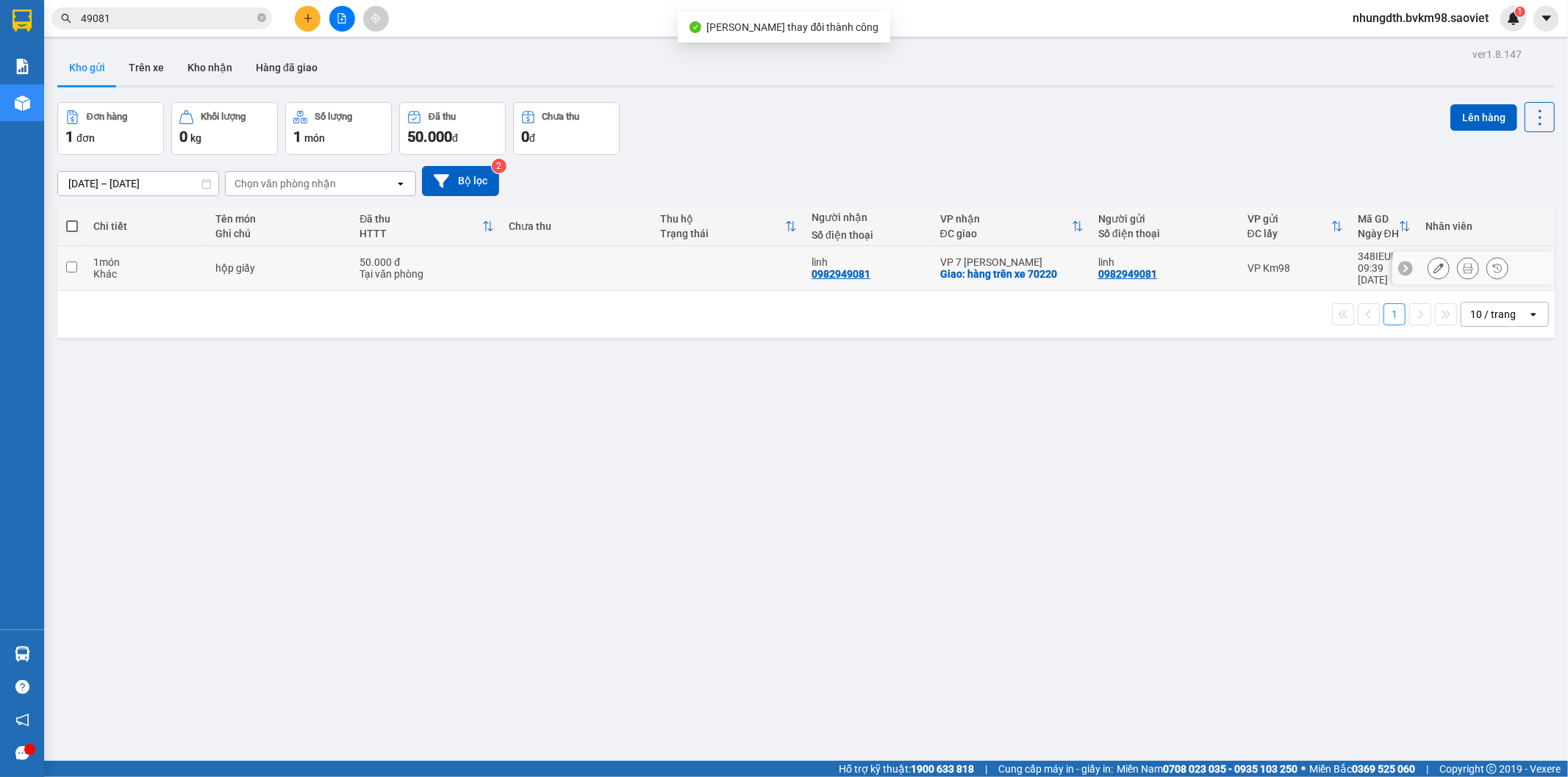
click at [69, 264] on input "checkbox" at bounding box center [72, 267] width 11 height 11
checkbox input "true"
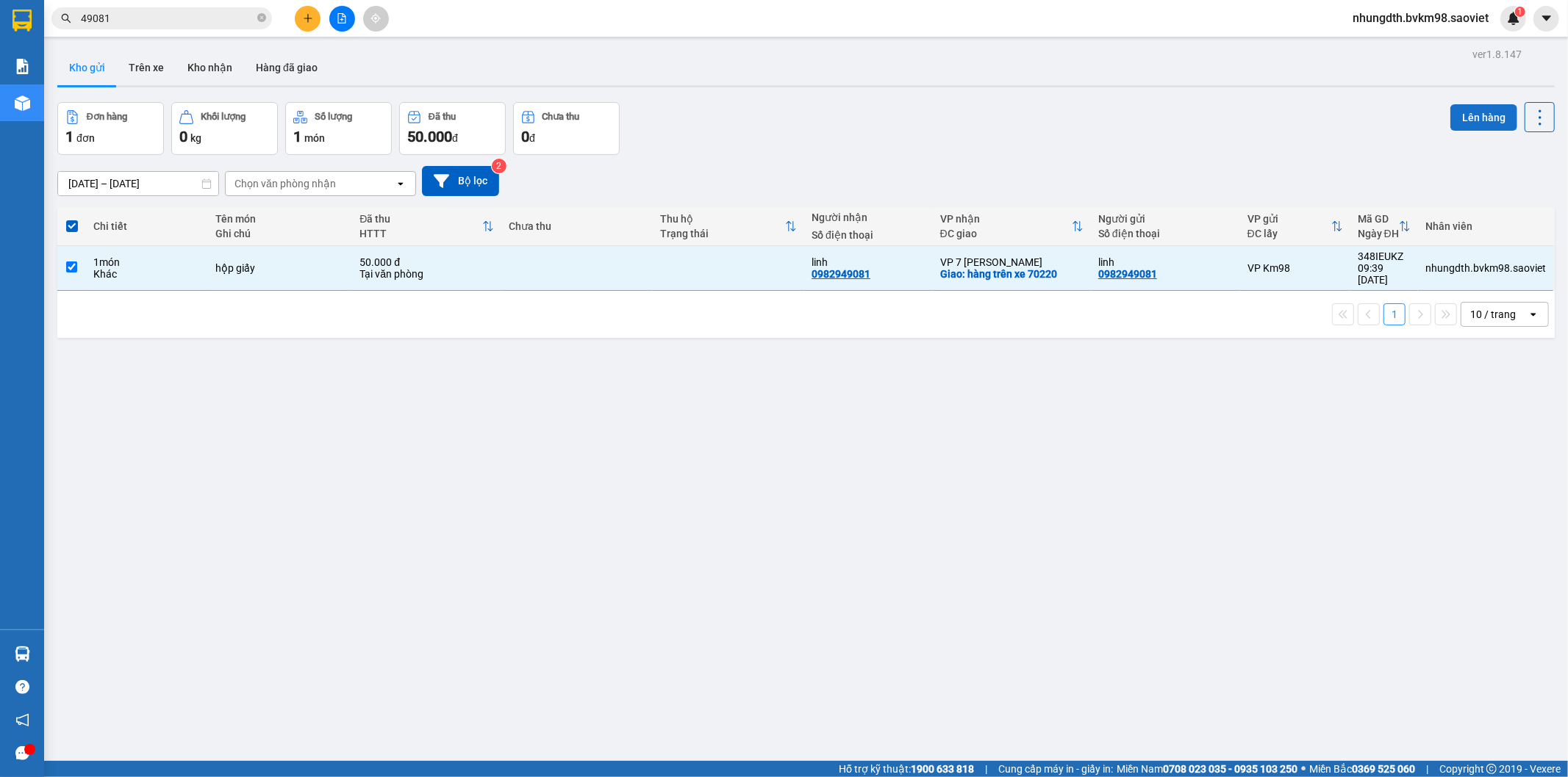
click at [1470, 121] on button "Lên hàng" at bounding box center [1484, 117] width 67 height 27
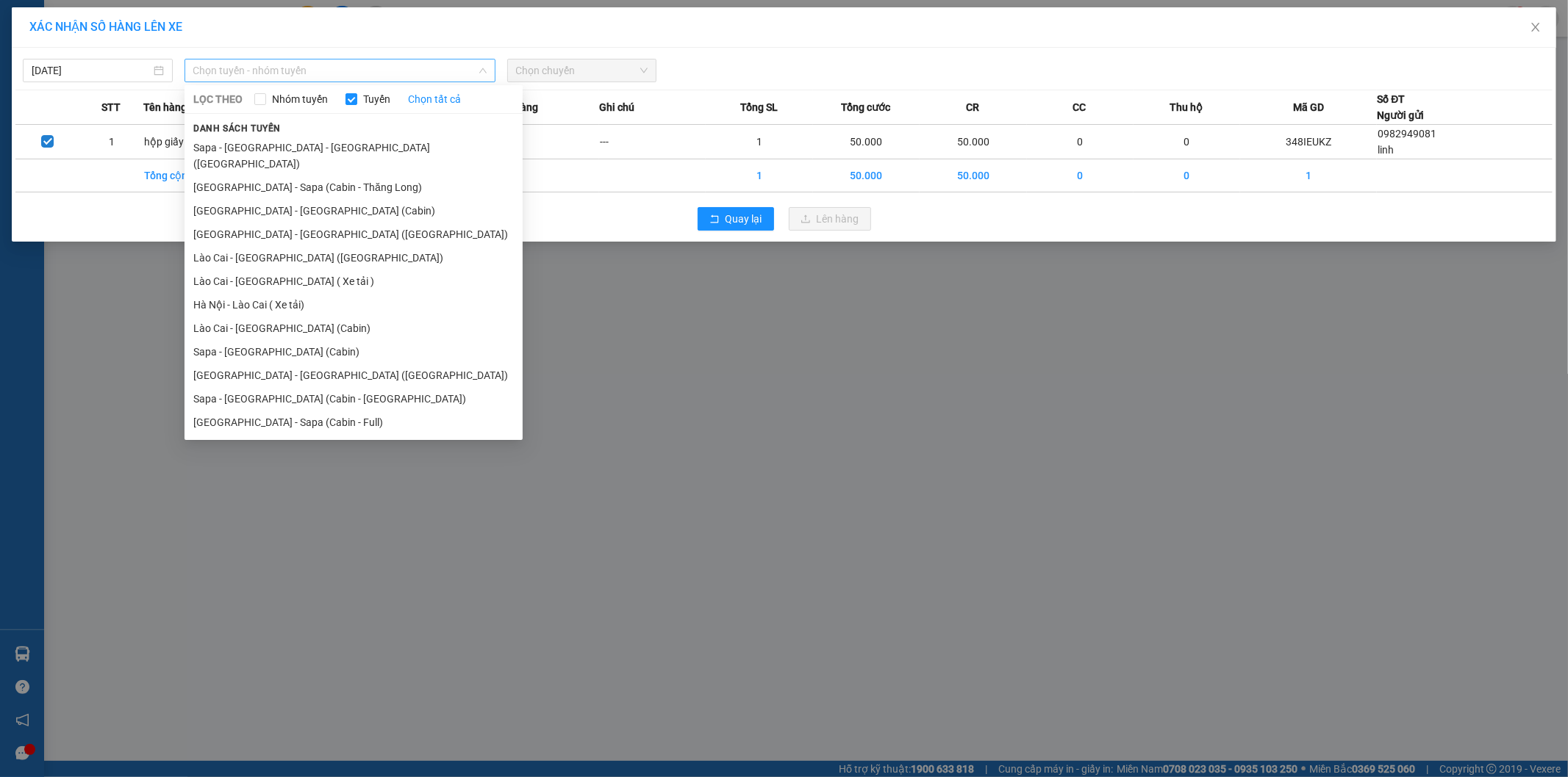
click at [307, 74] on span "Chọn tuyến - nhóm tuyến" at bounding box center [339, 70] width 293 height 22
click at [287, 246] on li "Lào Cai - [GEOGRAPHIC_DATA] ([GEOGRAPHIC_DATA])" at bounding box center [354, 258] width 338 height 24
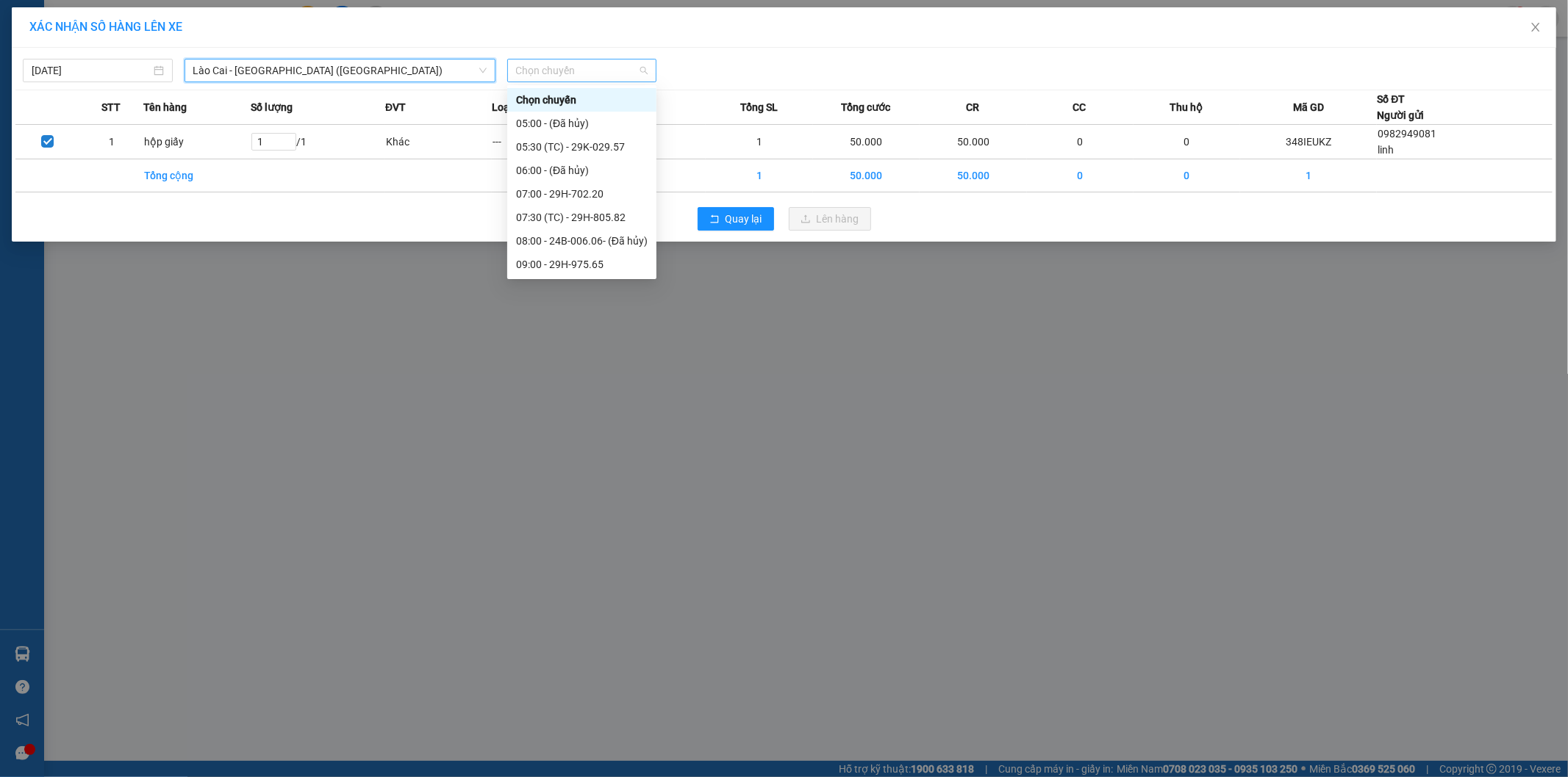
click at [532, 71] on span "Chọn chuyến" at bounding box center [582, 70] width 133 height 22
click at [577, 219] on div "07:30 (TC) - 29H-805.82" at bounding box center [581, 217] width 132 height 16
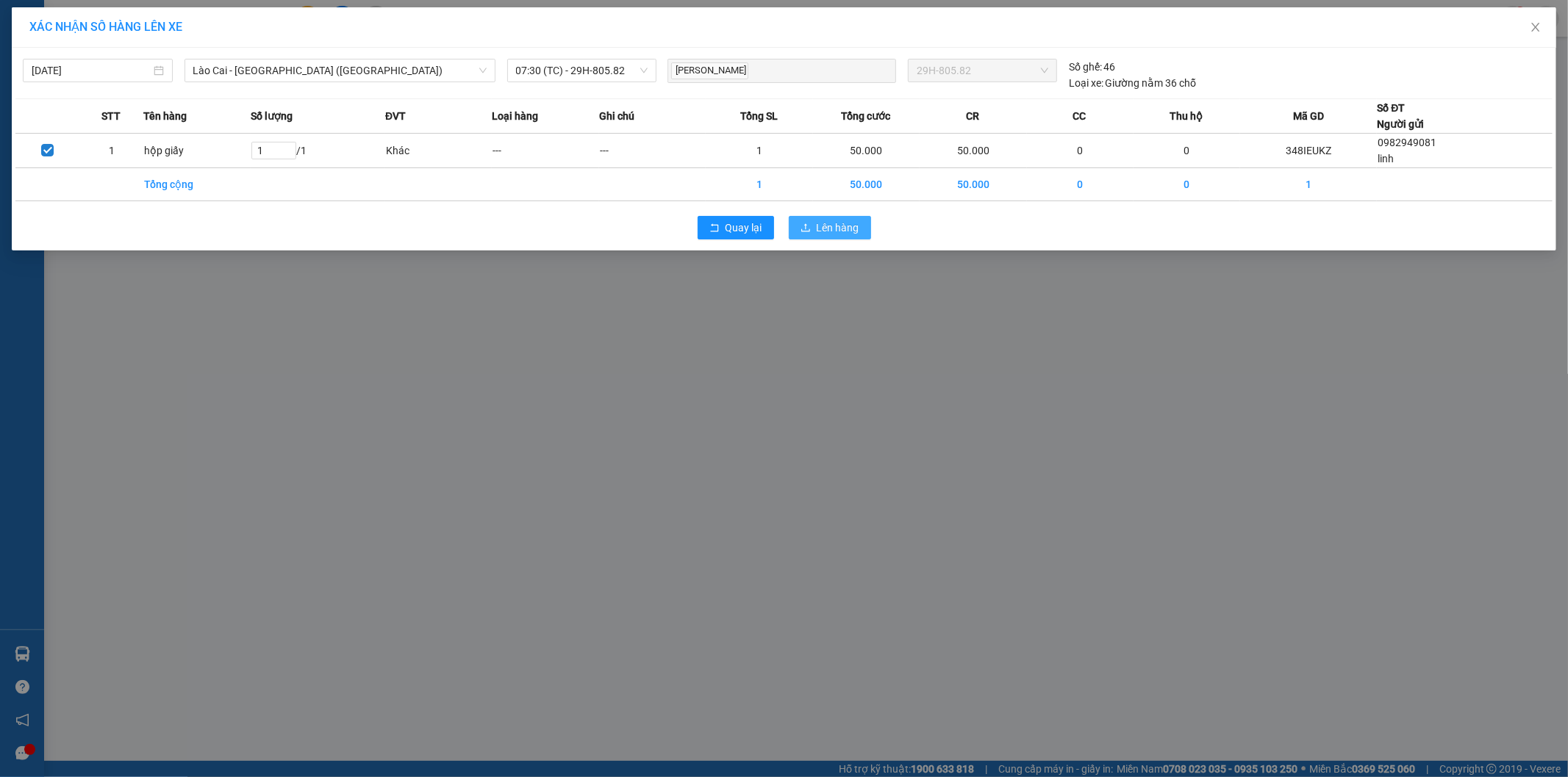
click at [813, 230] on button "Lên hàng" at bounding box center [830, 227] width 82 height 24
